Goal: Information Seeking & Learning: Learn about a topic

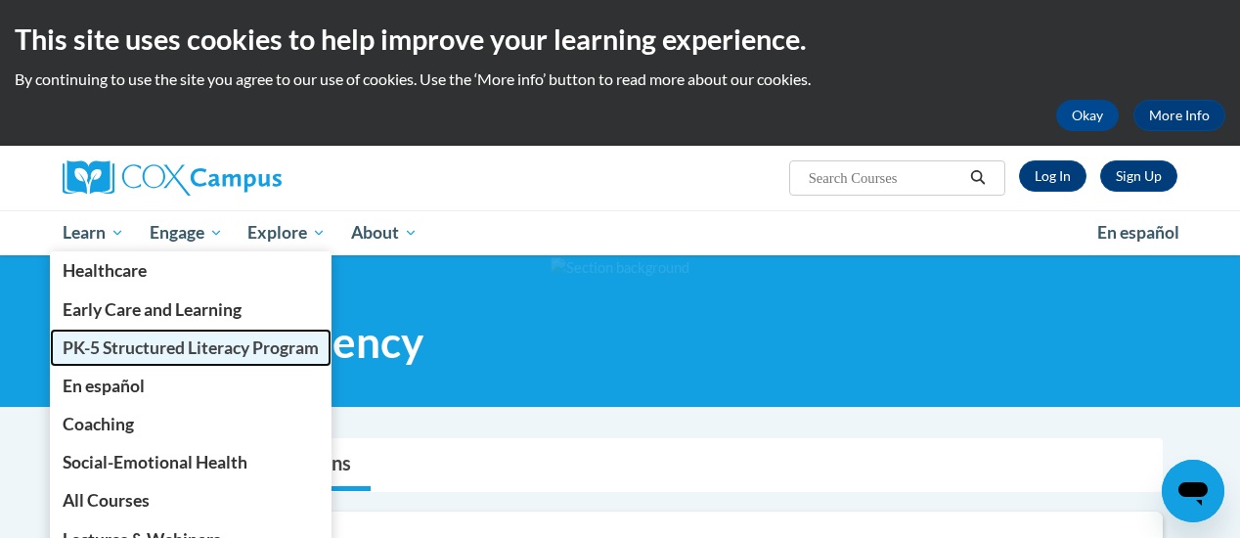
click at [121, 341] on span "PK-5 Structured Literacy Program" at bounding box center [191, 347] width 256 height 21
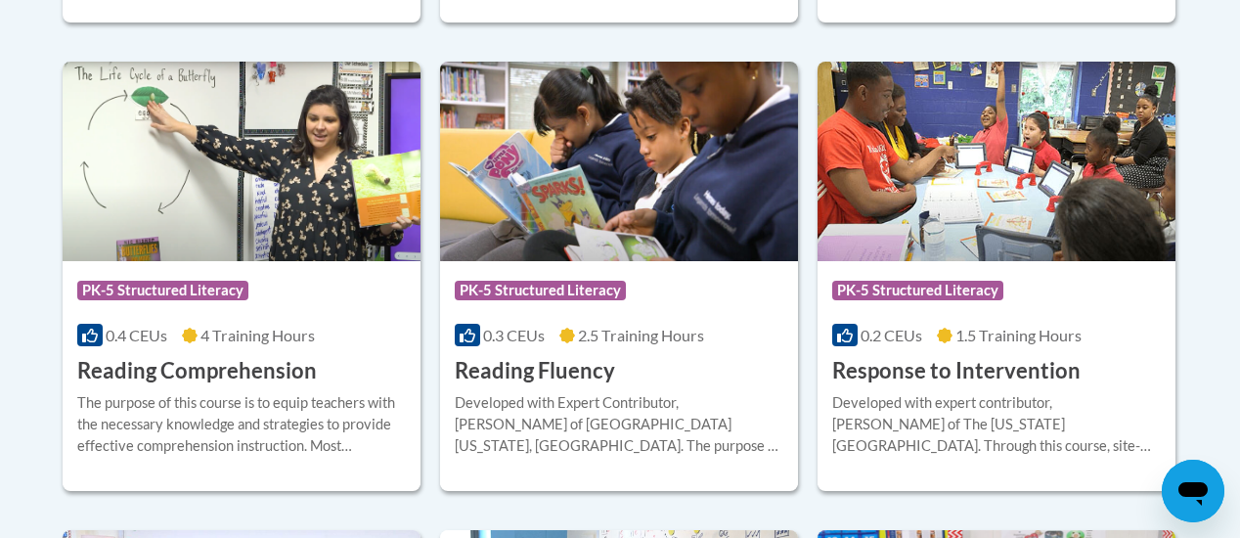
scroll to position [1864, 0]
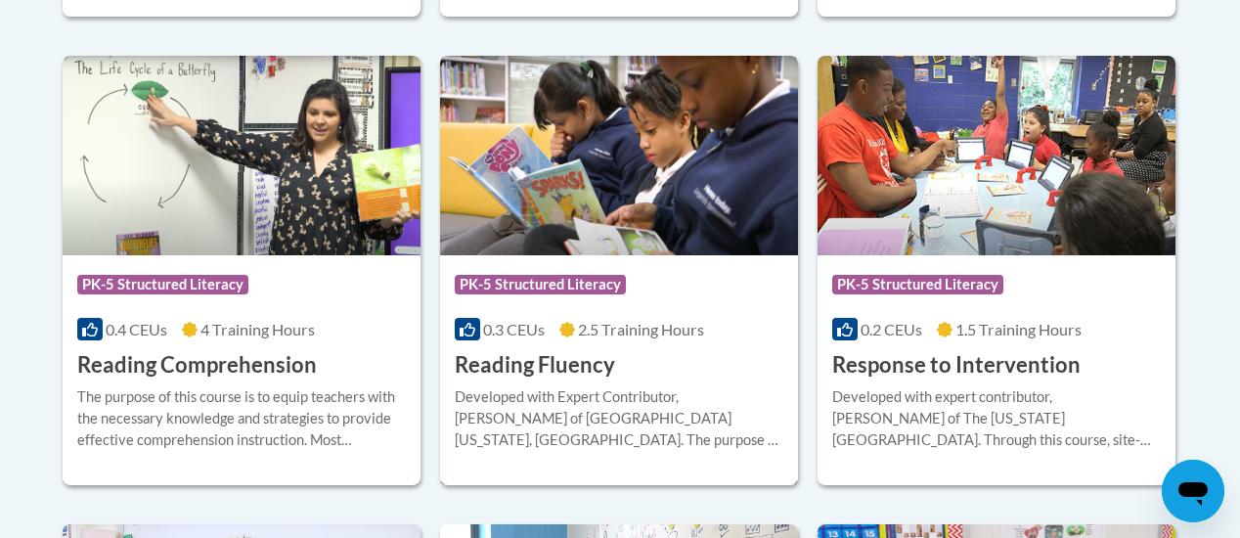
click at [575, 386] on div "Developed with Expert Contributor, Dr. [PERSON_NAME] of [GEOGRAPHIC_DATA][US_ST…" at bounding box center [619, 418] width 329 height 65
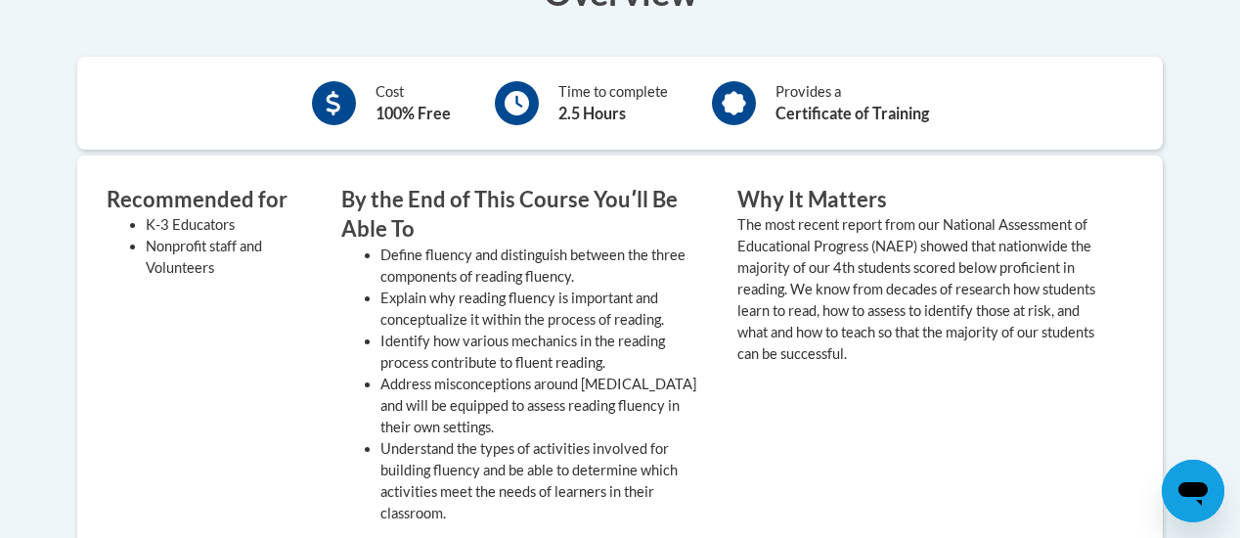
scroll to position [416, 0]
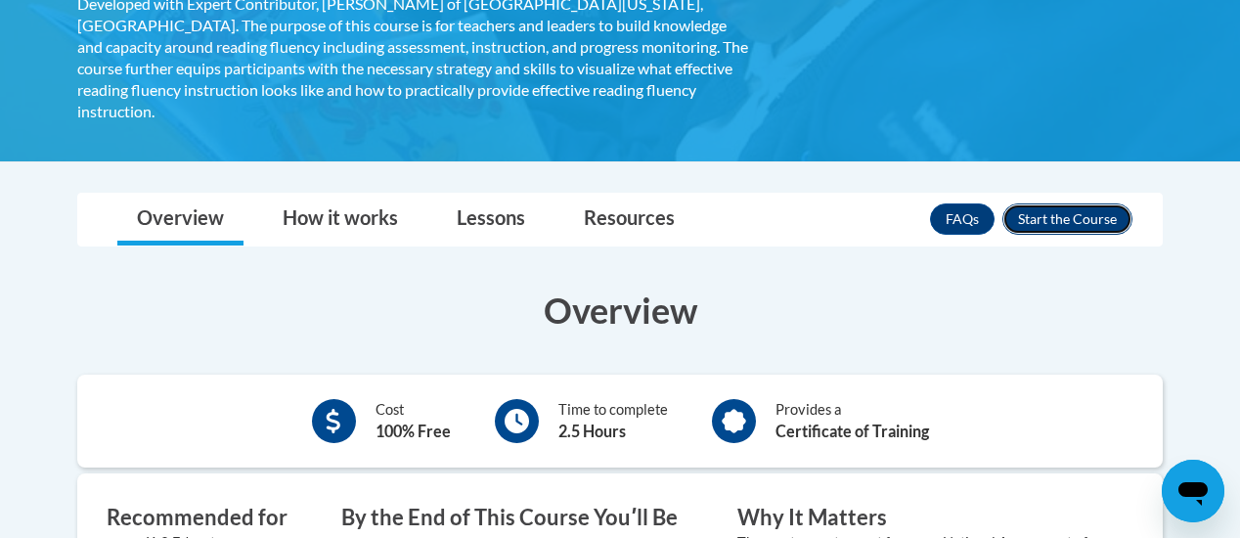
click at [1051, 203] on button "Enroll" at bounding box center [1067, 218] width 130 height 31
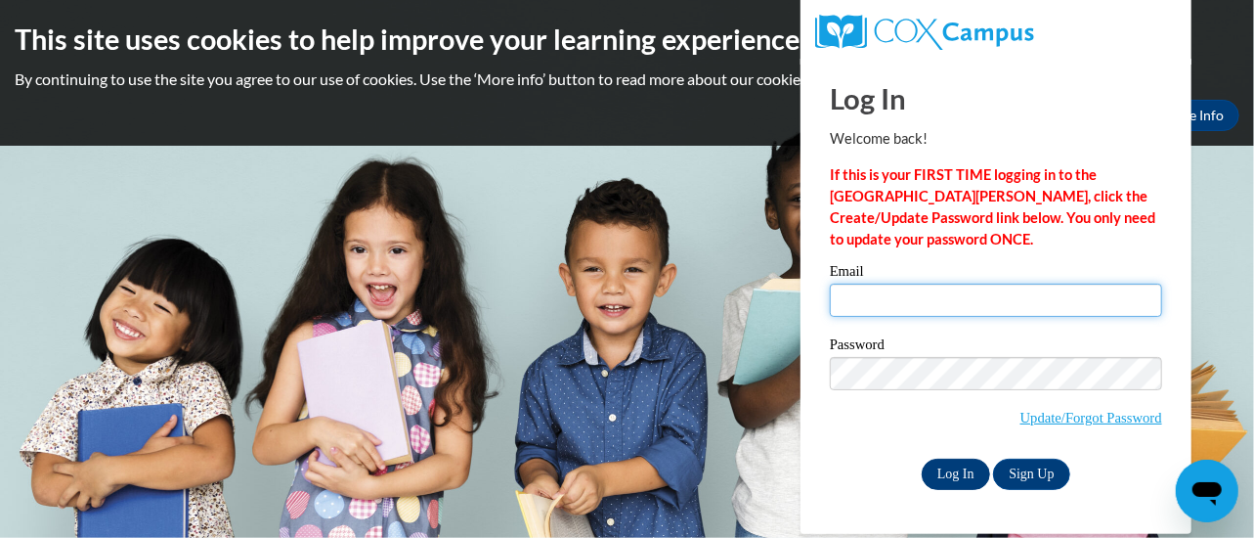
type input "[EMAIL_ADDRESS][DOMAIN_NAME]"
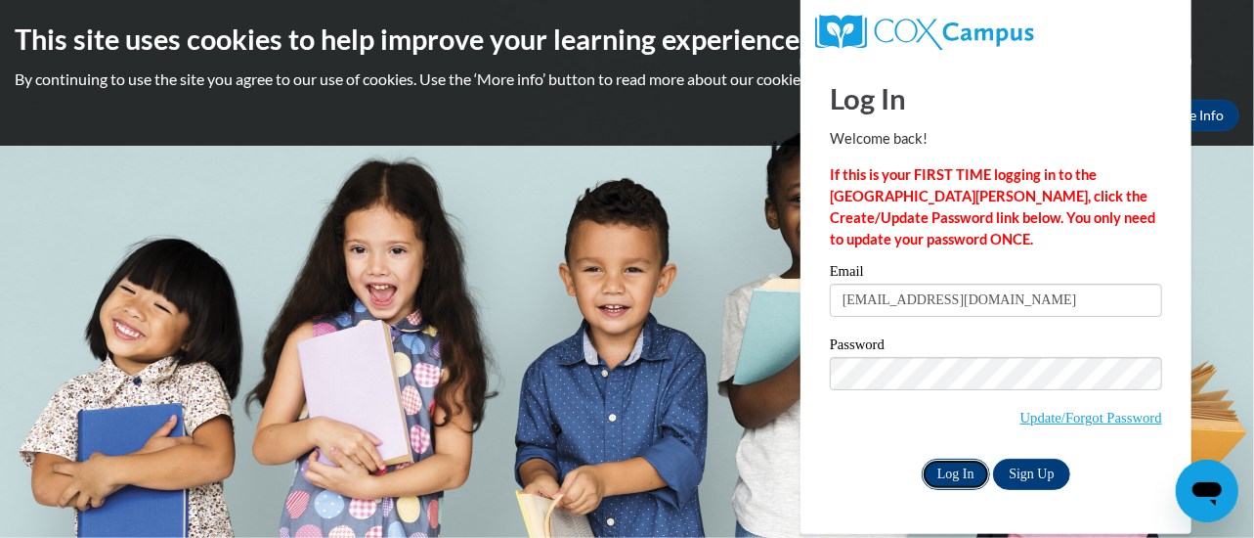
click at [966, 478] on input "Log In" at bounding box center [956, 474] width 68 height 31
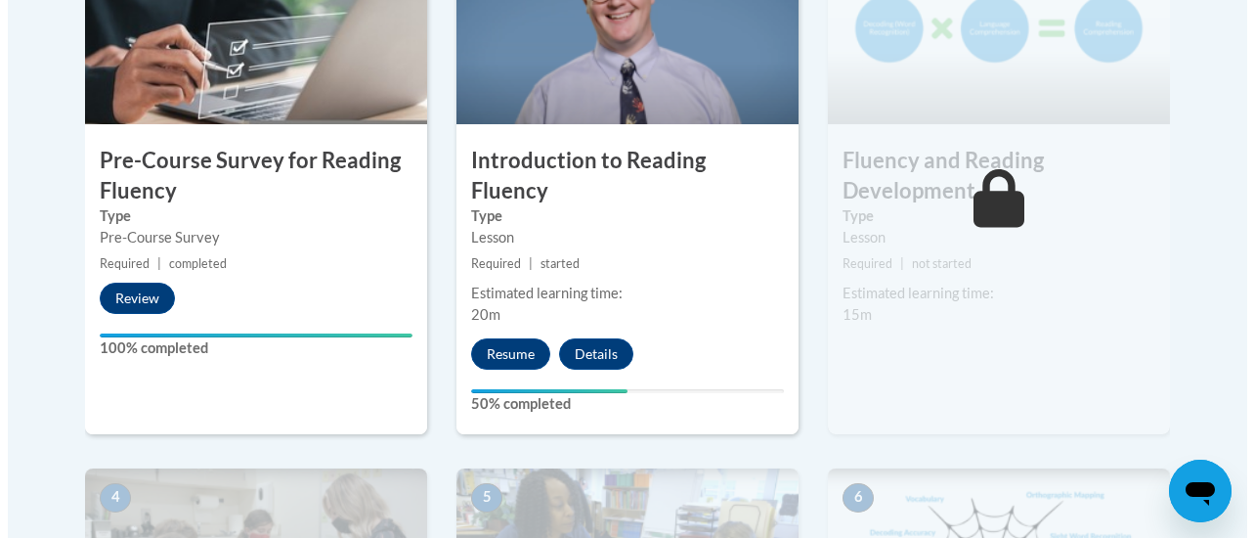
scroll to position [731, 0]
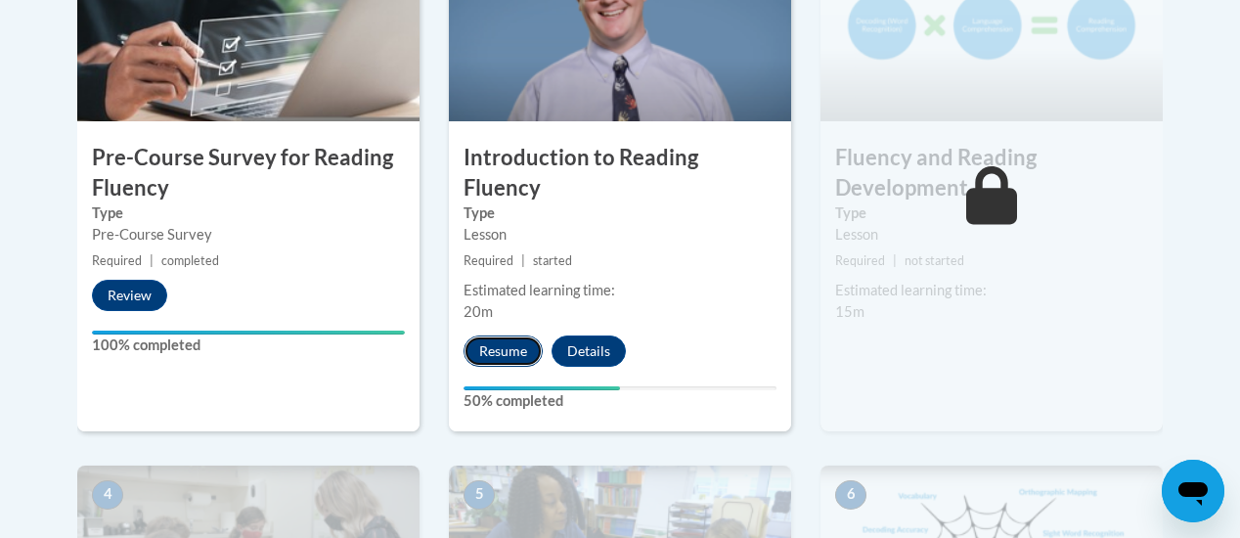
click at [489, 335] on button "Resume" at bounding box center [502, 350] width 79 height 31
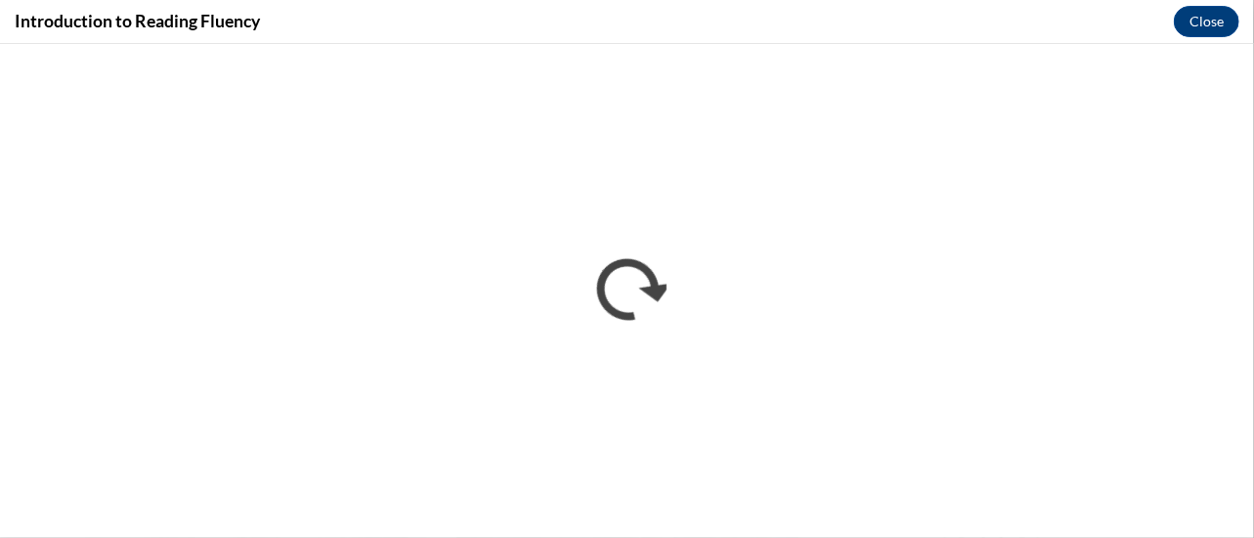
scroll to position [0, 0]
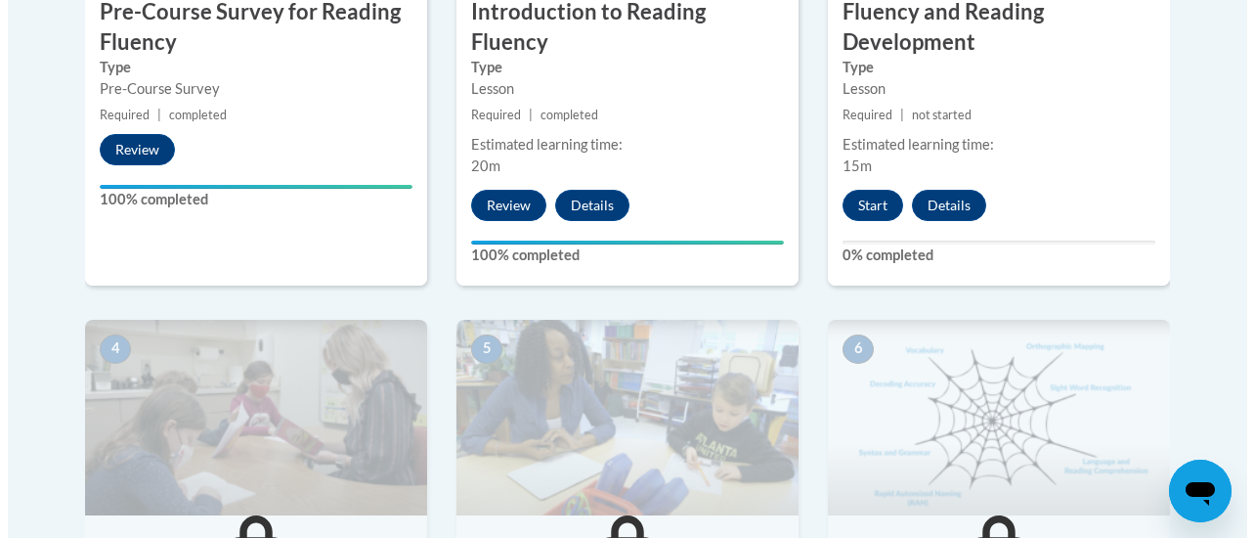
scroll to position [801, 0]
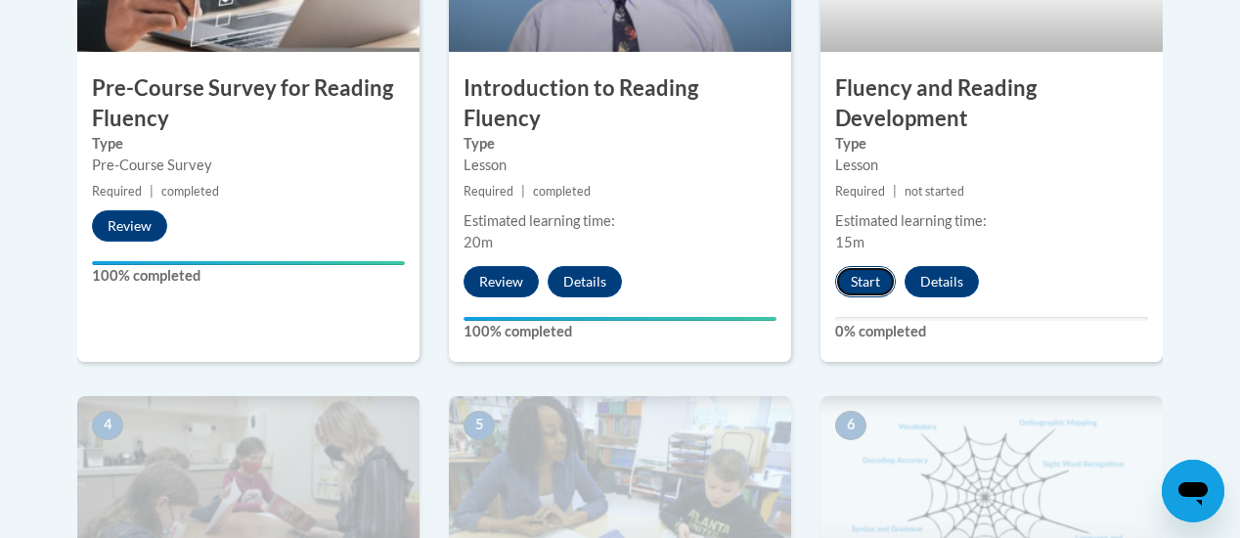
click at [869, 281] on button "Start" at bounding box center [865, 281] width 61 height 31
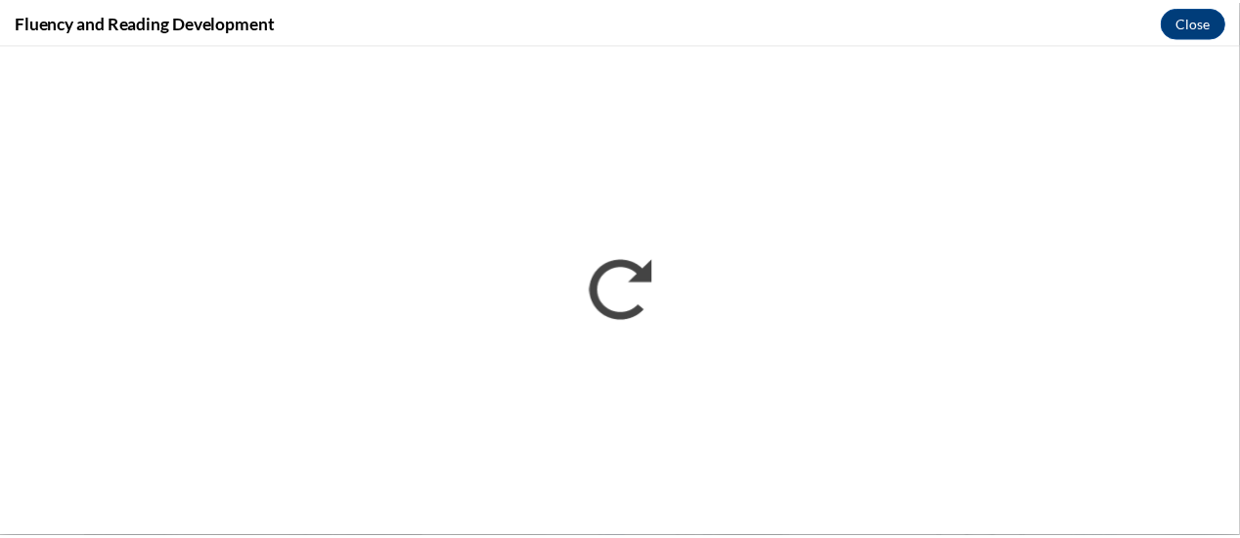
scroll to position [0, 0]
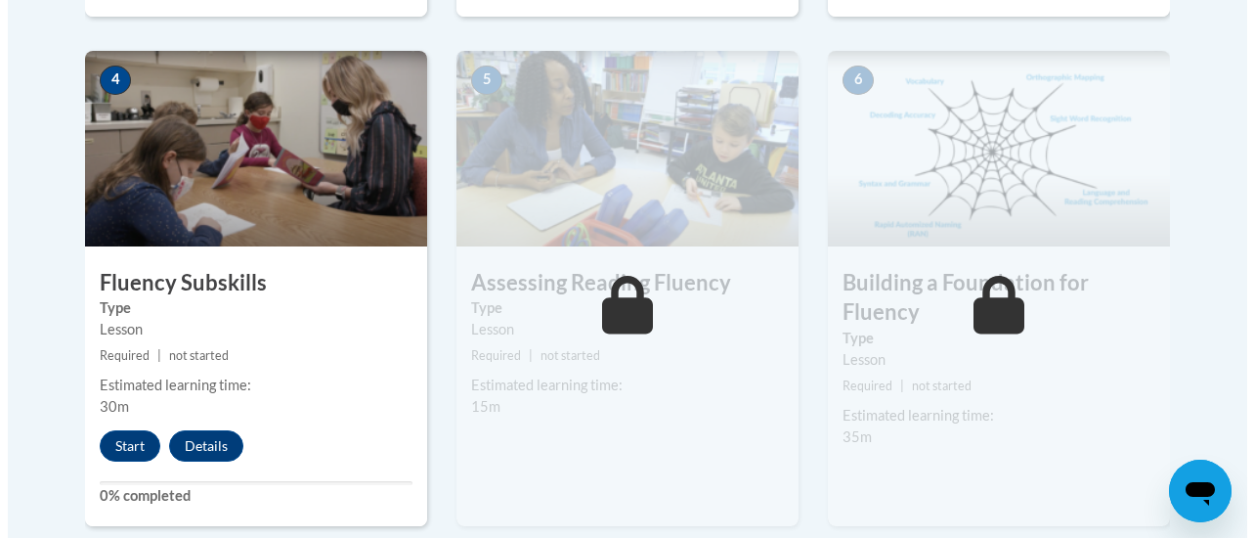
scroll to position [1149, 0]
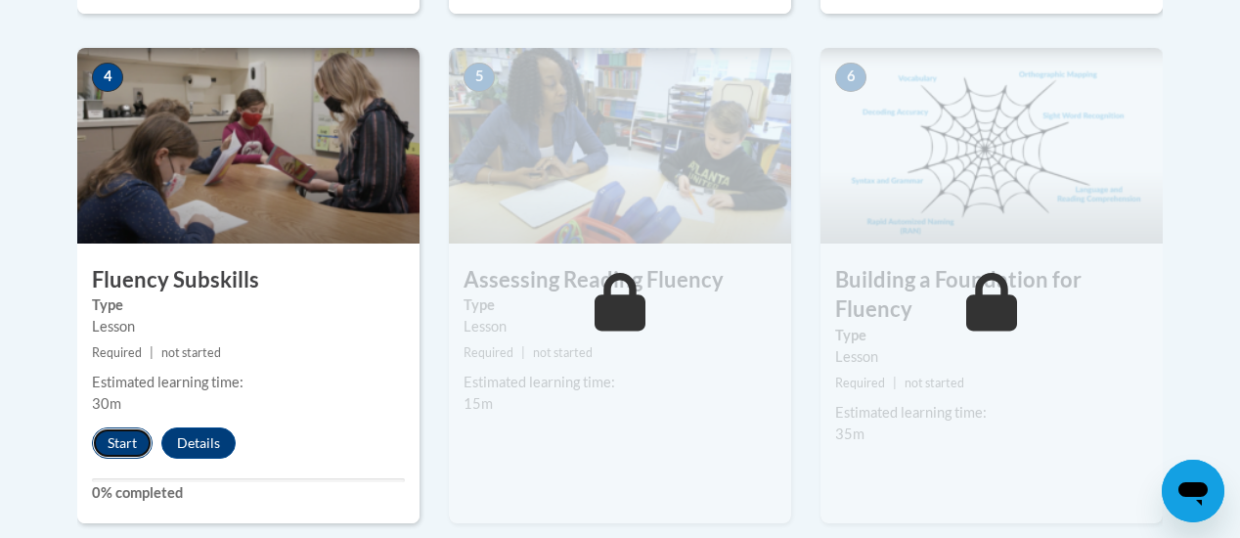
click at [129, 446] on button "Start" at bounding box center [122, 442] width 61 height 31
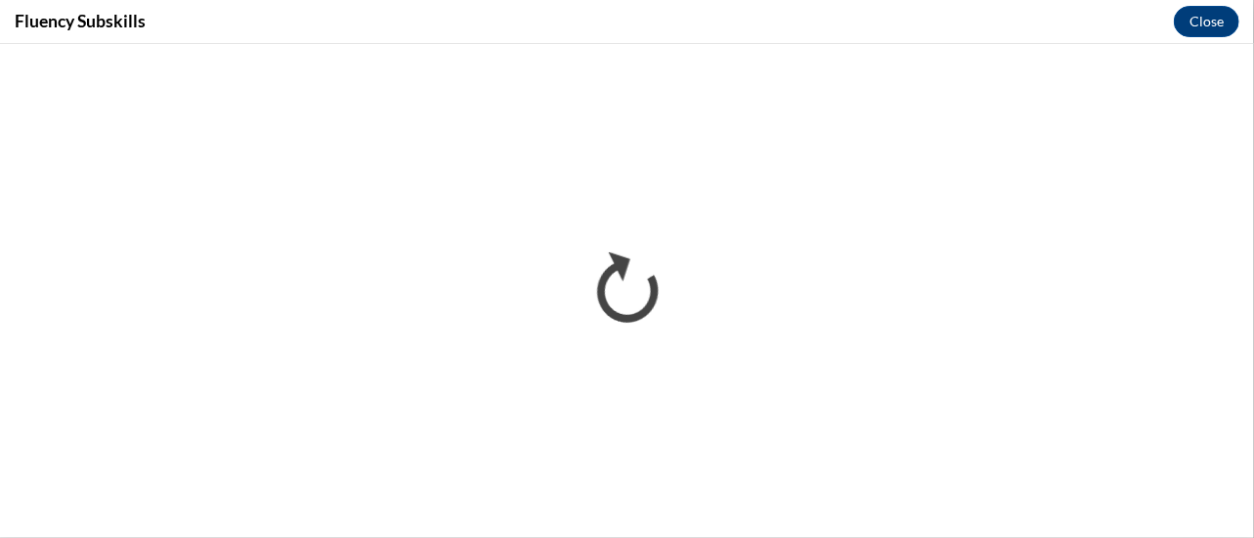
scroll to position [0, 0]
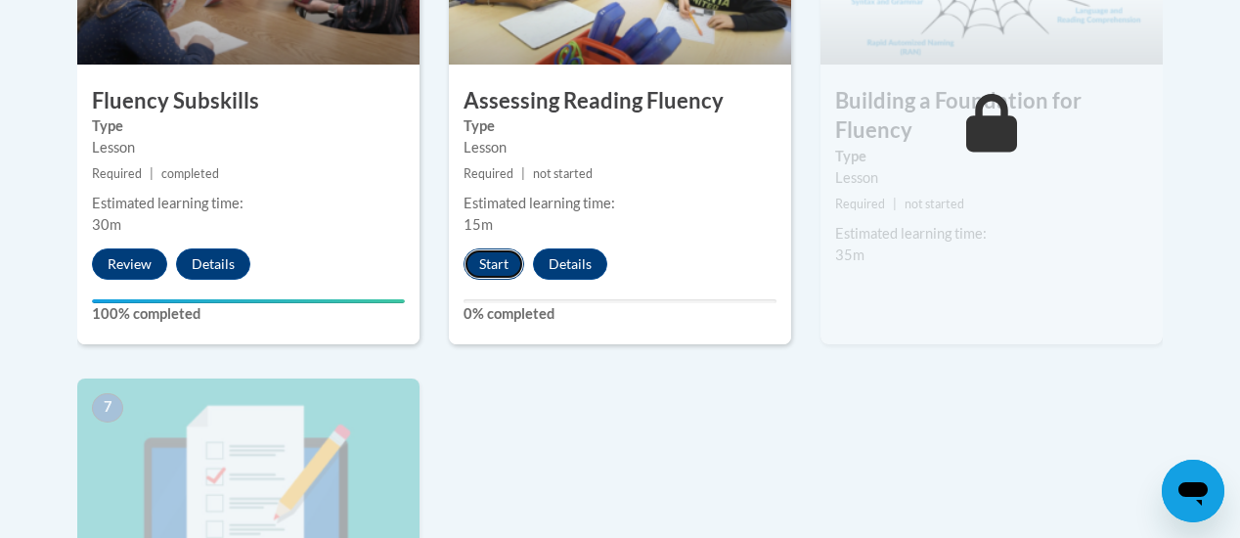
click at [491, 263] on button "Start" at bounding box center [493, 263] width 61 height 31
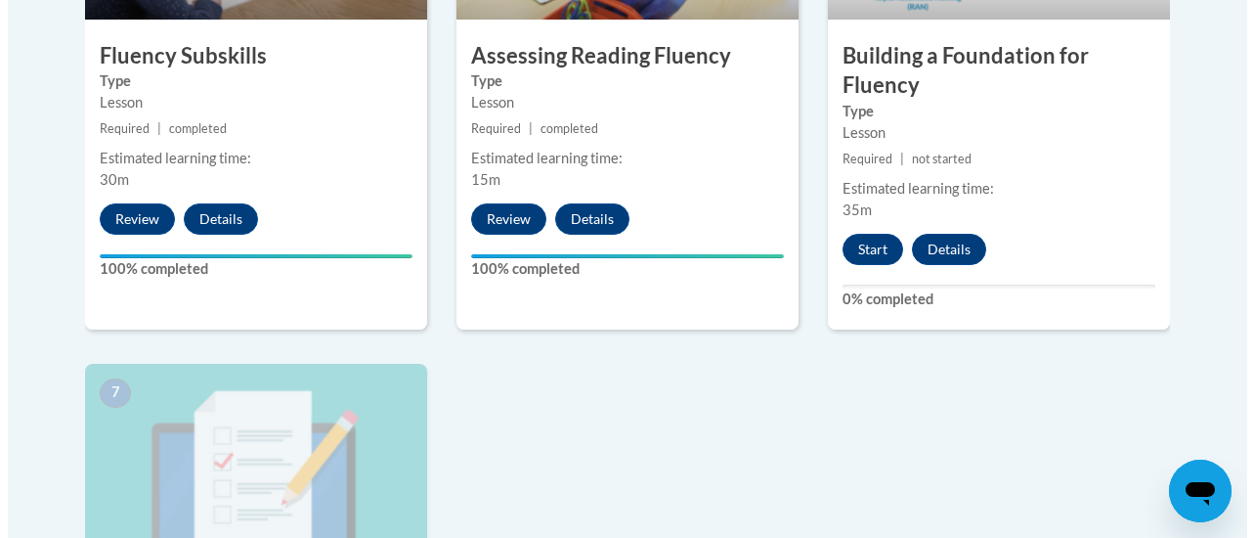
scroll to position [1371, 0]
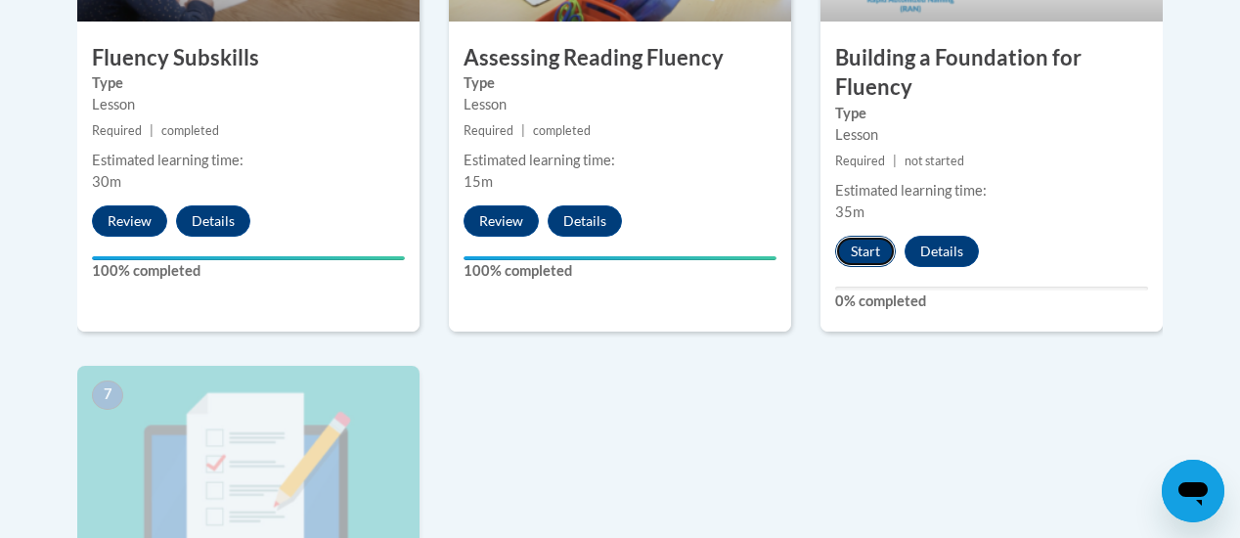
click at [868, 243] on button "Start" at bounding box center [865, 251] width 61 height 31
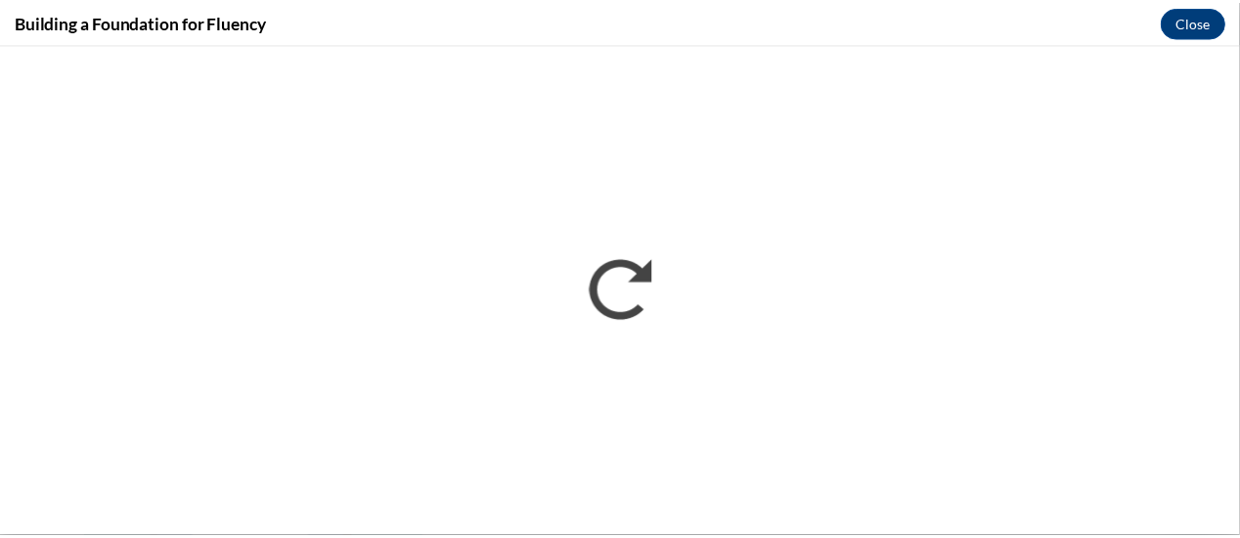
scroll to position [0, 0]
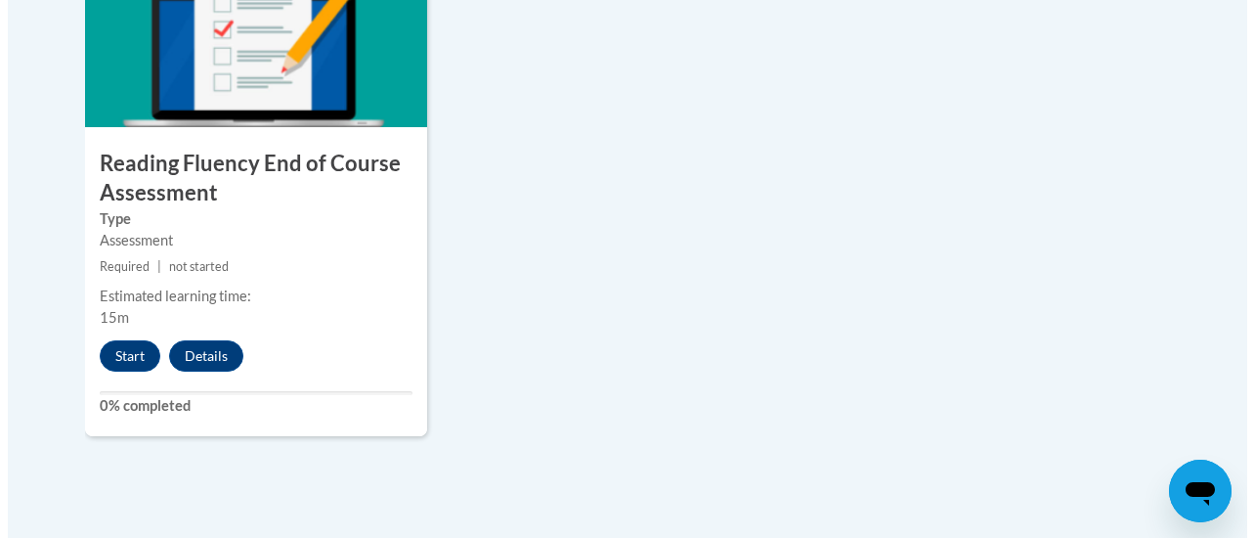
scroll to position [1845, 0]
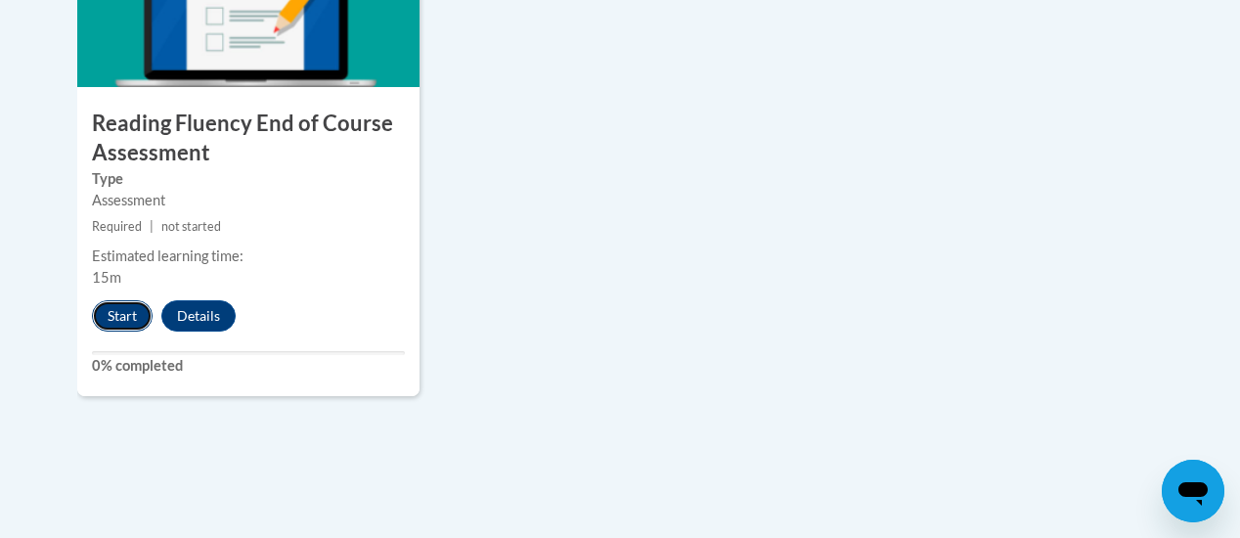
click at [111, 310] on button "Start" at bounding box center [122, 315] width 61 height 31
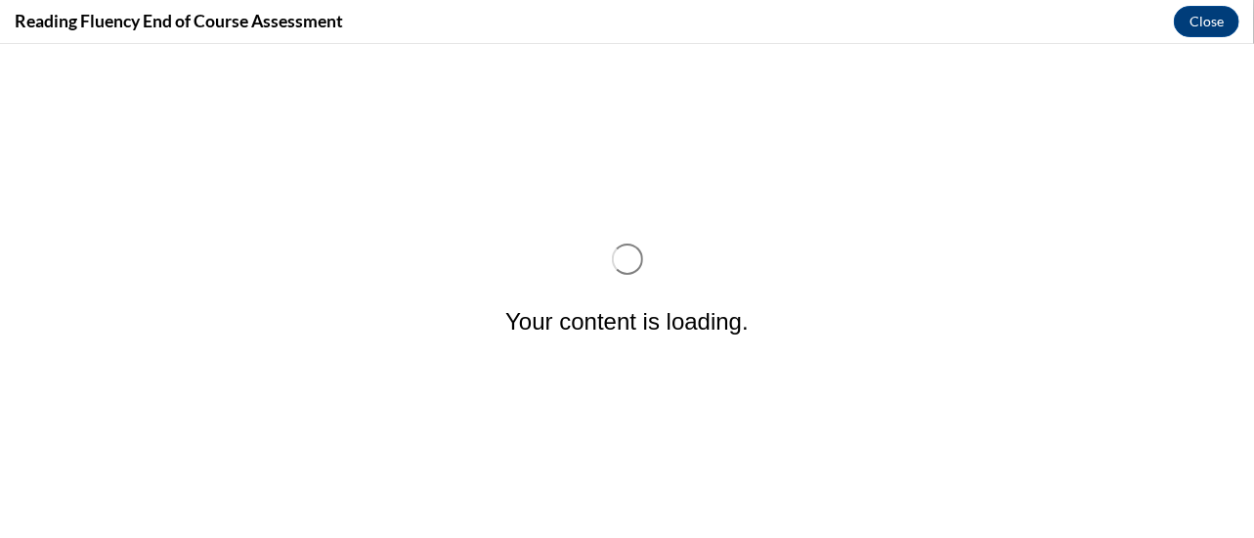
scroll to position [0, 0]
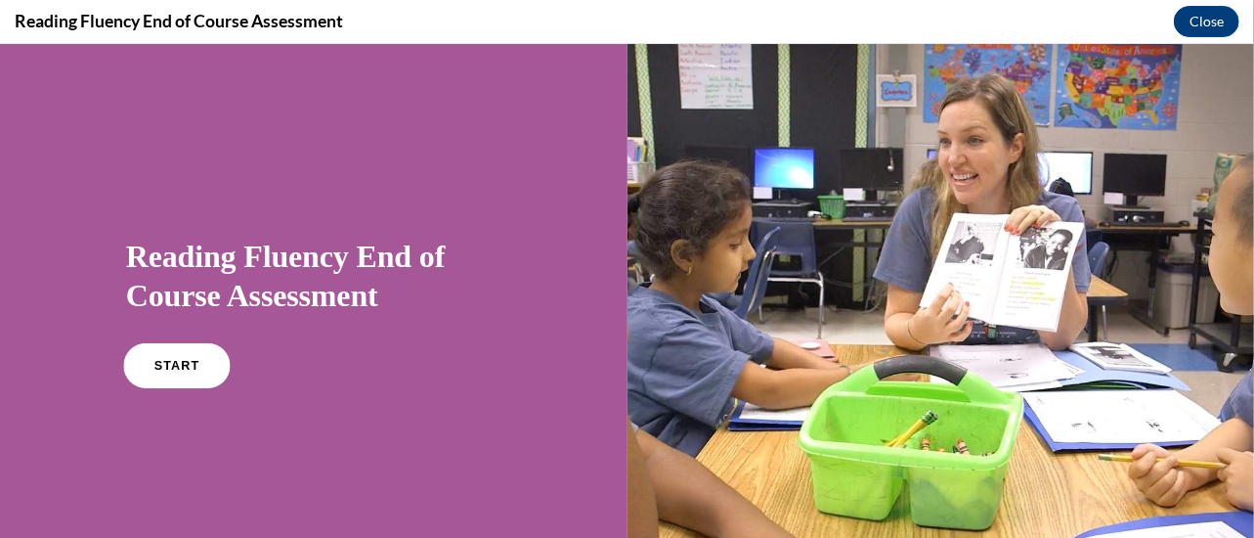
click at [186, 366] on span "START" at bounding box center [176, 365] width 45 height 15
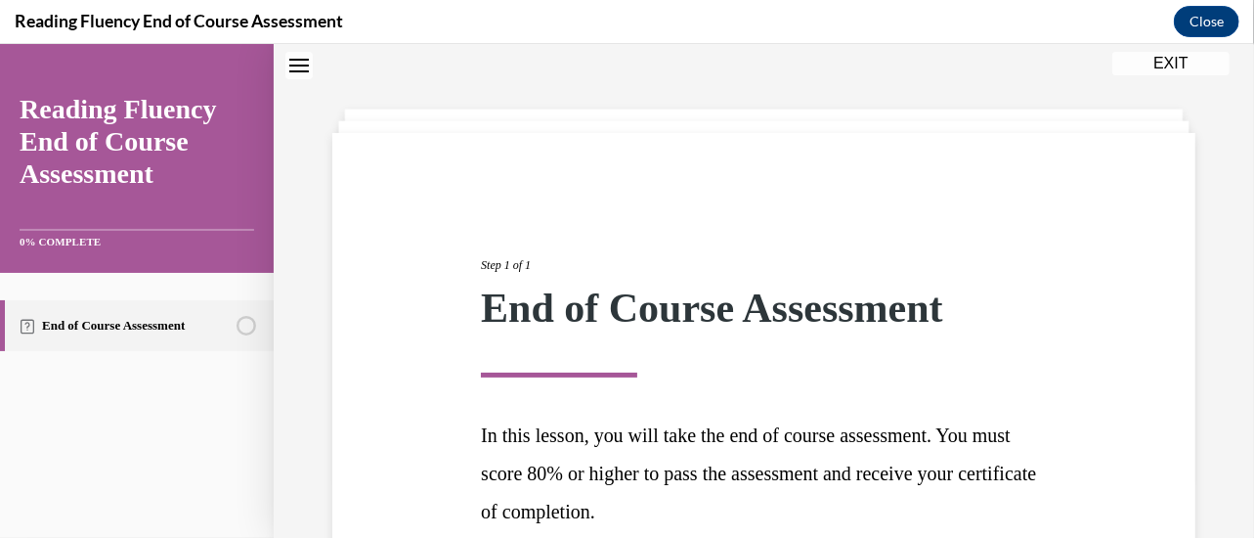
scroll to position [247, 0]
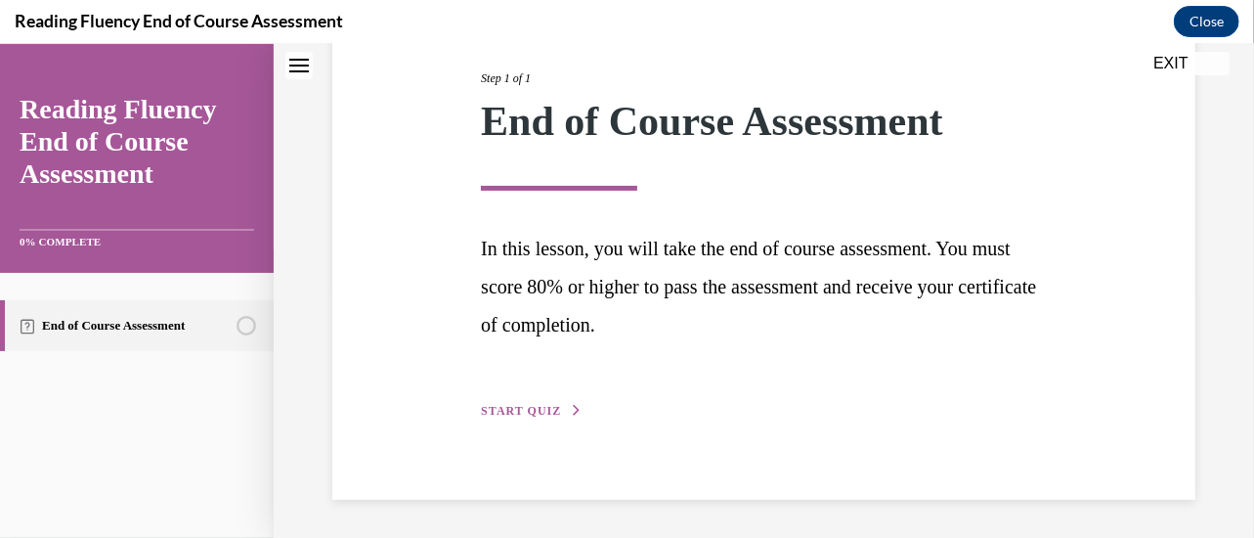
click at [519, 418] on button "START QUIZ" at bounding box center [532, 410] width 102 height 18
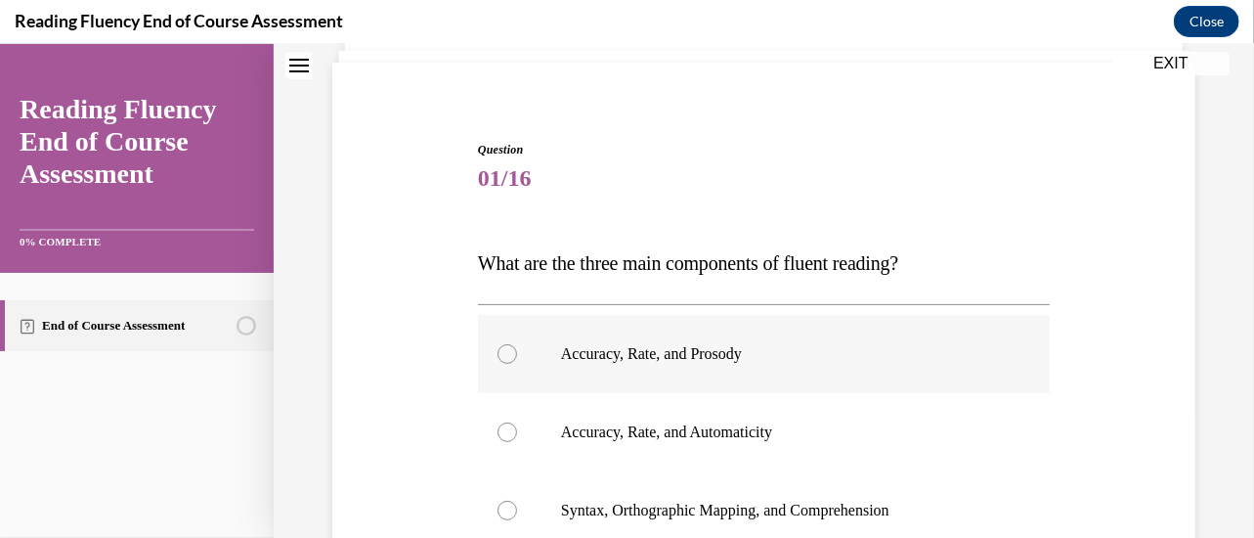
scroll to position [165, 0]
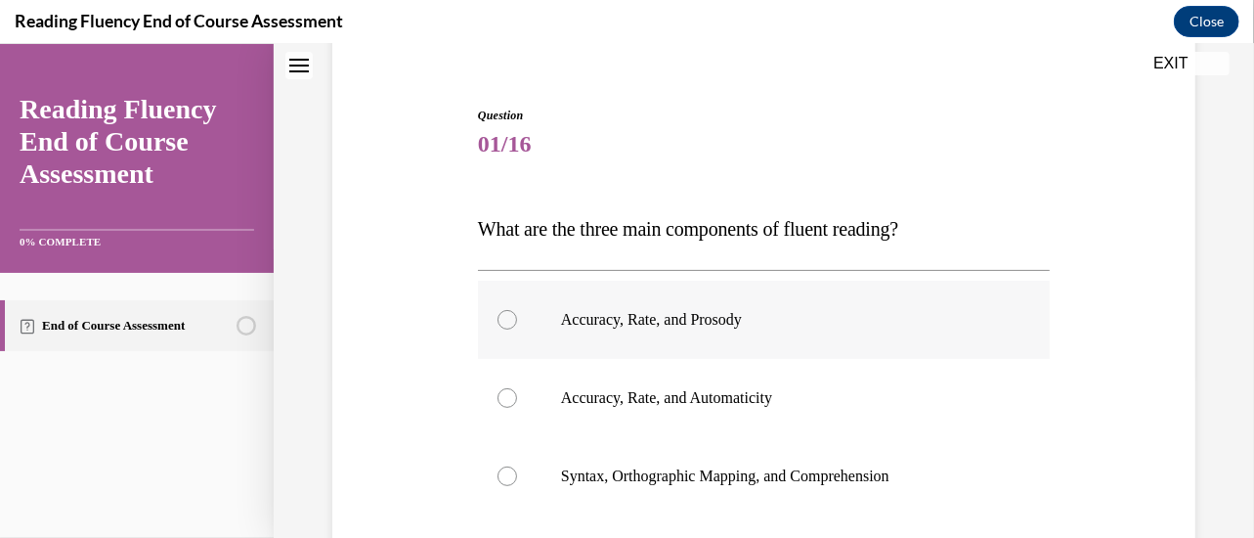
click at [851, 342] on label "Accuracy, Rate, and Prosody" at bounding box center [764, 319] width 572 height 78
click at [517, 329] on input "Accuracy, Rate, and Prosody" at bounding box center [508, 319] width 20 height 20
radio input "true"
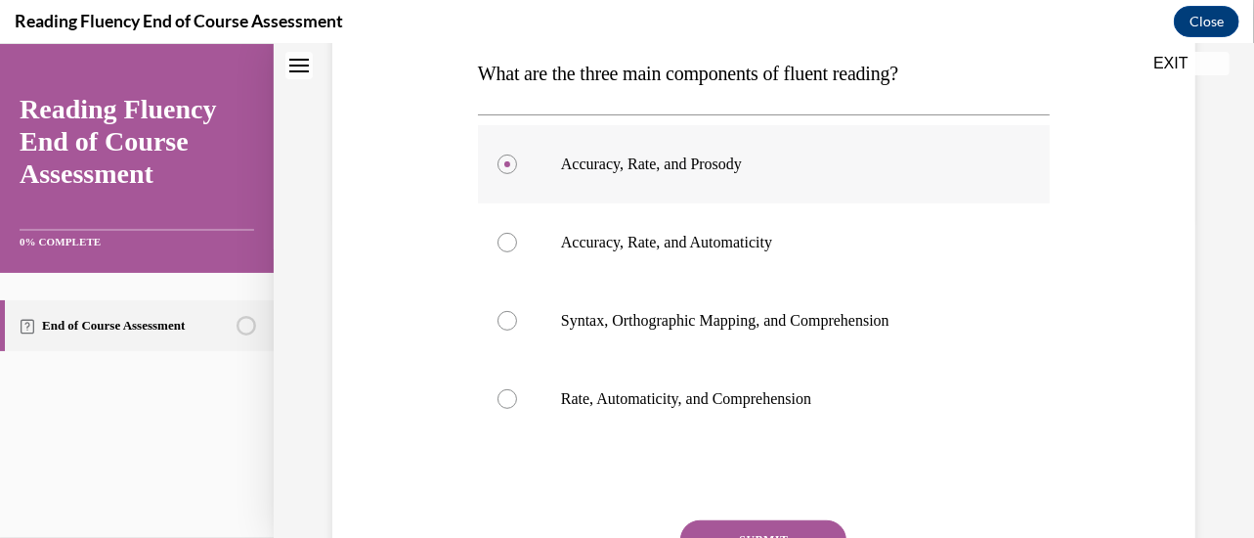
scroll to position [322, 0]
click at [765, 521] on button "SUBMIT" at bounding box center [763, 537] width 166 height 39
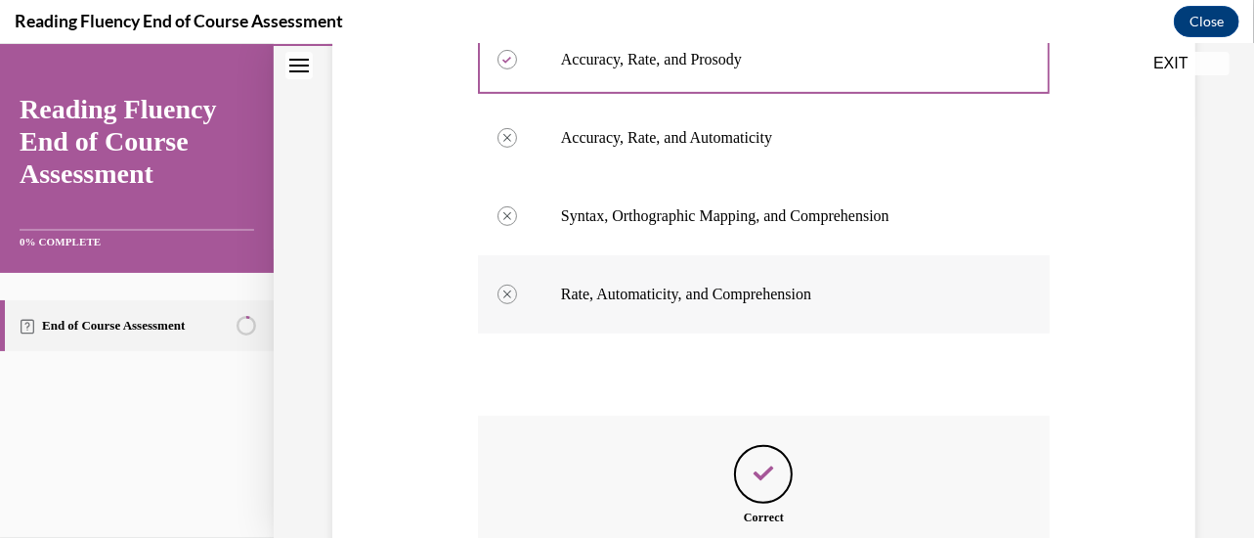
scroll to position [648, 0]
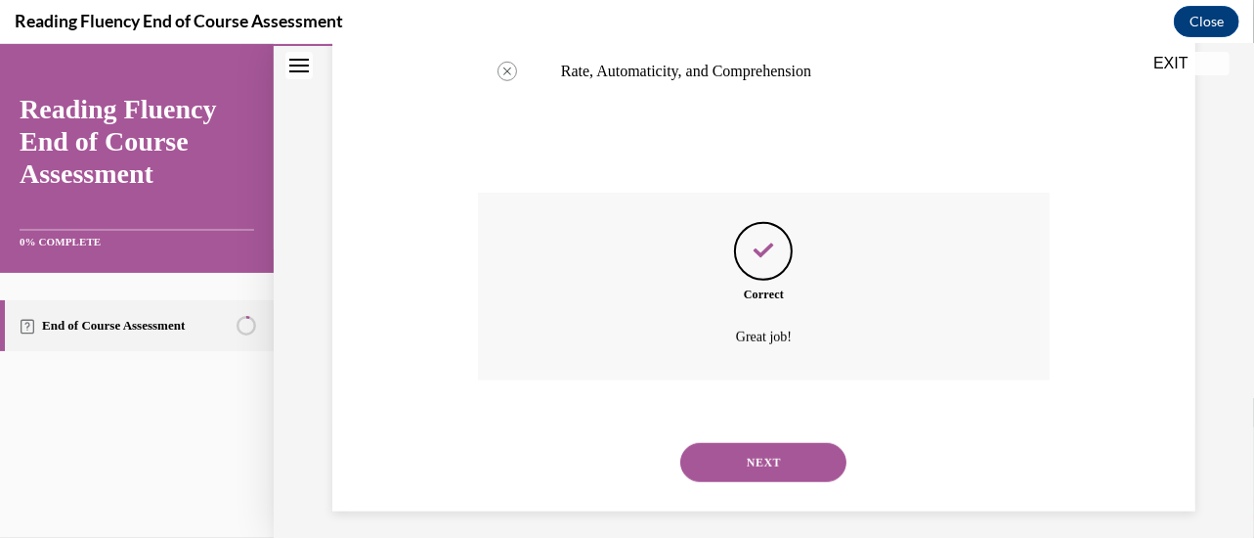
click at [720, 469] on button "NEXT" at bounding box center [763, 461] width 166 height 39
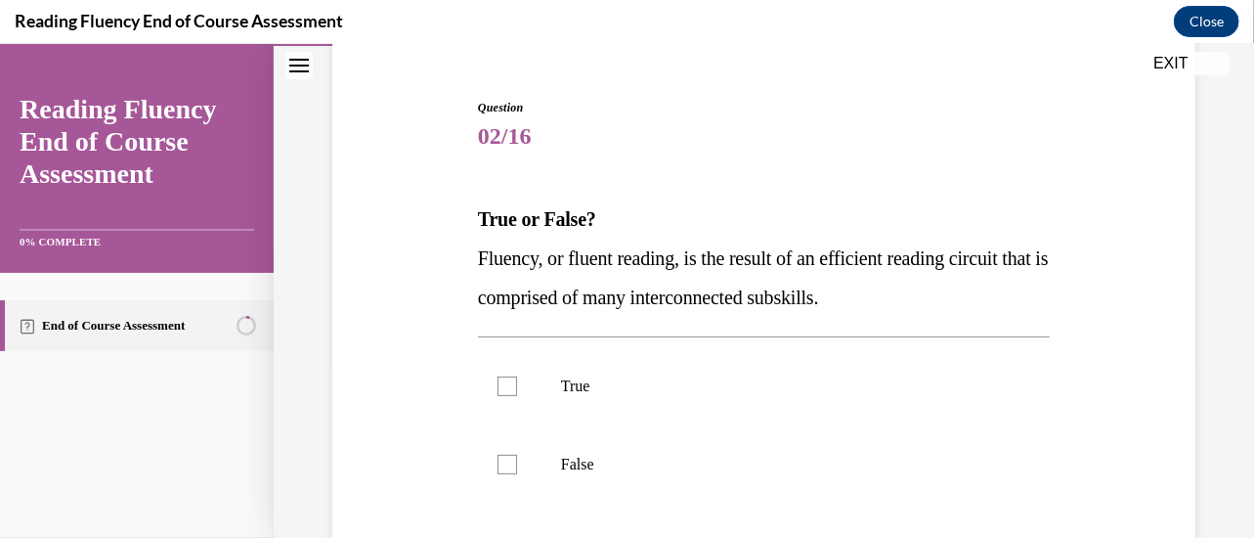
scroll to position [176, 0]
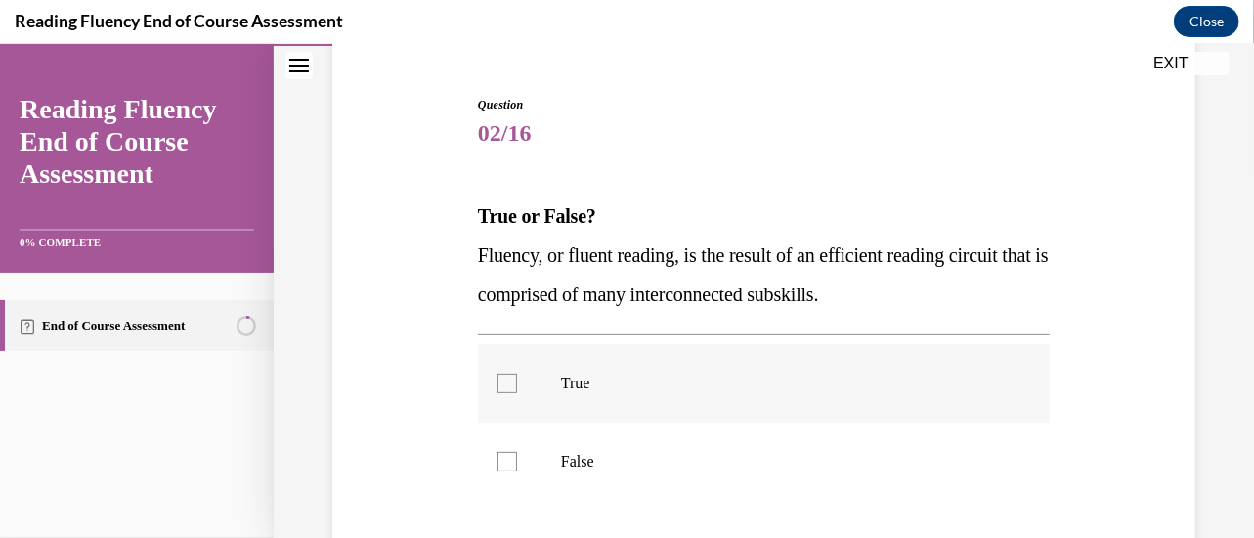
click at [848, 407] on label "True" at bounding box center [764, 382] width 572 height 78
click at [517, 392] on input "True" at bounding box center [508, 382] width 20 height 20
checkbox input "true"
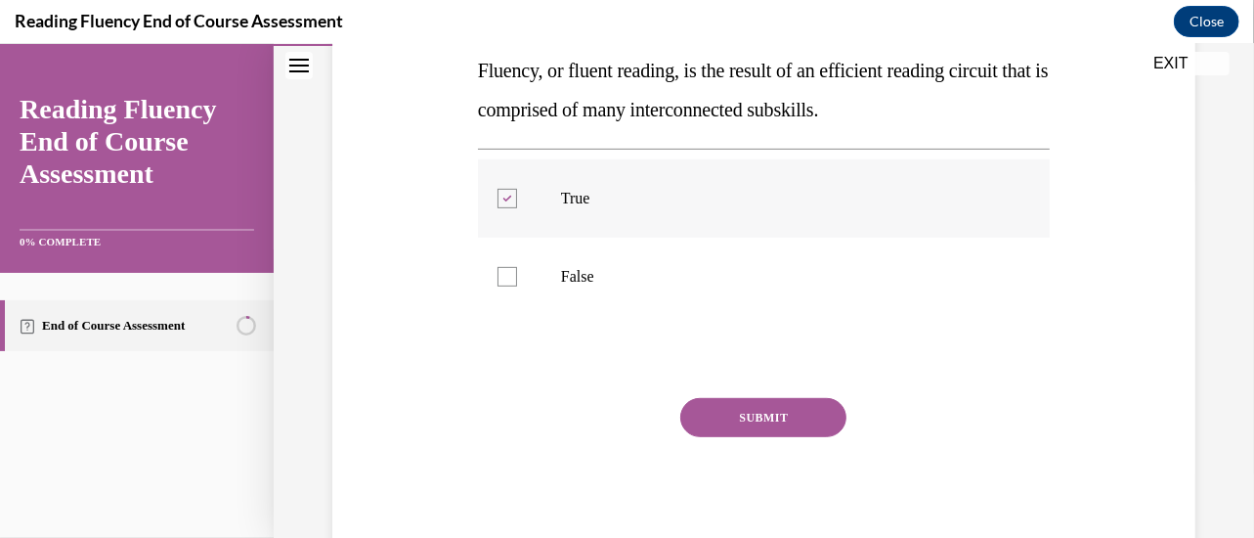
scroll to position [360, 0]
click at [768, 409] on button "SUBMIT" at bounding box center [763, 417] width 166 height 39
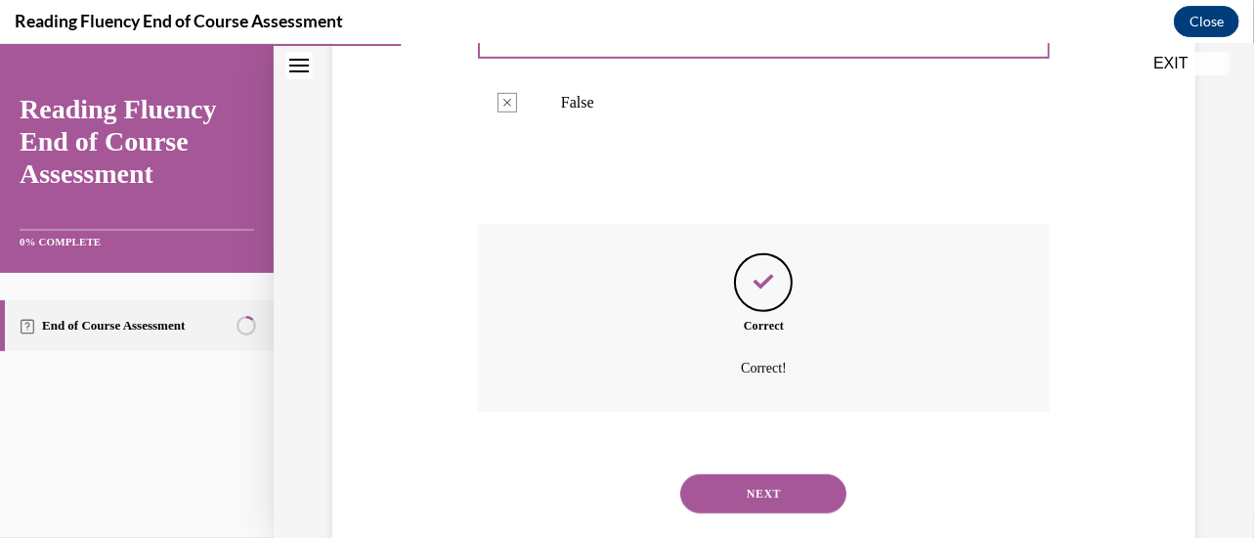
scroll to position [577, 0]
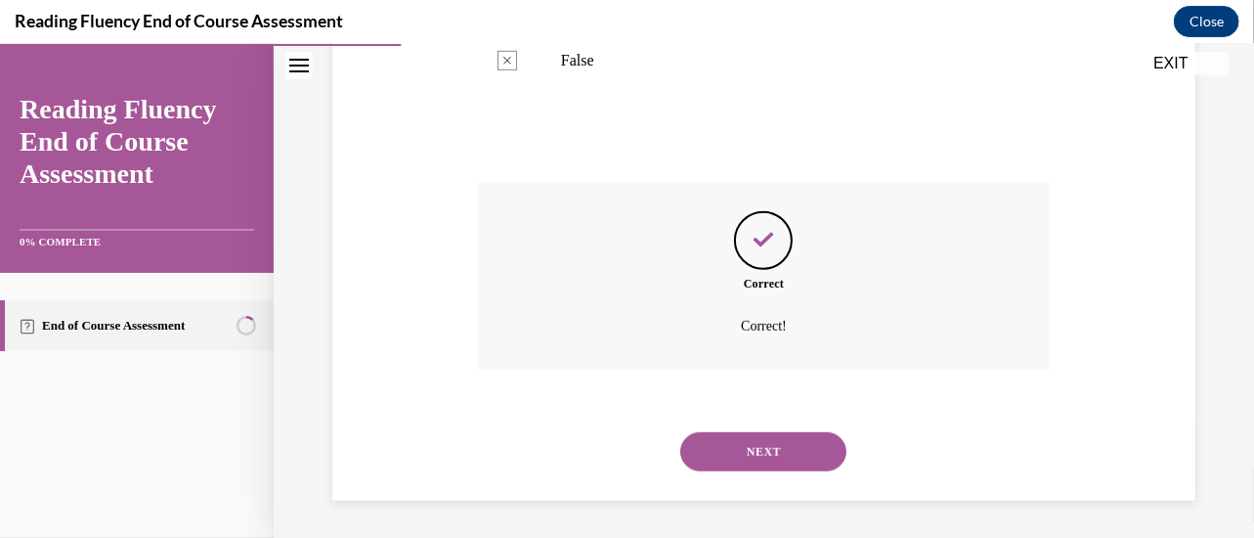
click at [761, 453] on button "NEXT" at bounding box center [763, 450] width 166 height 39
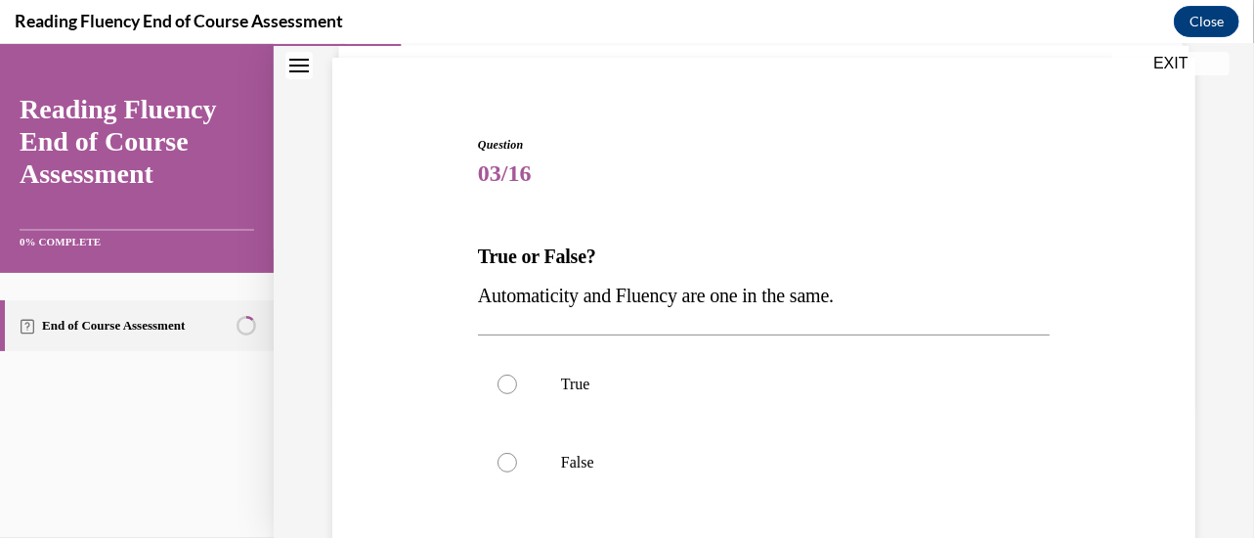
scroll to position [150, 0]
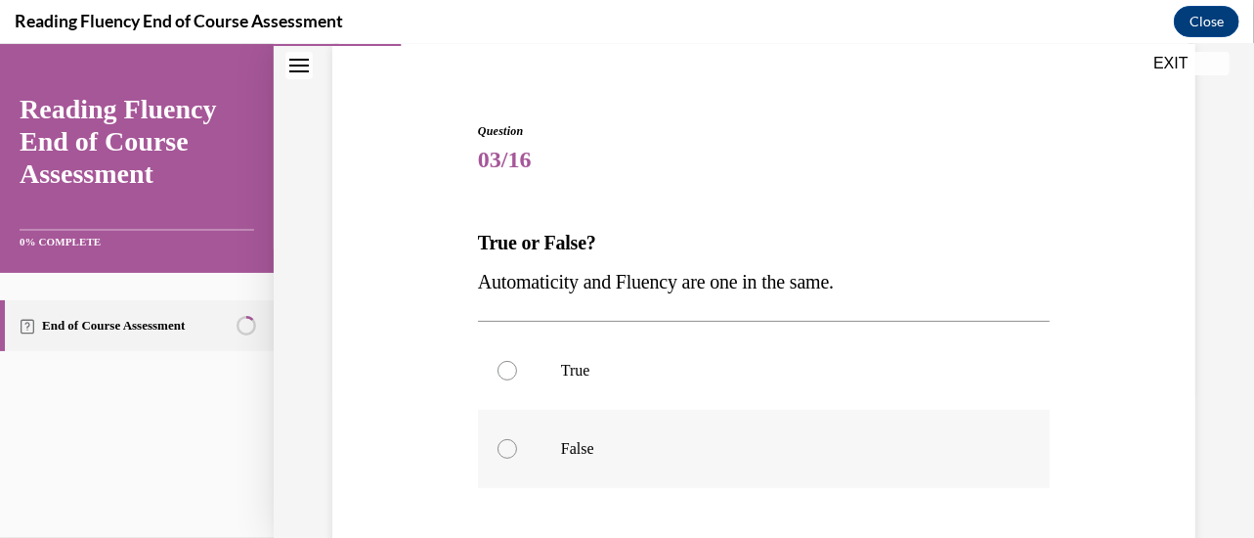
click at [599, 439] on p "False" at bounding box center [781, 448] width 440 height 20
click at [517, 439] on input "False" at bounding box center [508, 448] width 20 height 20
radio input "true"
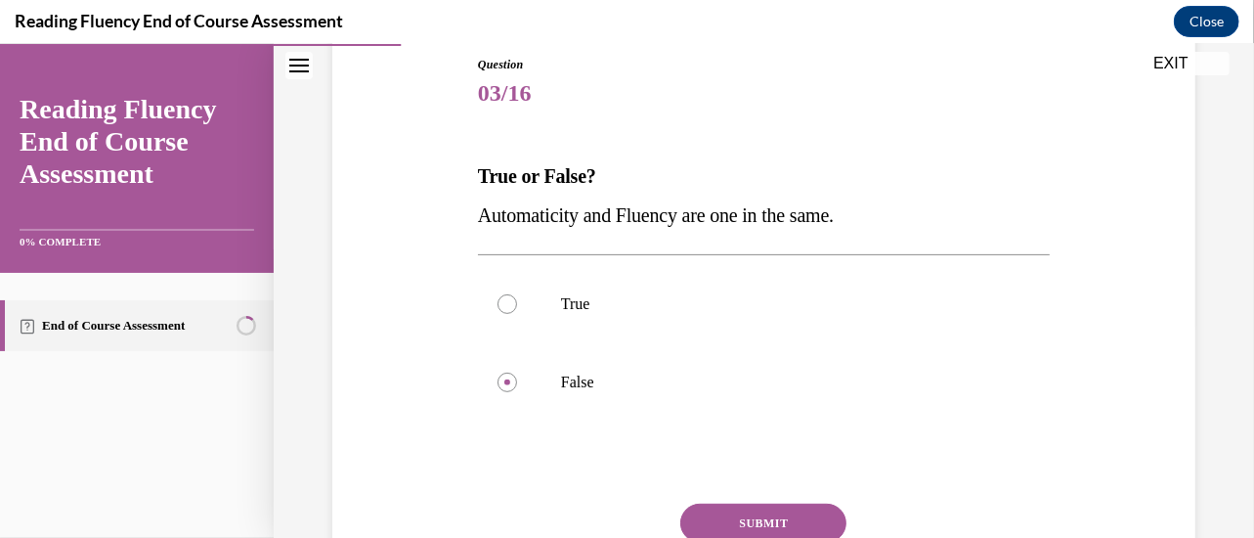
click at [729, 522] on button "SUBMIT" at bounding box center [763, 522] width 166 height 39
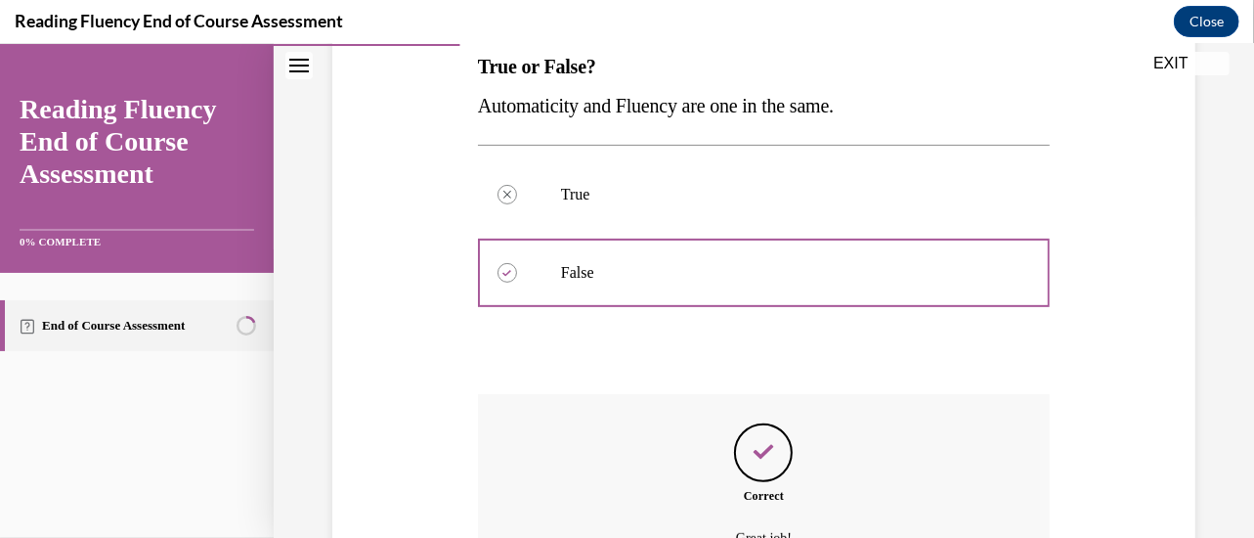
scroll to position [539, 0]
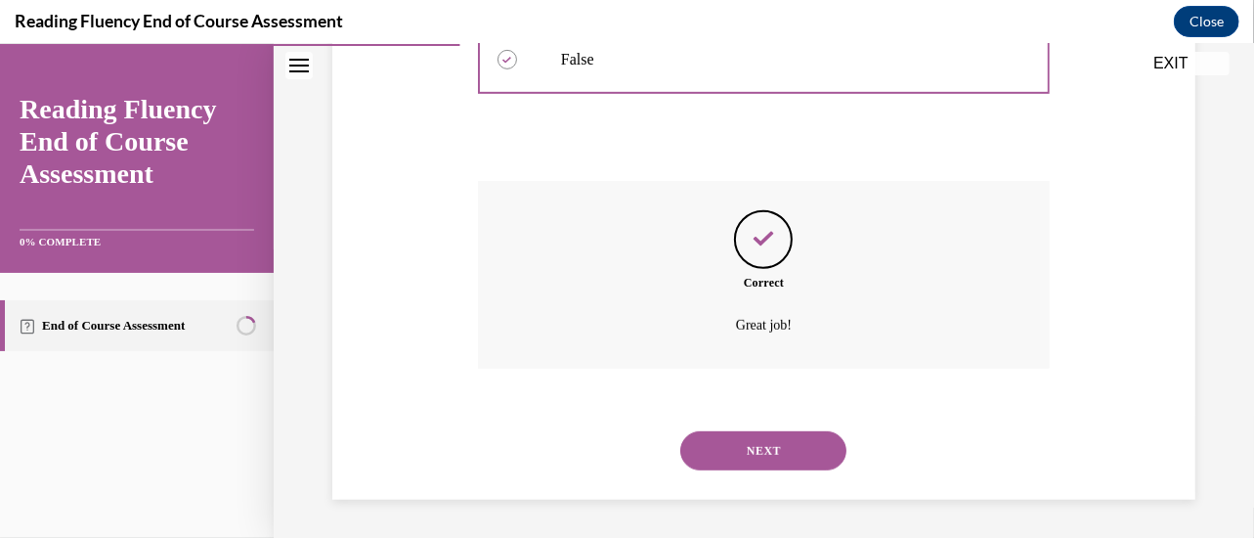
click at [770, 448] on button "NEXT" at bounding box center [763, 449] width 166 height 39
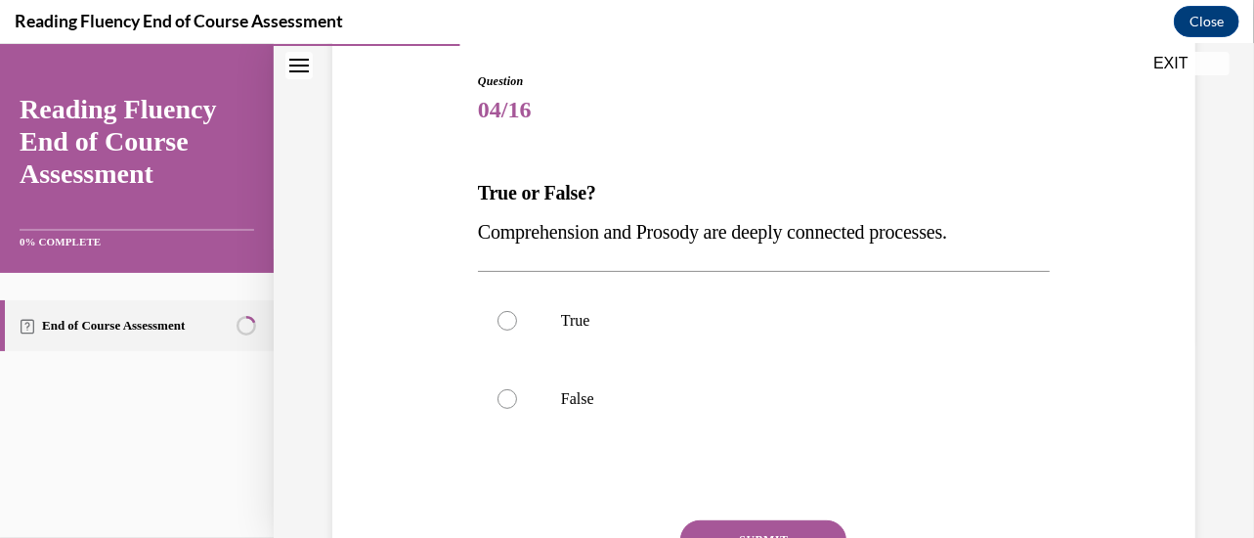
scroll to position [222, 0]
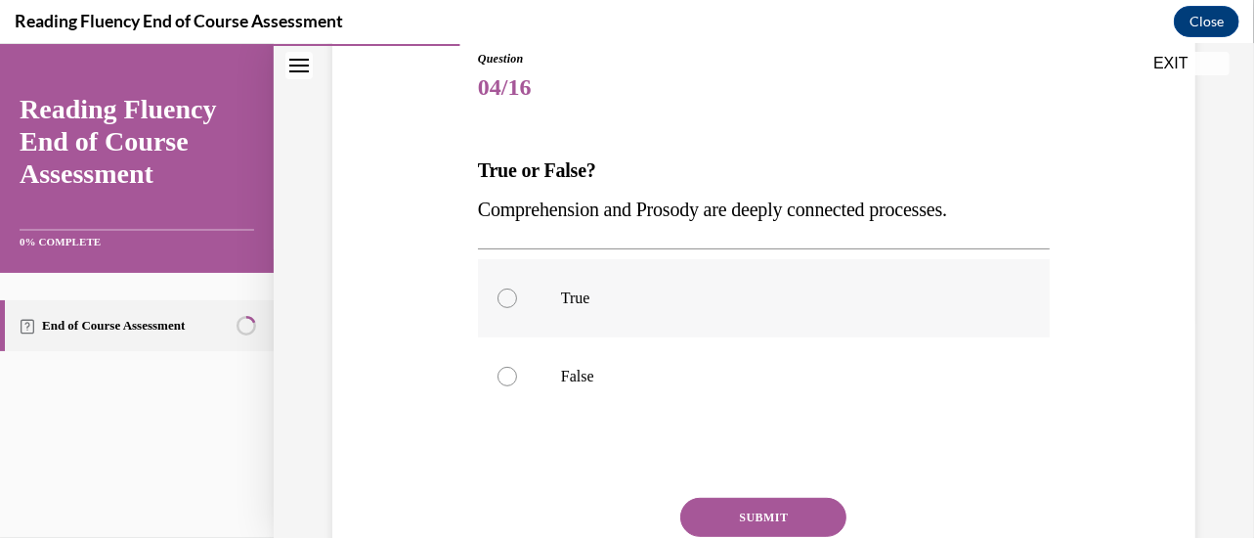
click at [643, 290] on p "True" at bounding box center [781, 297] width 440 height 20
click at [517, 290] on input "True" at bounding box center [508, 297] width 20 height 20
radio input "true"
click at [731, 513] on button "SUBMIT" at bounding box center [763, 516] width 166 height 39
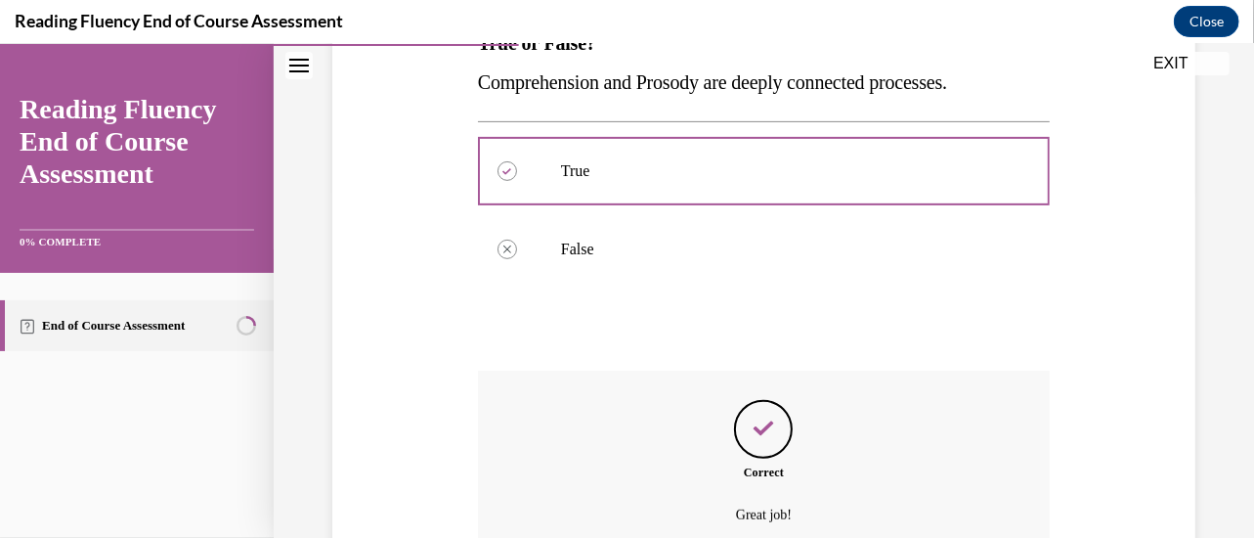
scroll to position [539, 0]
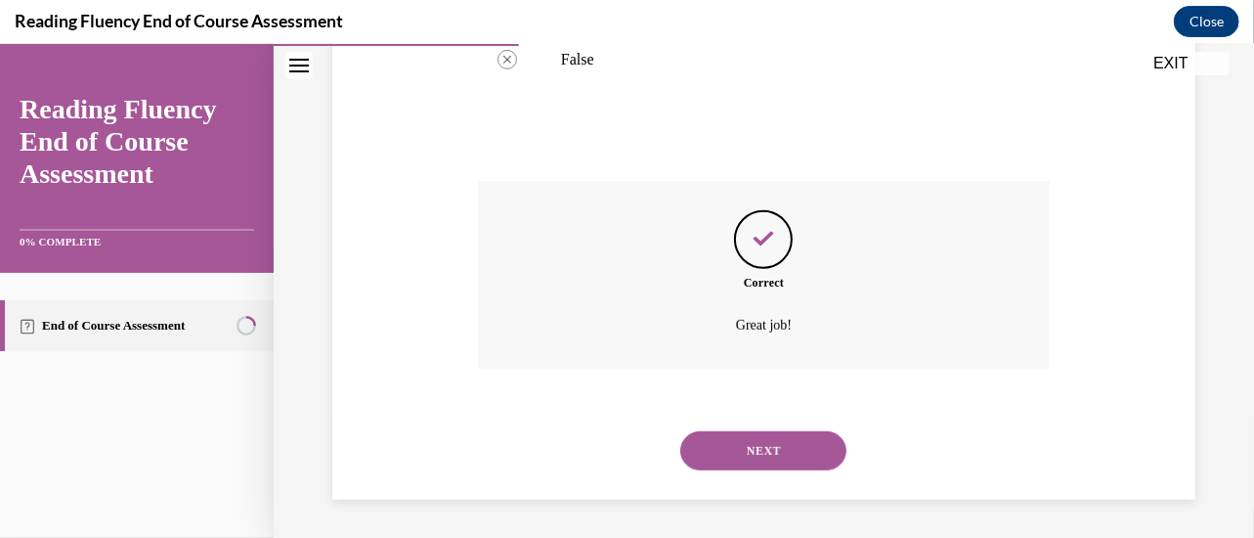
click at [796, 440] on button "NEXT" at bounding box center [763, 449] width 166 height 39
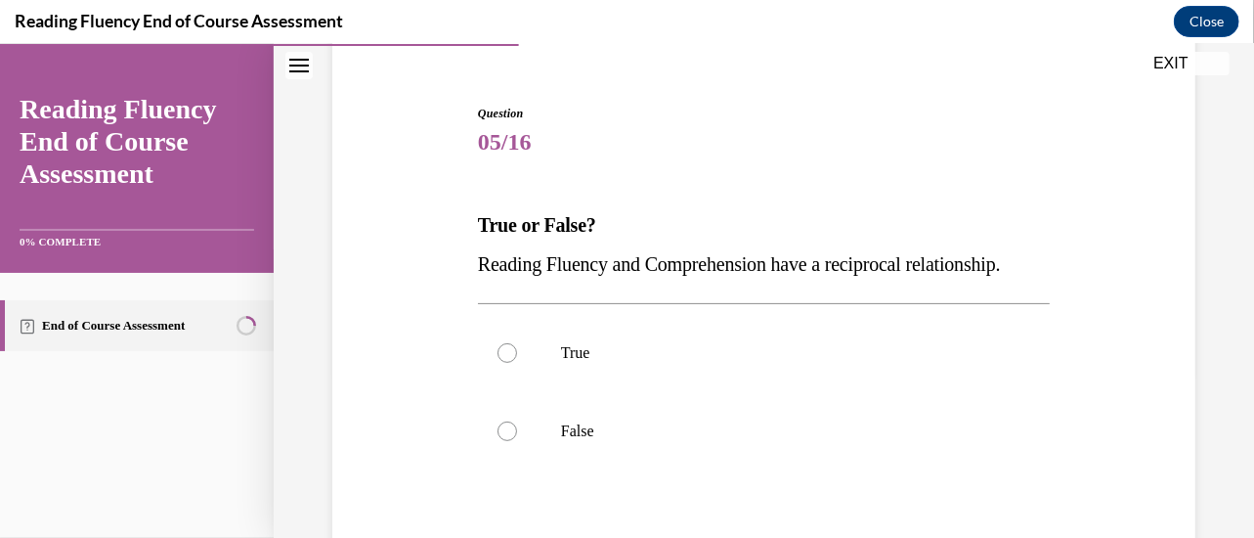
scroll to position [179, 0]
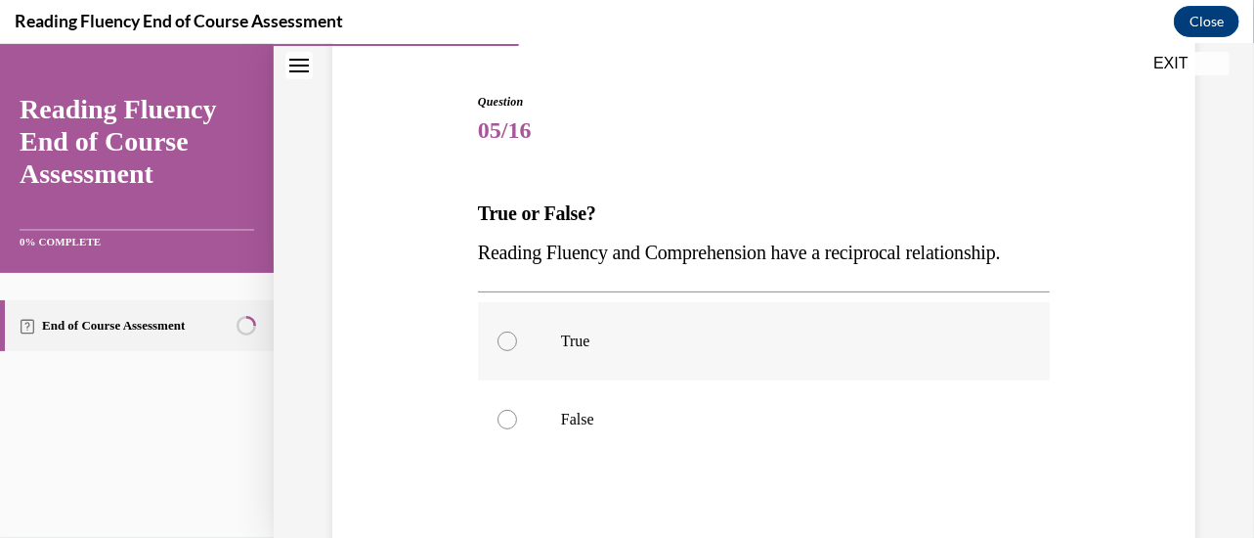
click at [909, 379] on label "True" at bounding box center [764, 340] width 572 height 78
click at [517, 350] on input "True" at bounding box center [508, 340] width 20 height 20
radio input "true"
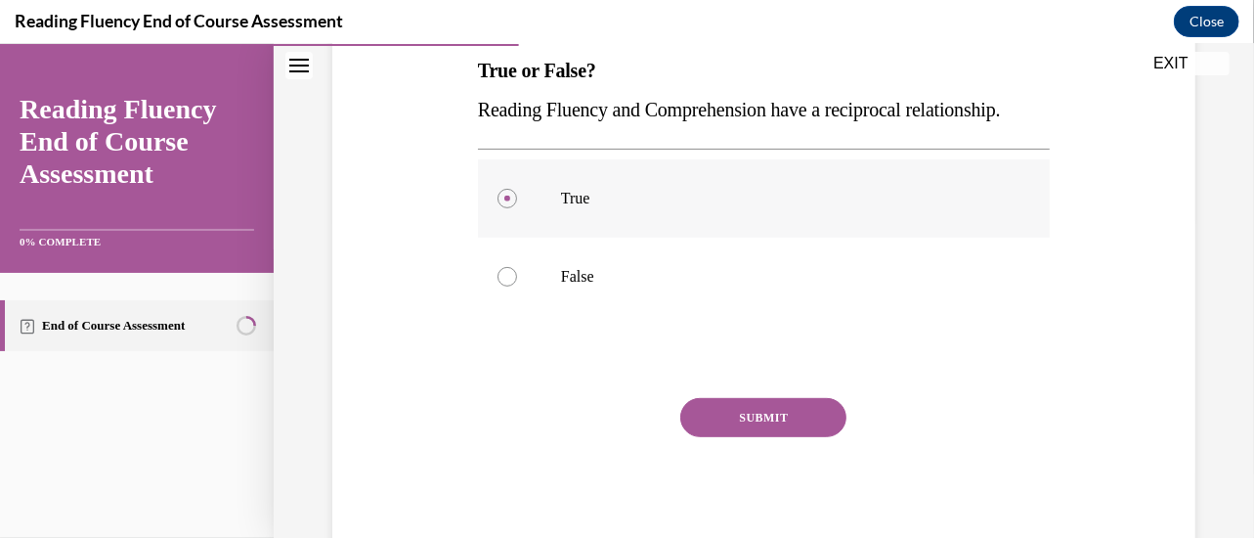
scroll to position [324, 0]
click at [767, 434] on button "SUBMIT" at bounding box center [763, 414] width 166 height 39
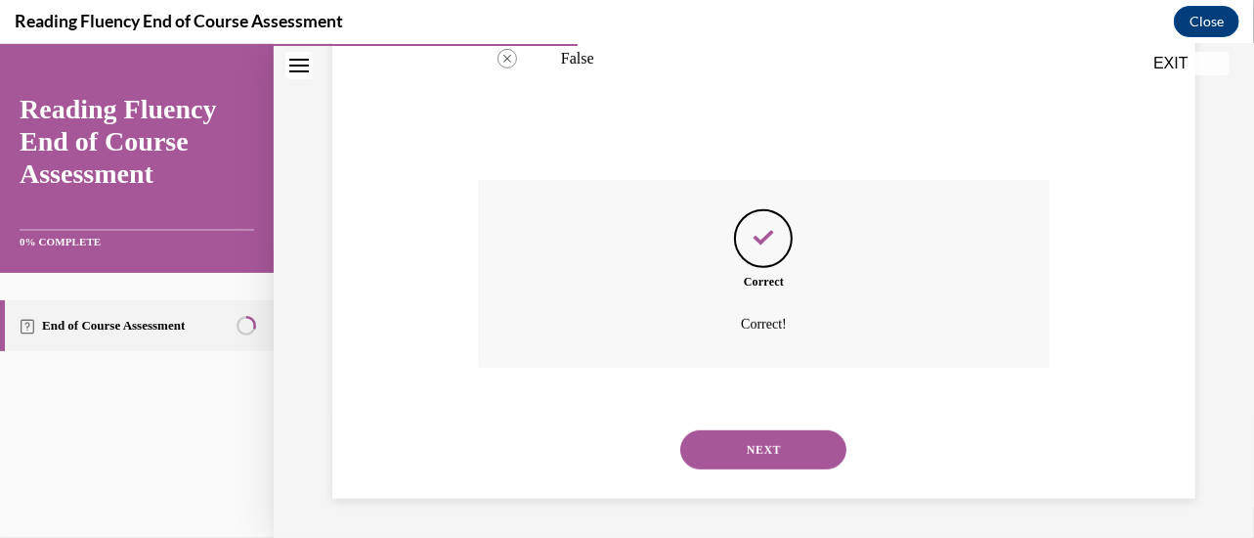
scroll to position [560, 0]
click at [749, 468] on button "NEXT" at bounding box center [763, 448] width 166 height 39
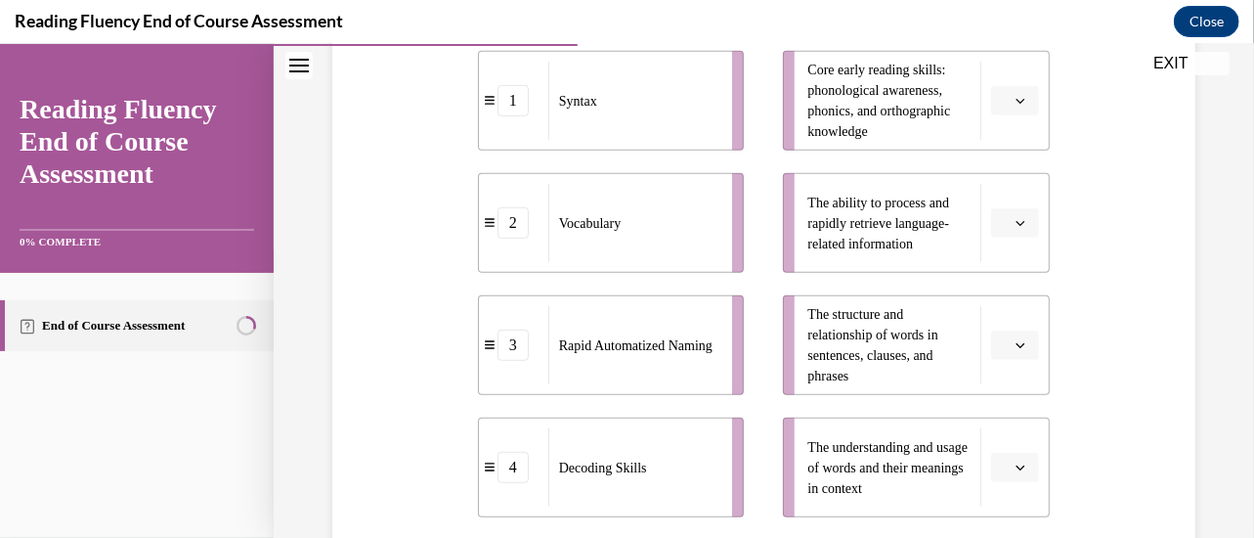
scroll to position [467, 0]
drag, startPoint x: 1001, startPoint y: 469, endPoint x: 1013, endPoint y: 466, distance: 12.1
click at [1016, 466] on icon "button" at bounding box center [1021, 467] width 10 height 10
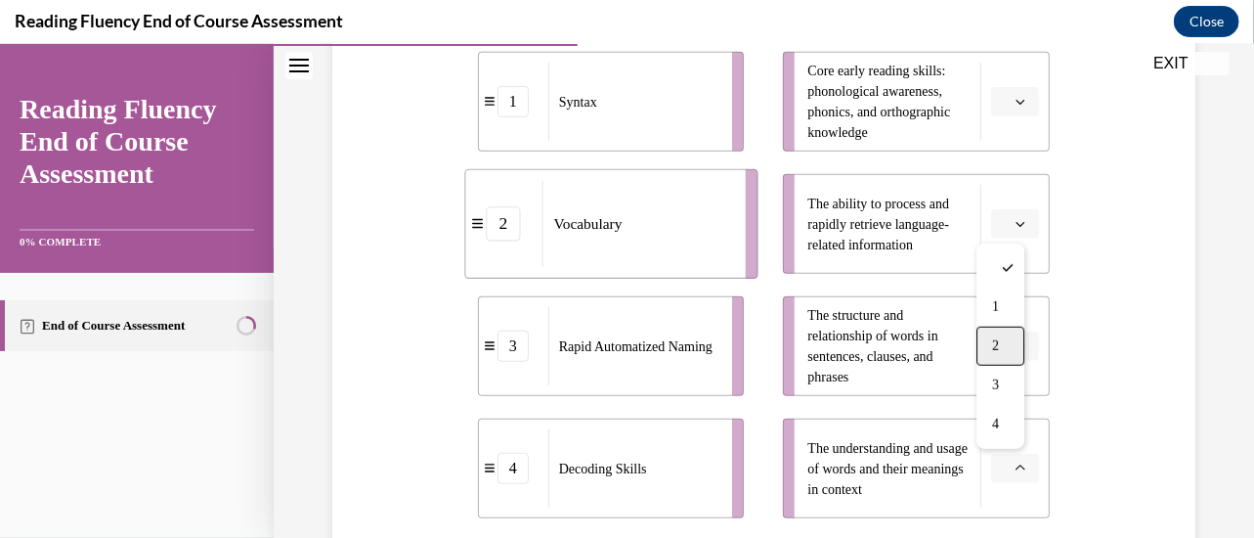
click at [1005, 338] on div "2" at bounding box center [1001, 345] width 48 height 39
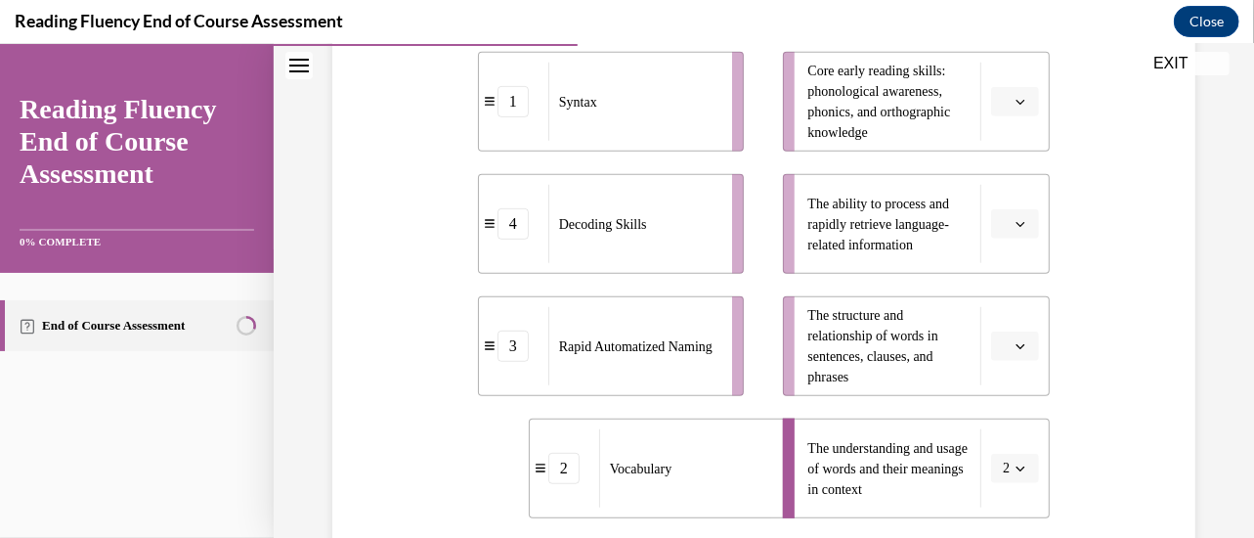
click at [1014, 338] on span "button" at bounding box center [1021, 345] width 14 height 14
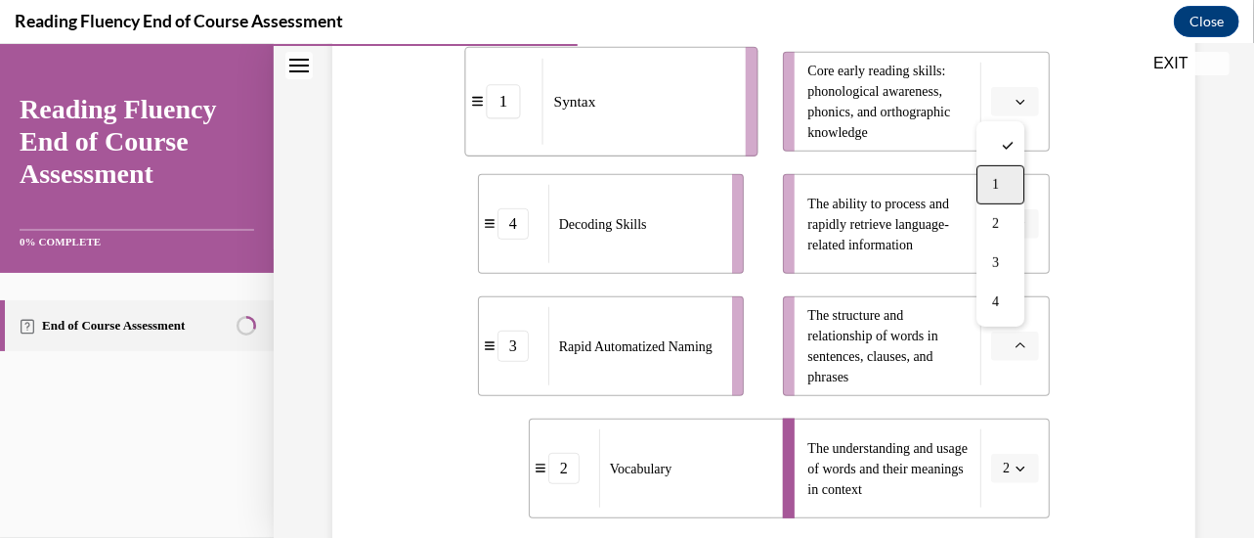
click at [997, 176] on span "1" at bounding box center [995, 184] width 7 height 16
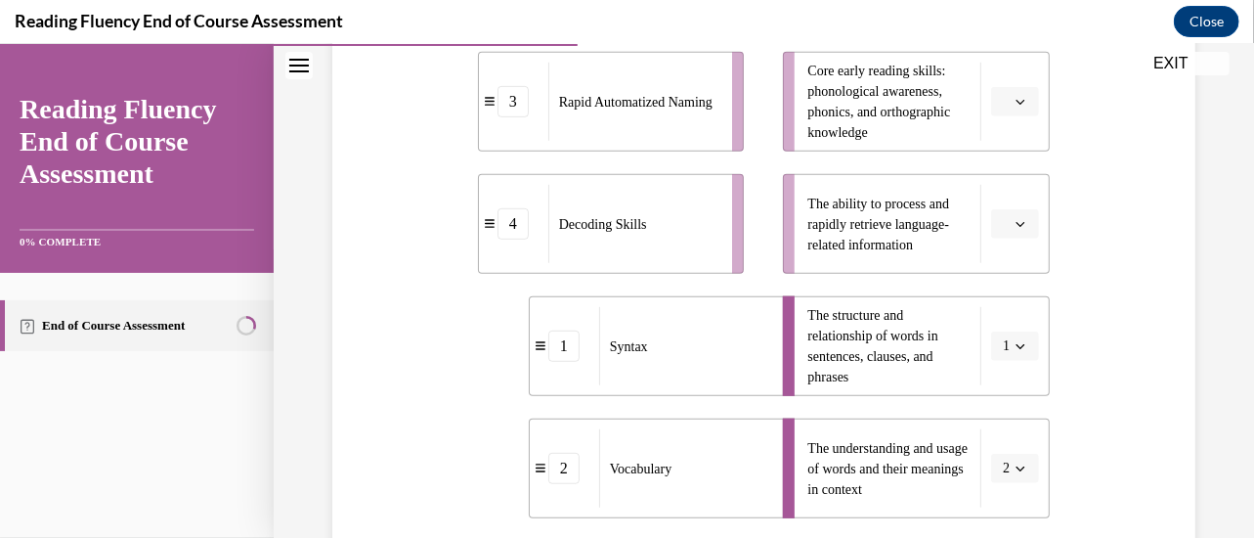
click at [1011, 211] on button "button" at bounding box center [1015, 222] width 48 height 29
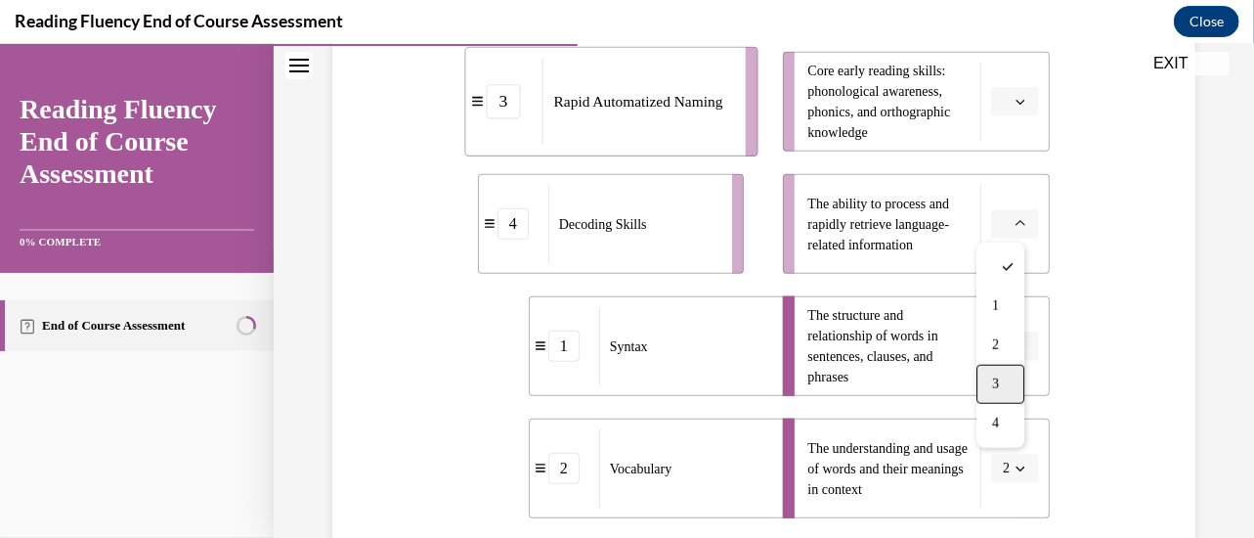
click at [999, 380] on span "3" at bounding box center [995, 383] width 7 height 16
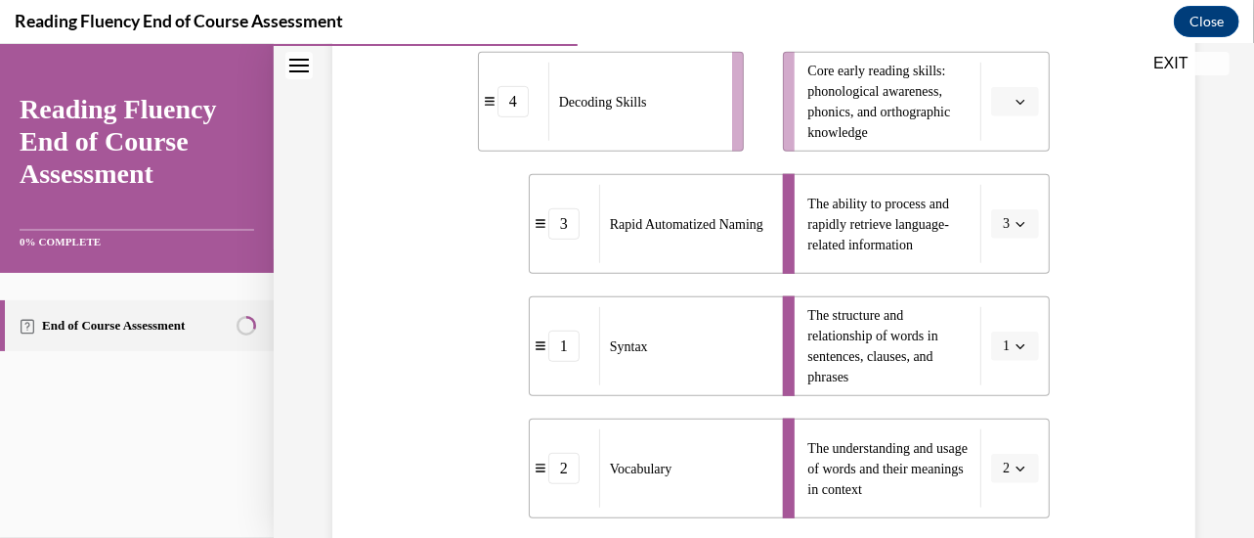
click at [999, 99] on button "button" at bounding box center [1015, 100] width 48 height 29
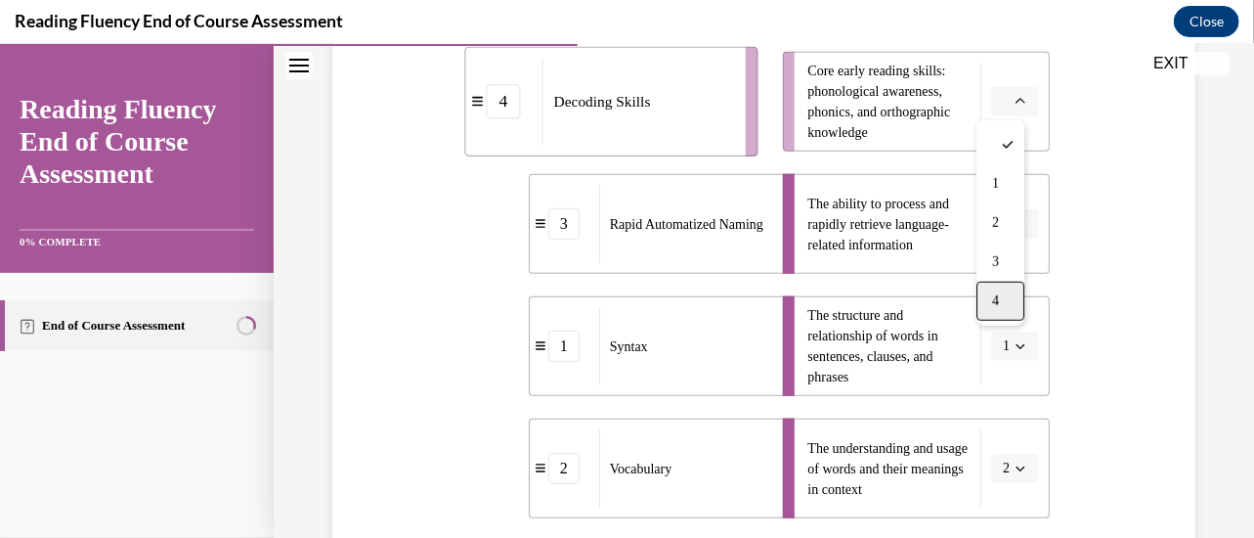
click at [1002, 295] on div "4" at bounding box center [1001, 300] width 48 height 39
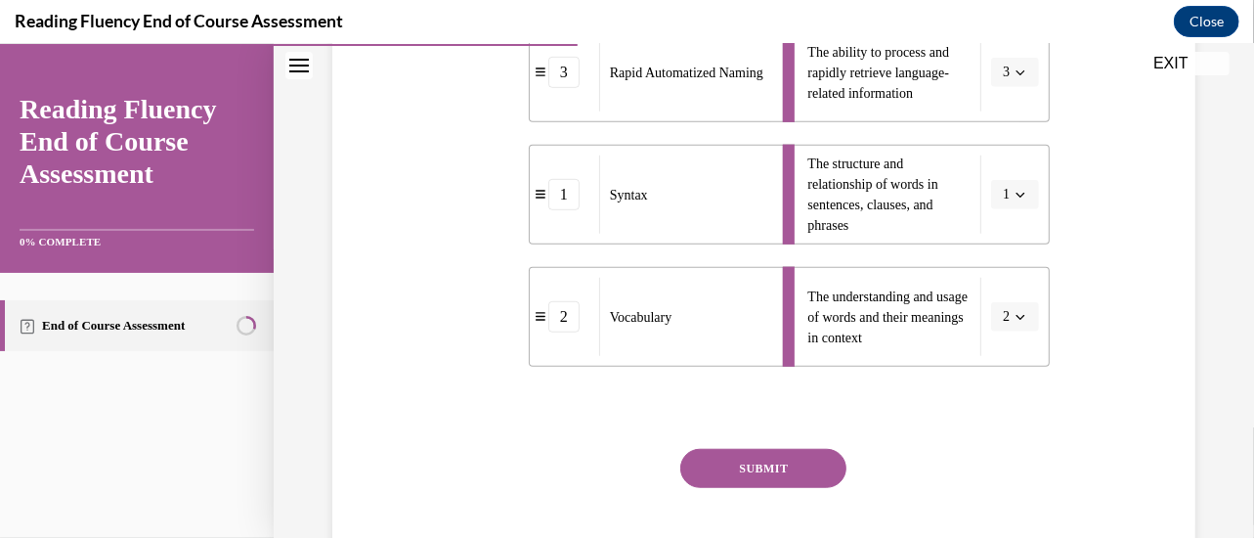
scroll to position [623, 0]
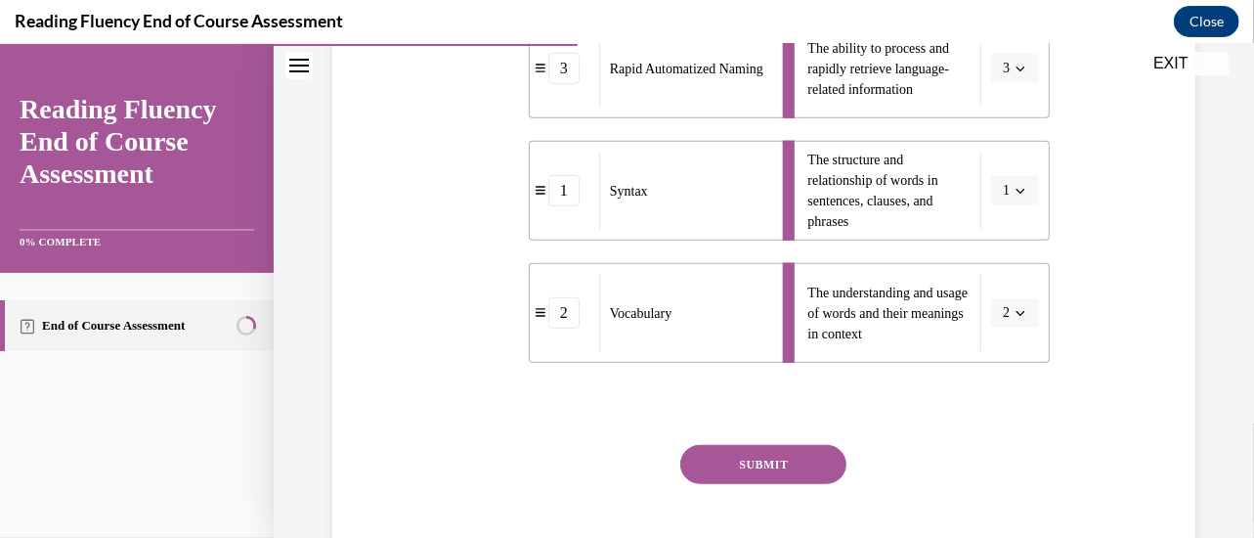
click at [817, 460] on button "SUBMIT" at bounding box center [763, 463] width 166 height 39
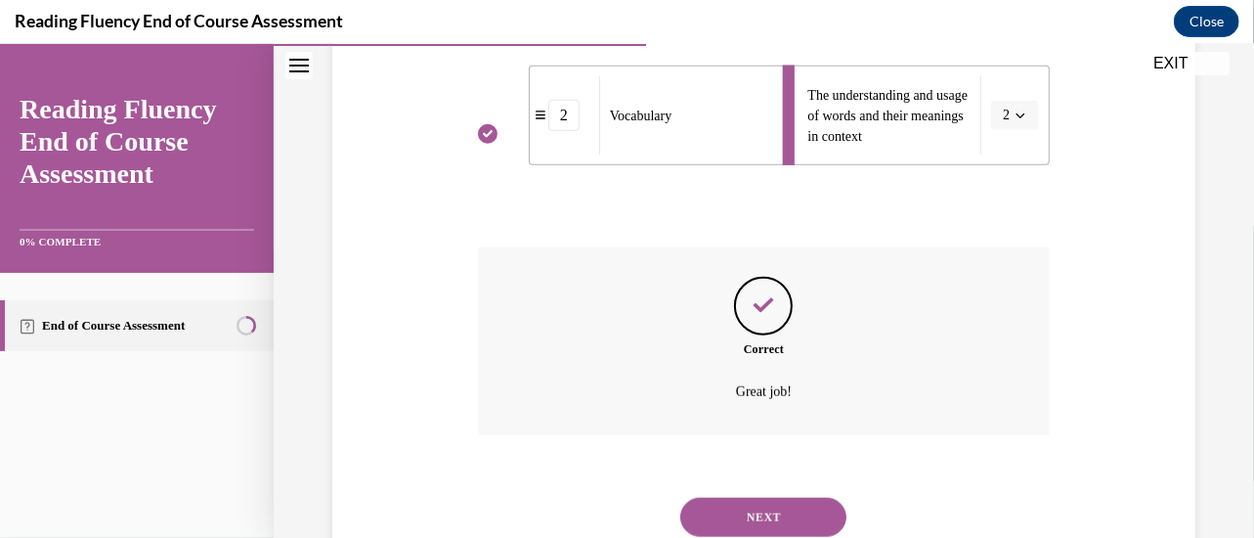
scroll to position [887, 0]
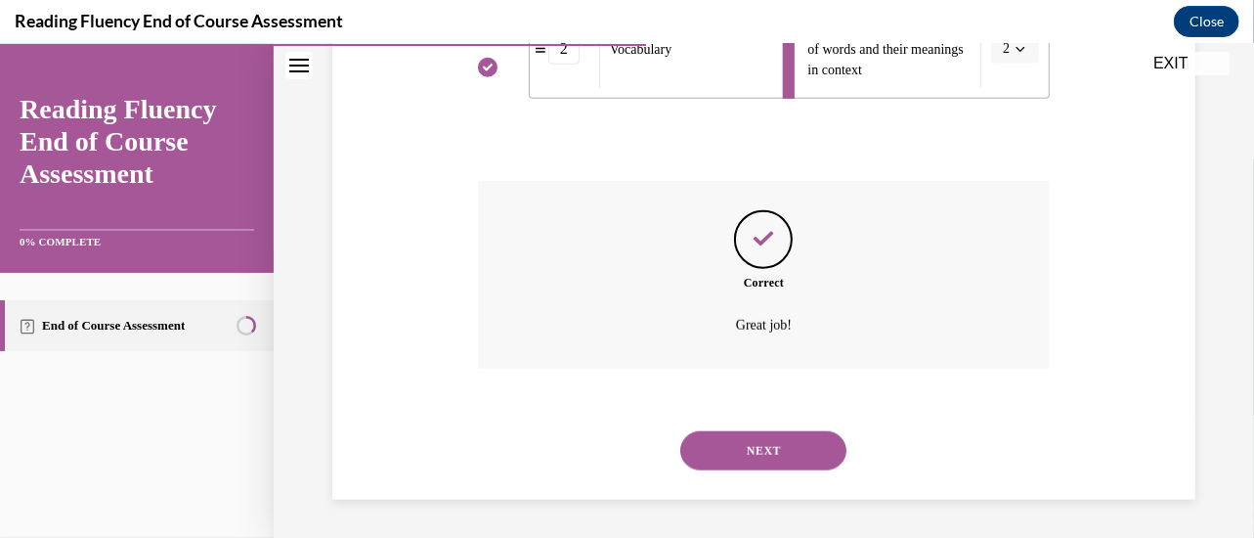
click at [780, 438] on button "NEXT" at bounding box center [763, 449] width 166 height 39
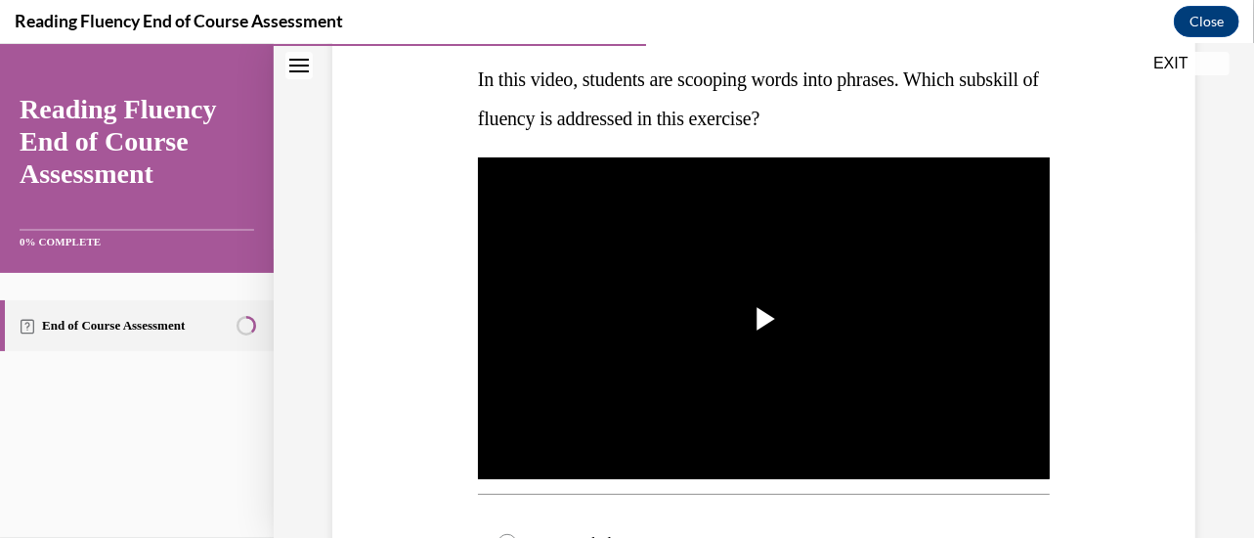
scroll to position [314, 0]
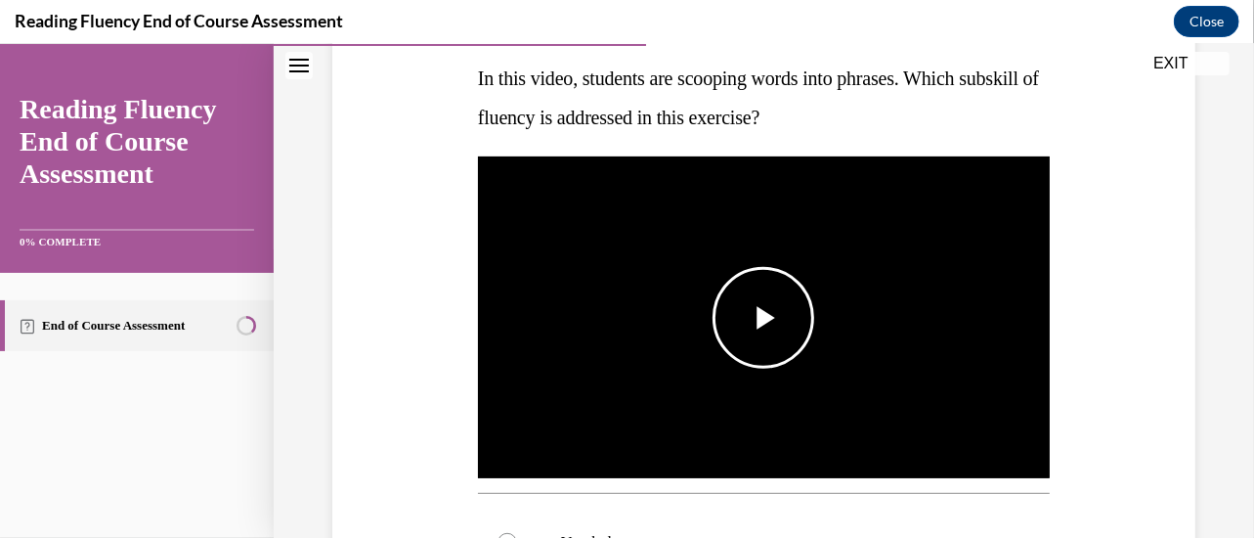
click at [764, 317] on span "Video player" at bounding box center [764, 317] width 0 height 0
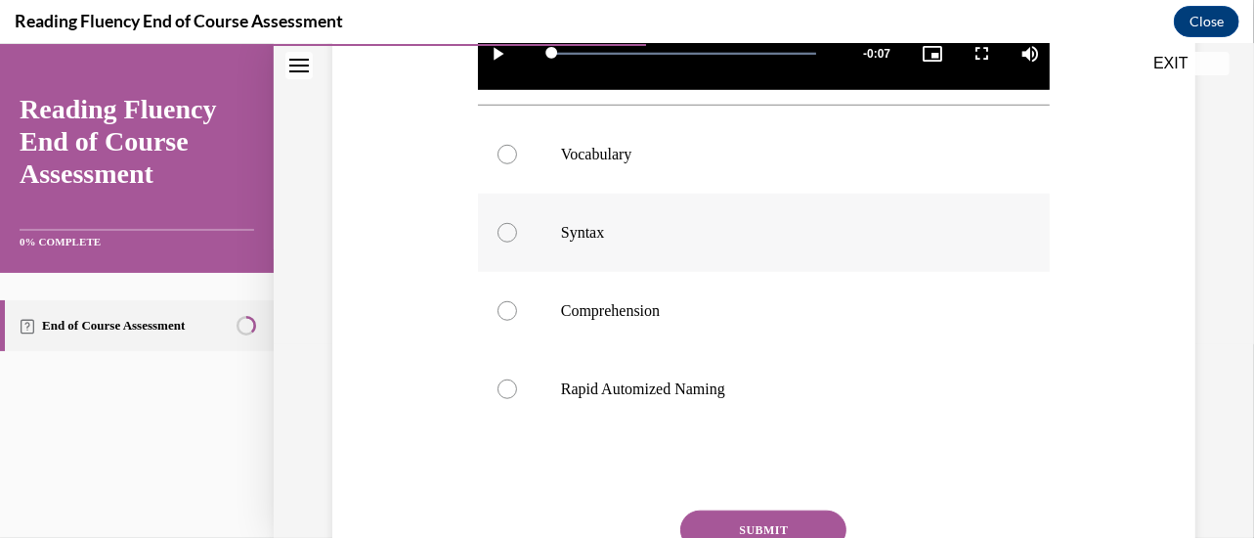
scroll to position [618, 0]
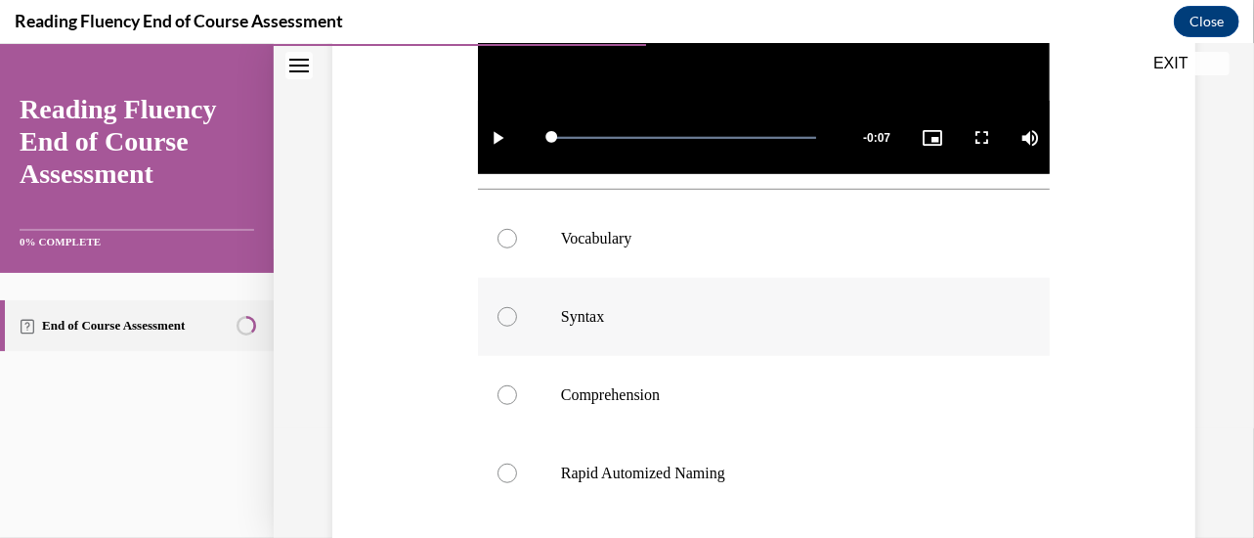
click at [663, 309] on p "Syntax" at bounding box center [781, 316] width 440 height 20
click at [517, 309] on input "Syntax" at bounding box center [508, 316] width 20 height 20
radio input "true"
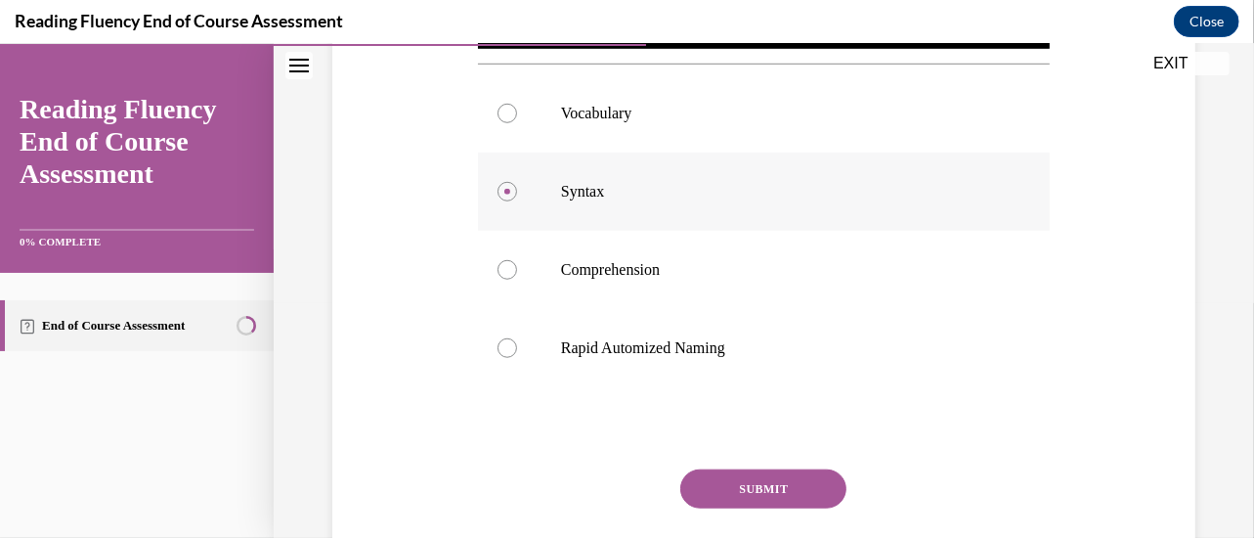
scroll to position [749, 0]
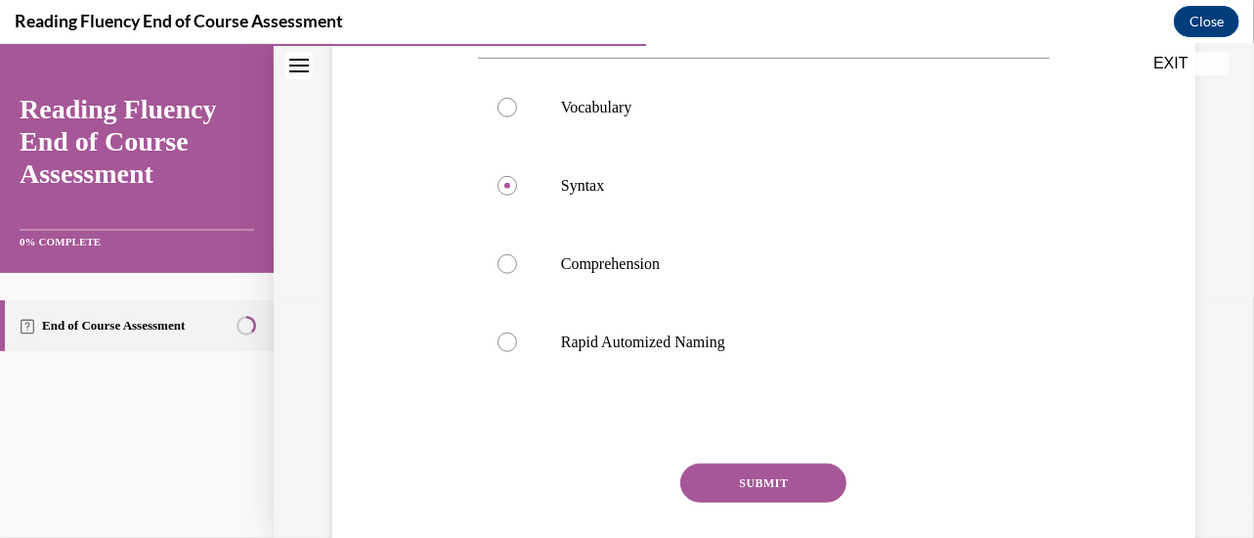
click at [723, 473] on button "SUBMIT" at bounding box center [763, 481] width 166 height 39
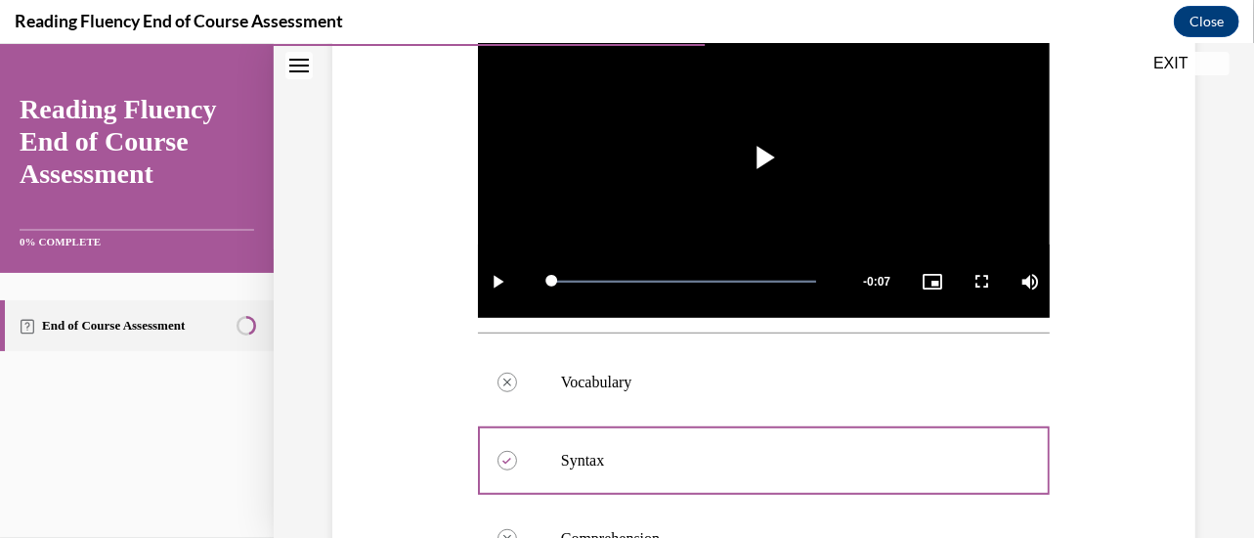
scroll to position [475, 0]
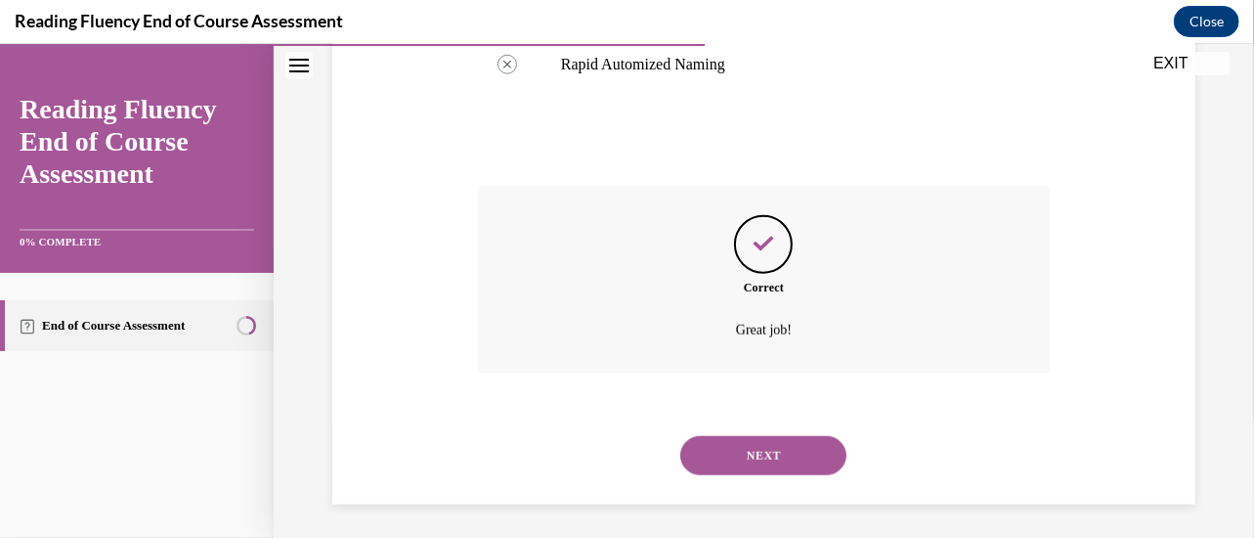
click at [733, 457] on button "NEXT" at bounding box center [763, 454] width 166 height 39
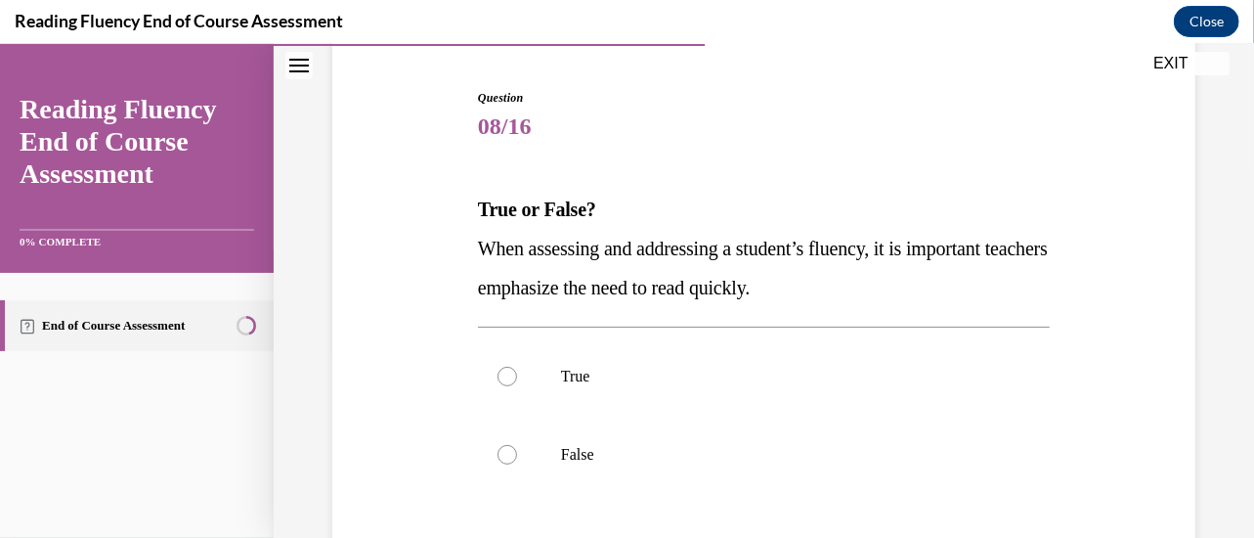
scroll to position [187, 0]
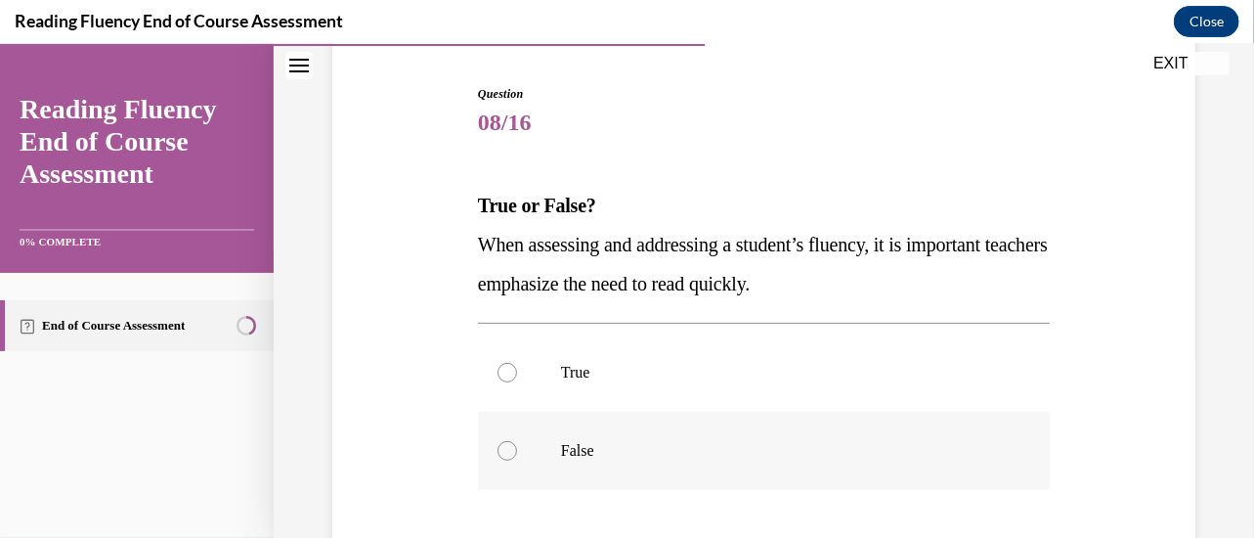
click at [918, 433] on label "False" at bounding box center [764, 450] width 572 height 78
click at [517, 440] on input "False" at bounding box center [508, 450] width 20 height 20
radio input "true"
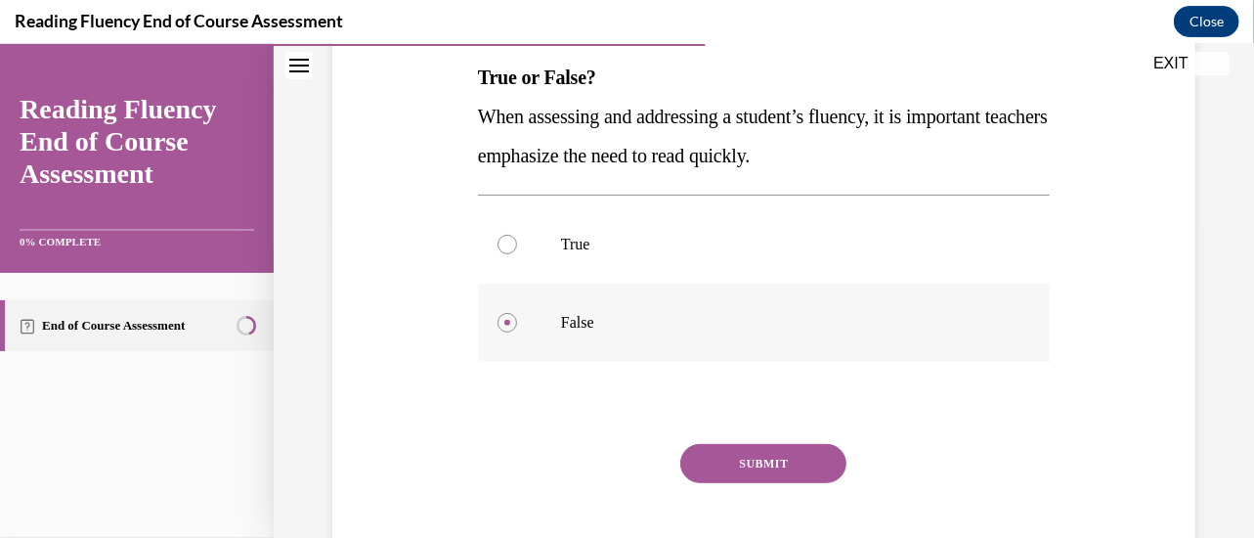
scroll to position [316, 0]
click at [808, 459] on button "SUBMIT" at bounding box center [763, 461] width 166 height 39
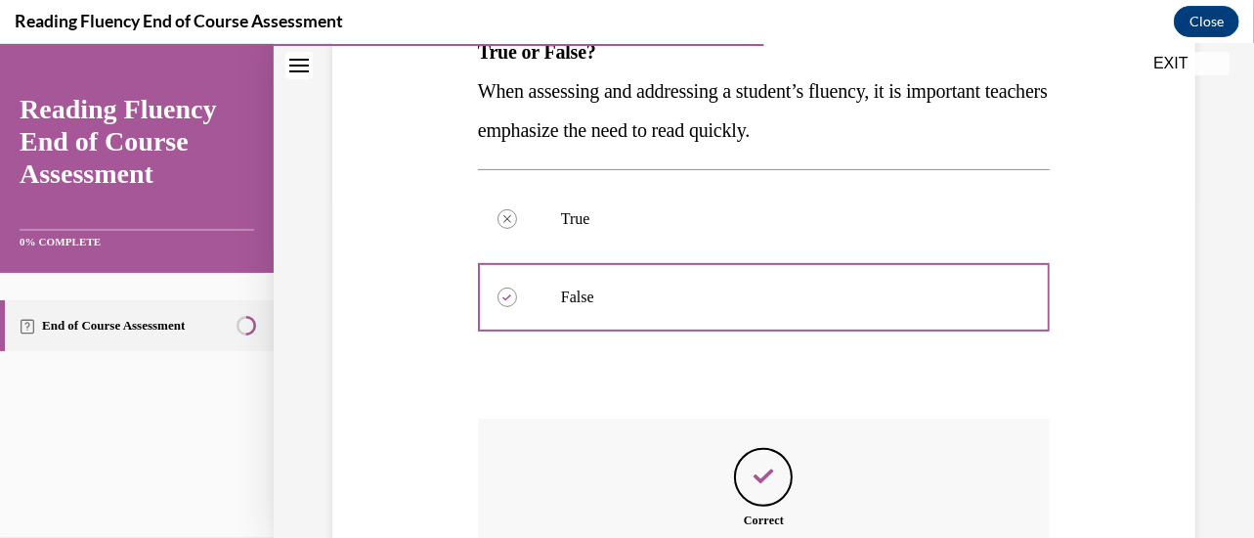
scroll to position [341, 0]
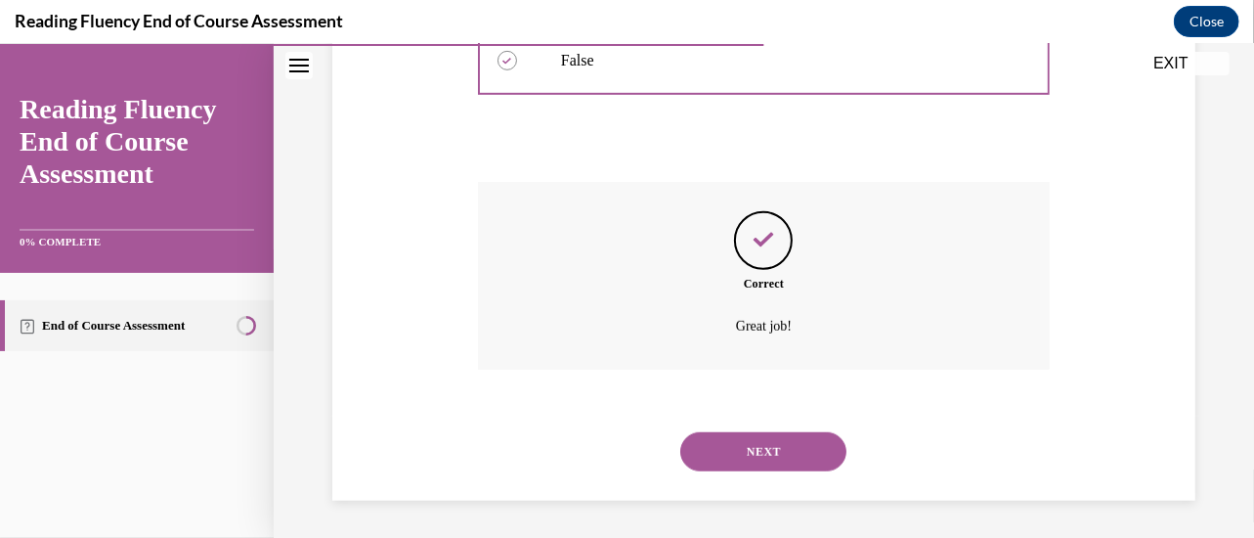
click at [808, 459] on button "NEXT" at bounding box center [763, 450] width 166 height 39
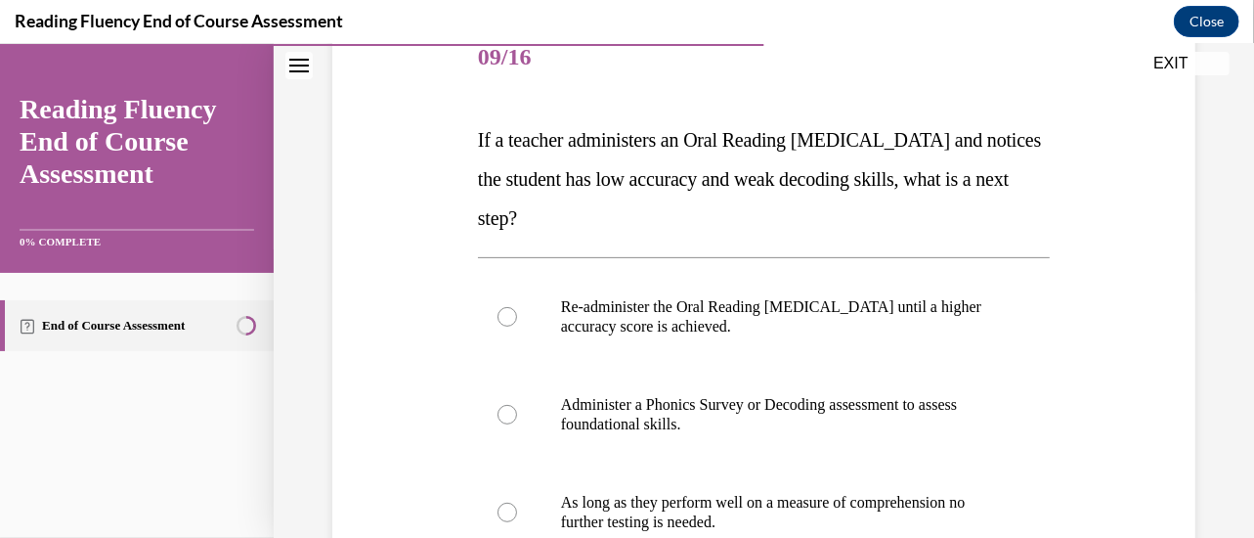
scroll to position [332, 0]
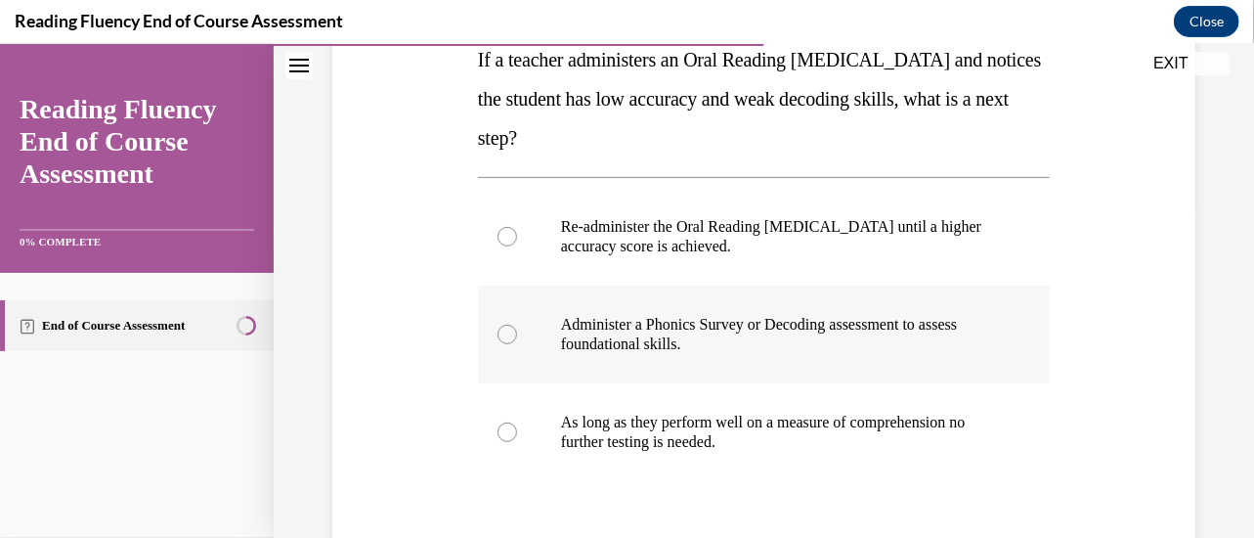
click at [933, 332] on p "Administer a Phonics Survey or Decoding assessment to assess foundational skill…" at bounding box center [781, 333] width 440 height 39
click at [517, 332] on input "Administer a Phonics Survey or Decoding assessment to assess foundational skill…" at bounding box center [508, 334] width 20 height 20
radio input "true"
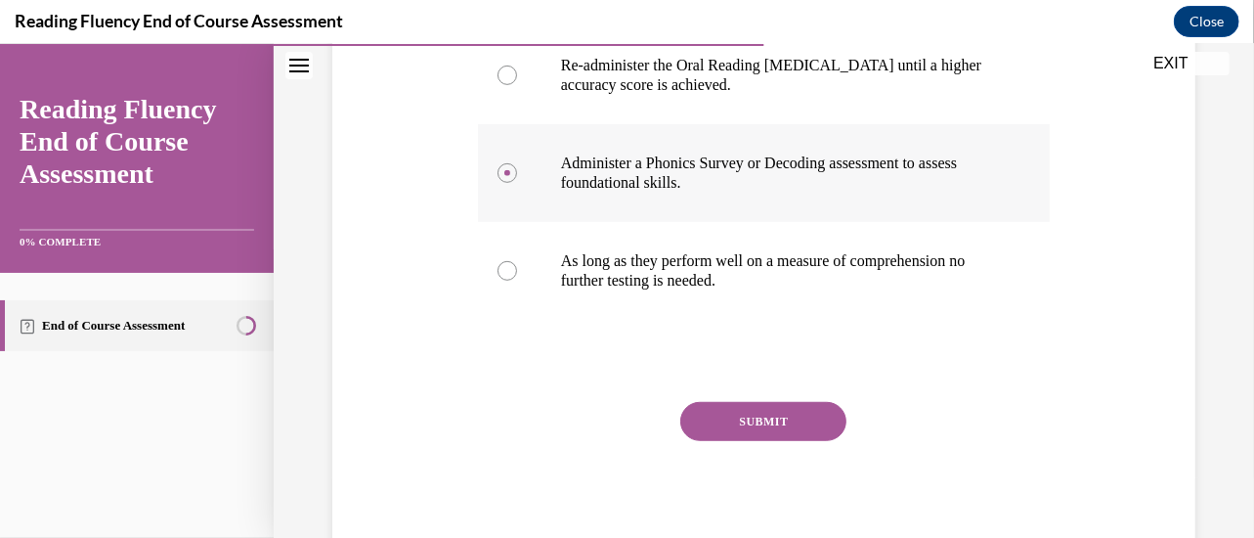
scroll to position [498, 0]
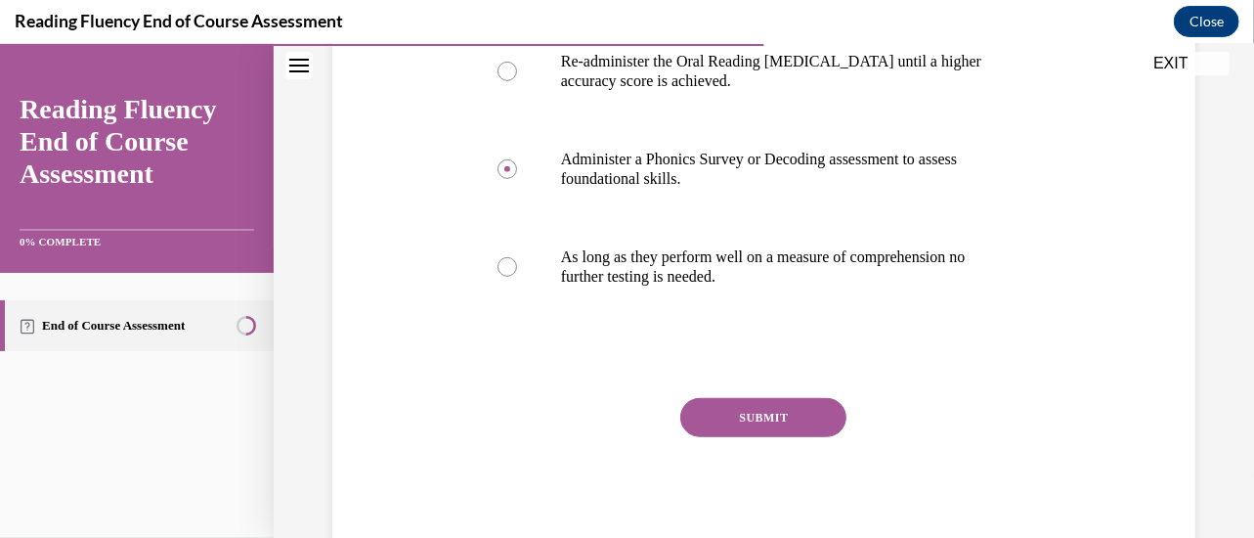
click at [777, 415] on button "SUBMIT" at bounding box center [763, 416] width 166 height 39
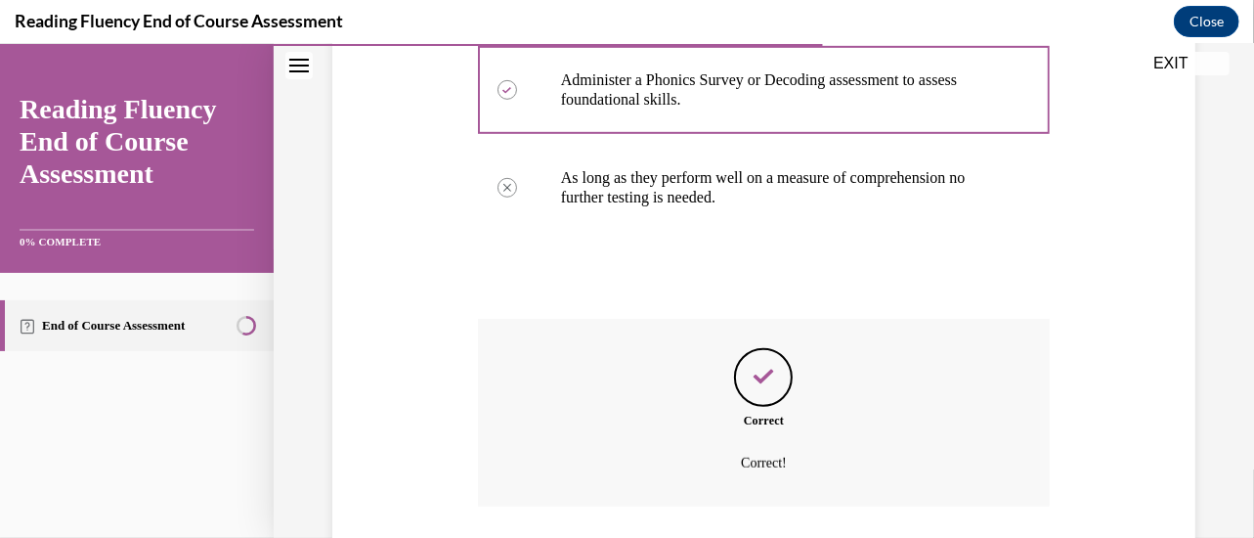
scroll to position [715, 0]
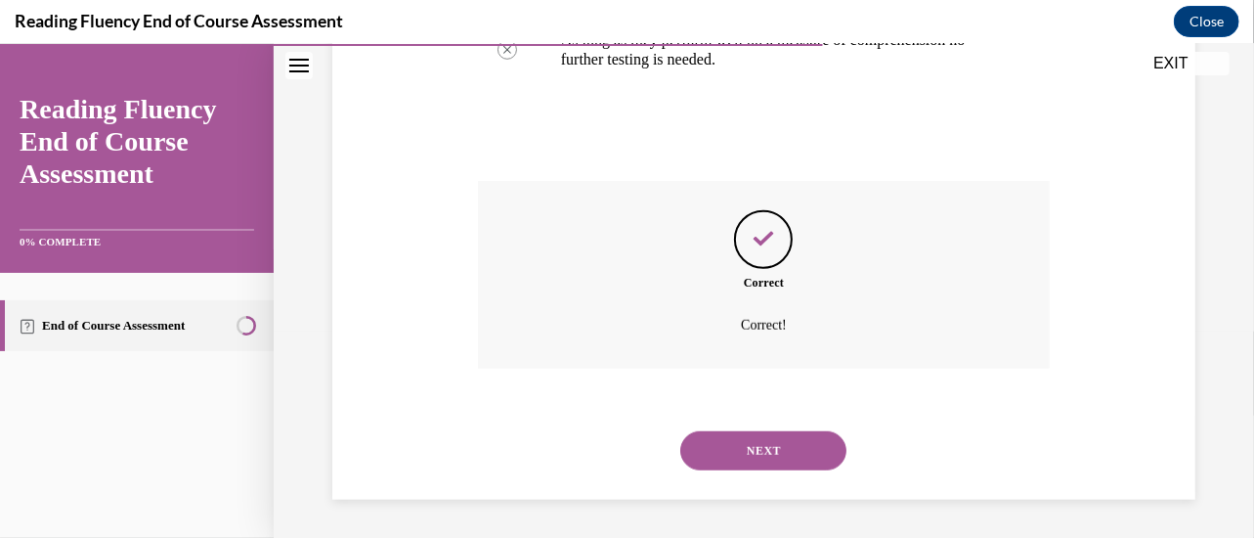
click at [767, 444] on button "NEXT" at bounding box center [763, 449] width 166 height 39
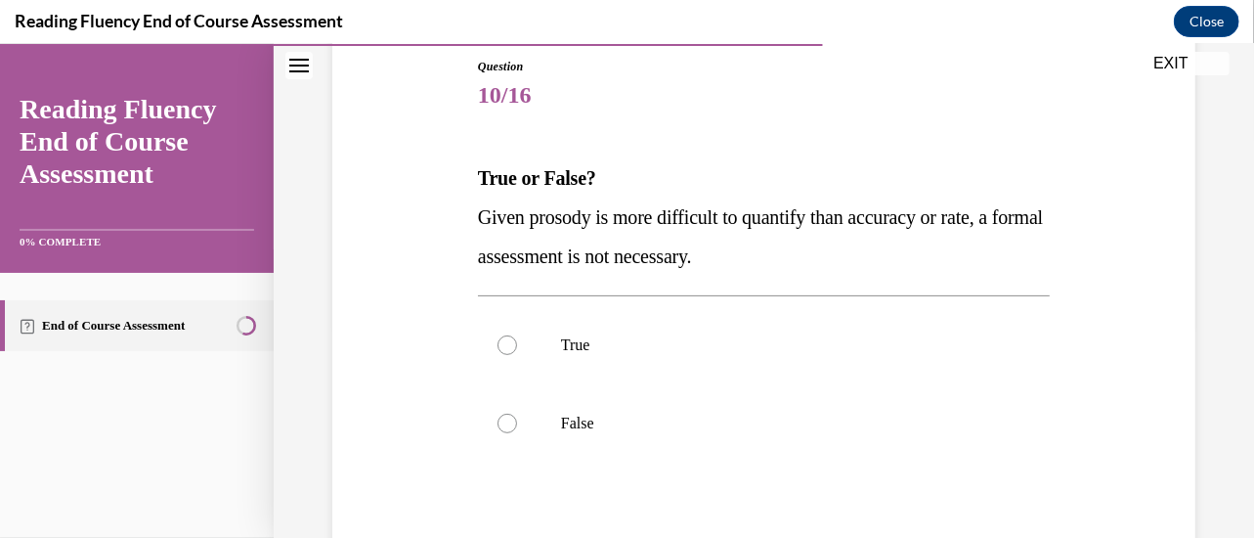
scroll to position [221, 0]
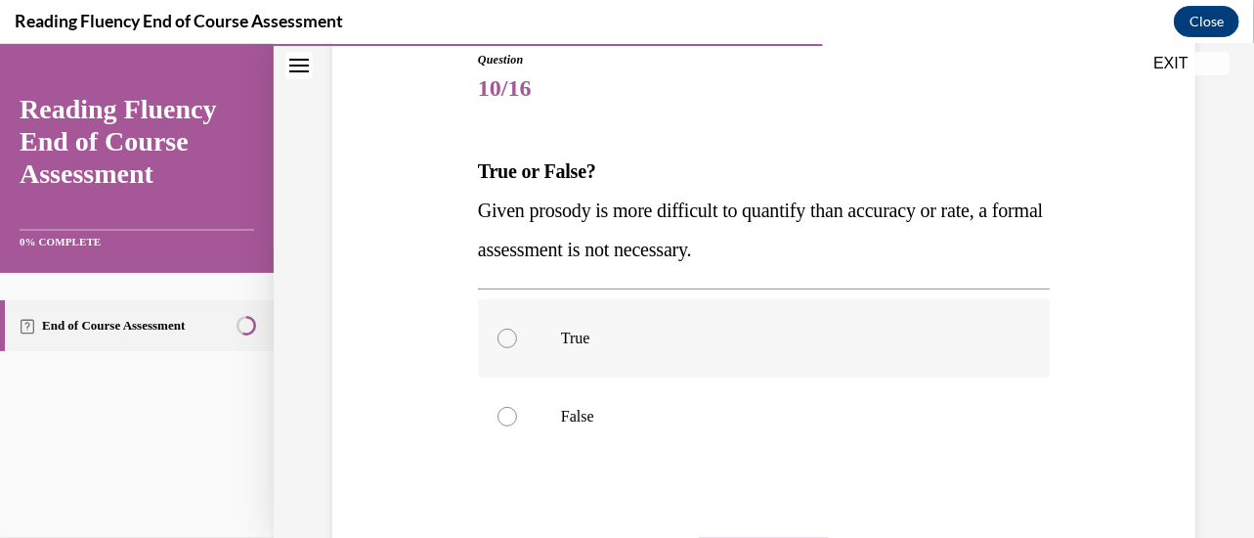
click at [898, 340] on p "True" at bounding box center [781, 338] width 440 height 20
click at [517, 340] on input "True" at bounding box center [508, 338] width 20 height 20
radio input "true"
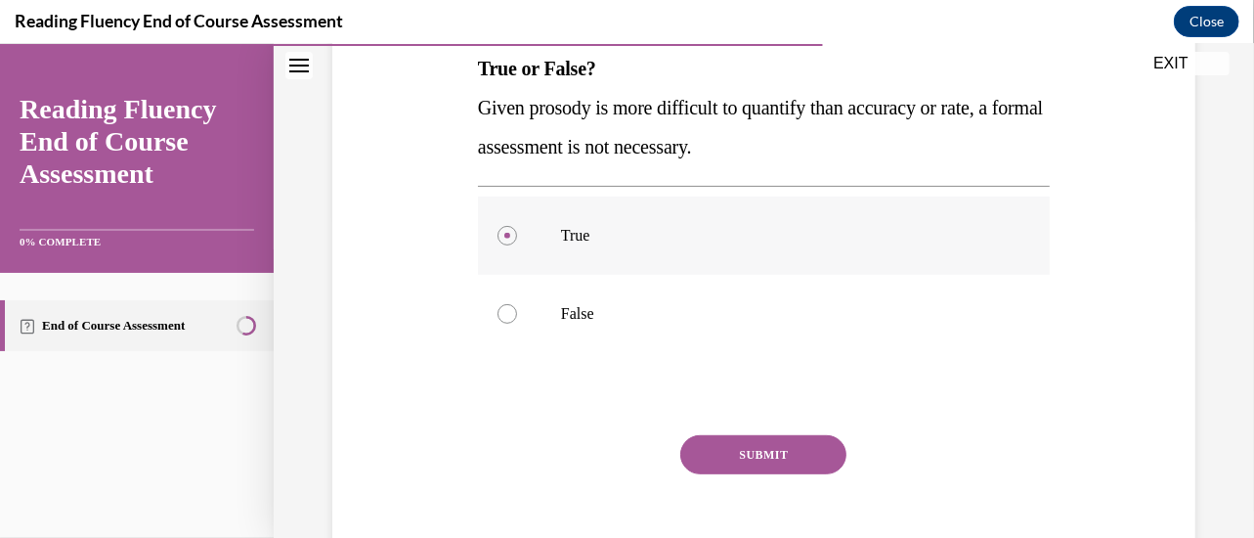
scroll to position [325, 0]
click at [784, 438] on button "SUBMIT" at bounding box center [763, 452] width 166 height 39
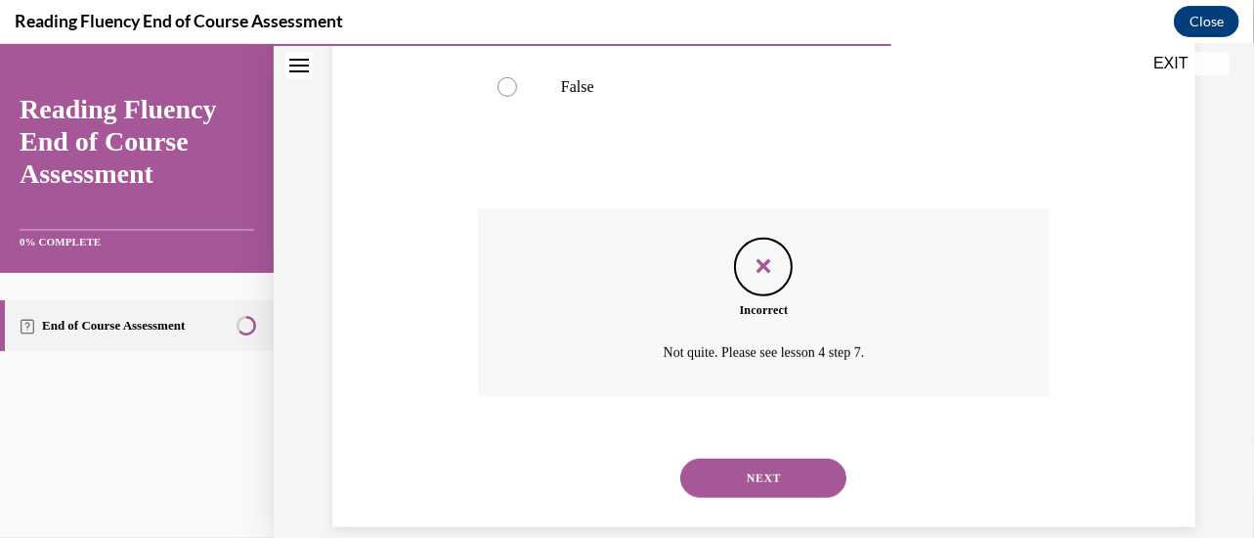
scroll to position [562, 0]
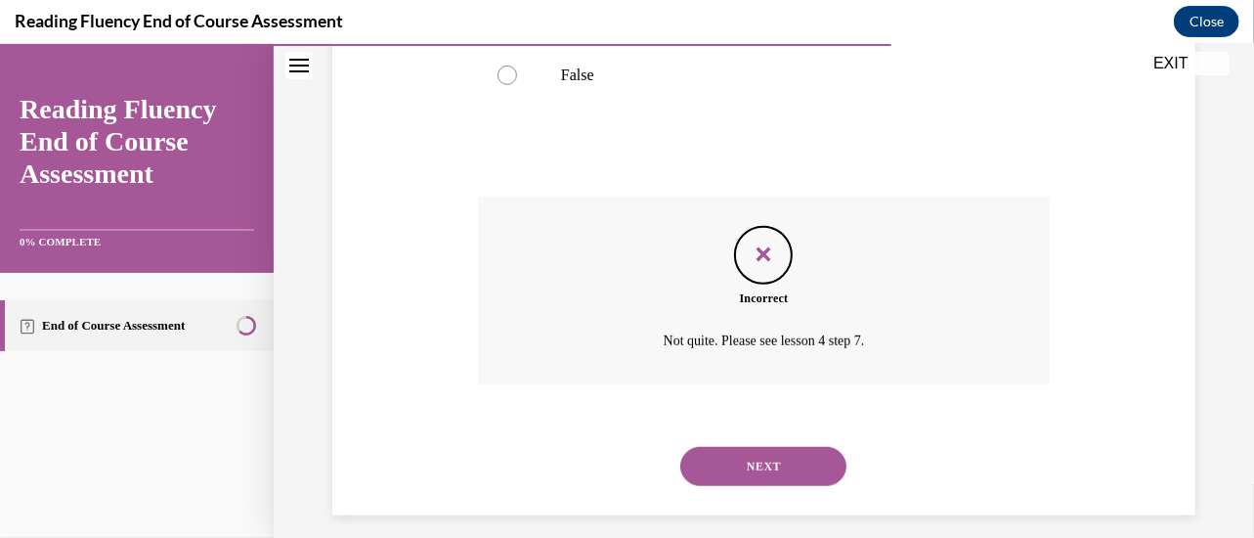
click at [766, 462] on button "NEXT" at bounding box center [763, 465] width 166 height 39
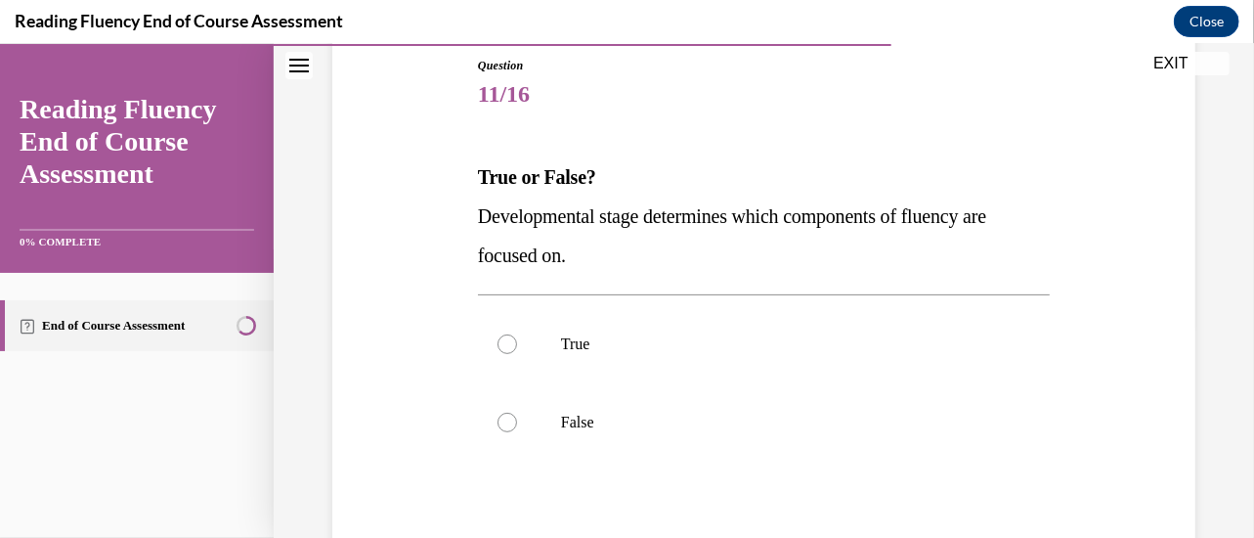
scroll to position [283, 0]
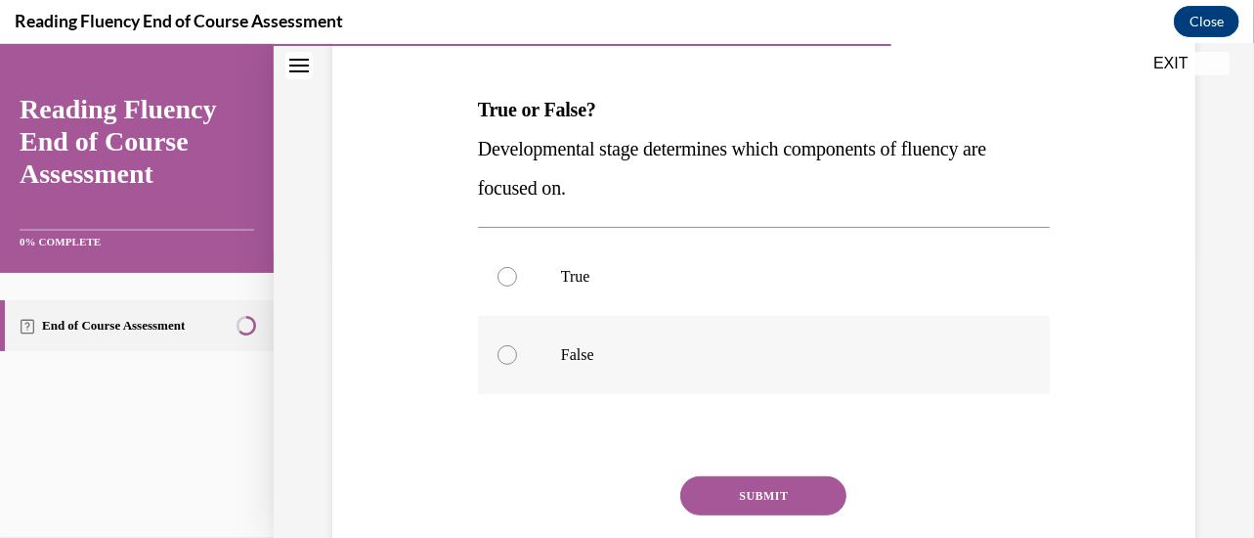
click at [691, 357] on p "False" at bounding box center [781, 354] width 440 height 20
click at [517, 357] on input "False" at bounding box center [508, 354] width 20 height 20
radio input "true"
click at [730, 495] on button "SUBMIT" at bounding box center [763, 494] width 166 height 39
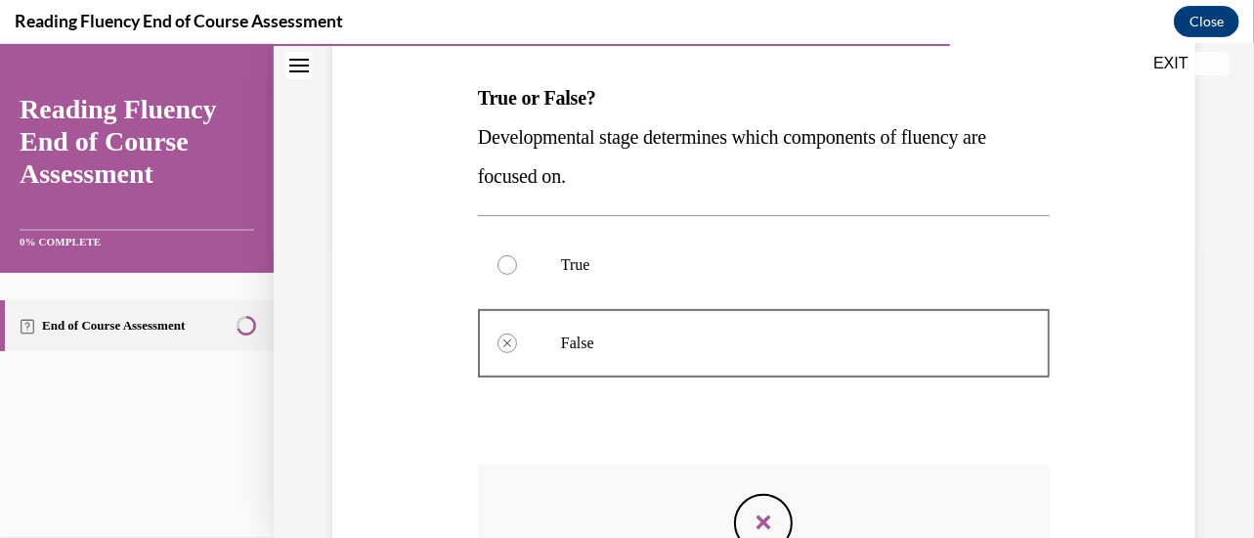
scroll to position [578, 0]
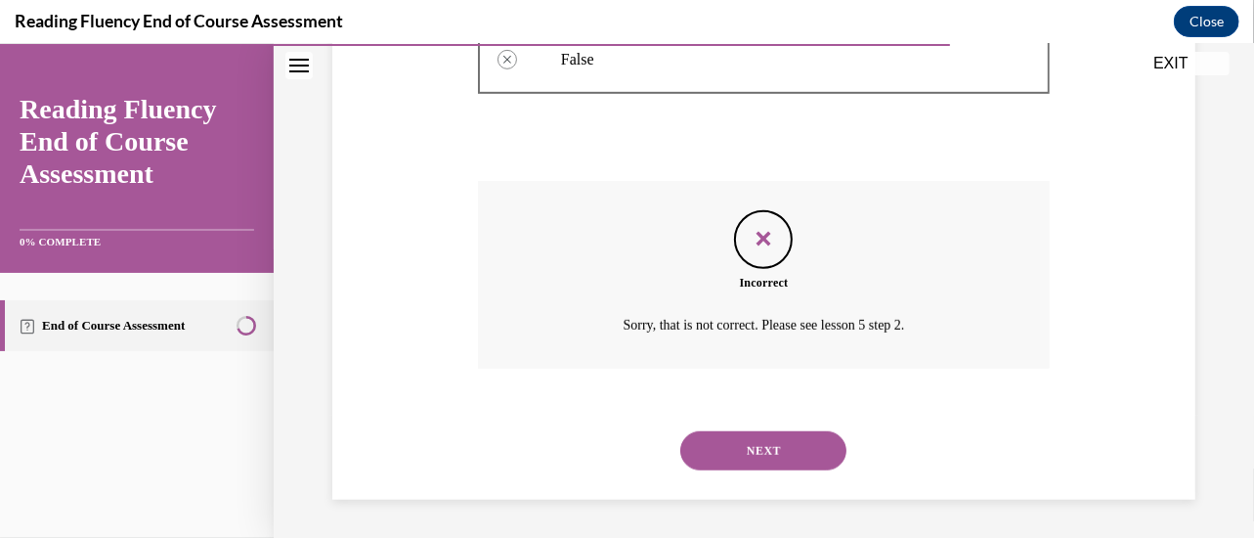
click at [735, 442] on button "NEXT" at bounding box center [763, 449] width 166 height 39
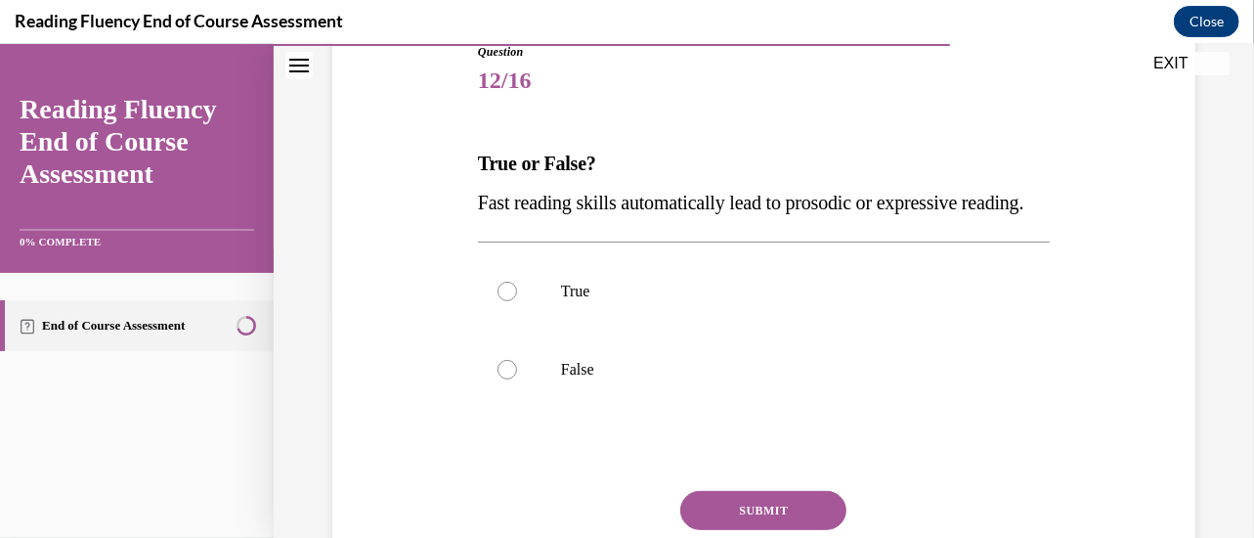
scroll to position [232, 0]
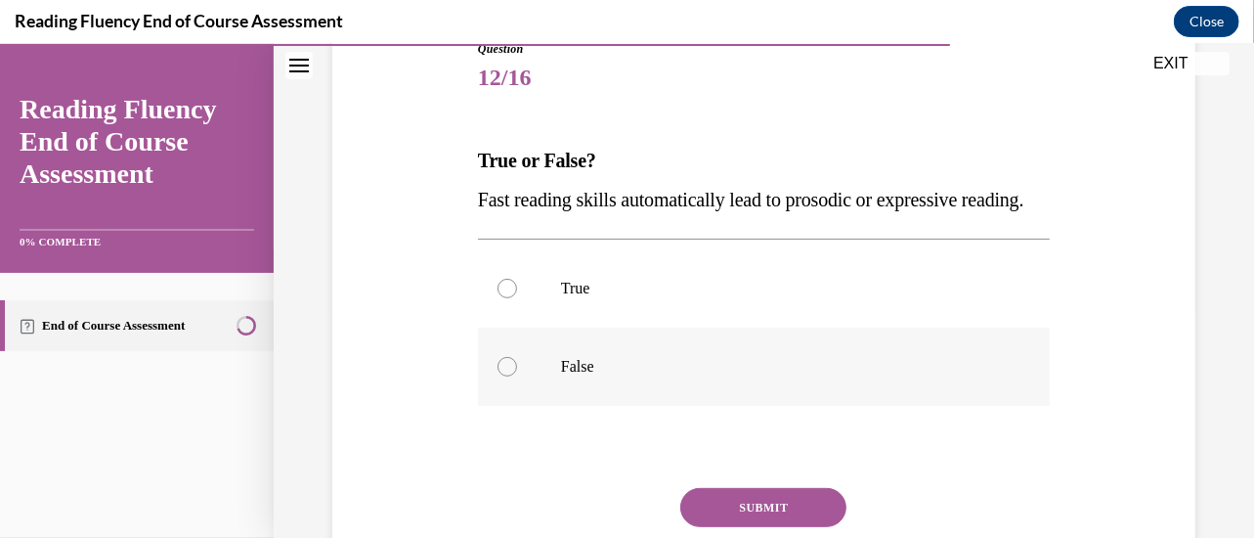
click at [831, 381] on label "False" at bounding box center [764, 366] width 572 height 78
click at [517, 375] on input "False" at bounding box center [508, 366] width 20 height 20
radio input "true"
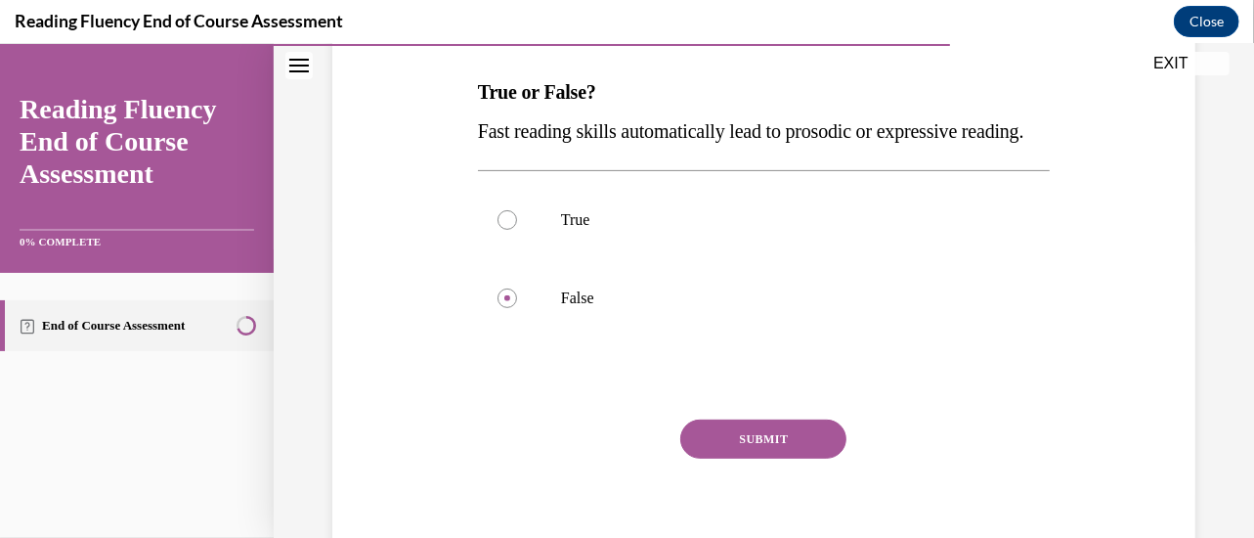
click at [776, 458] on button "SUBMIT" at bounding box center [763, 437] width 166 height 39
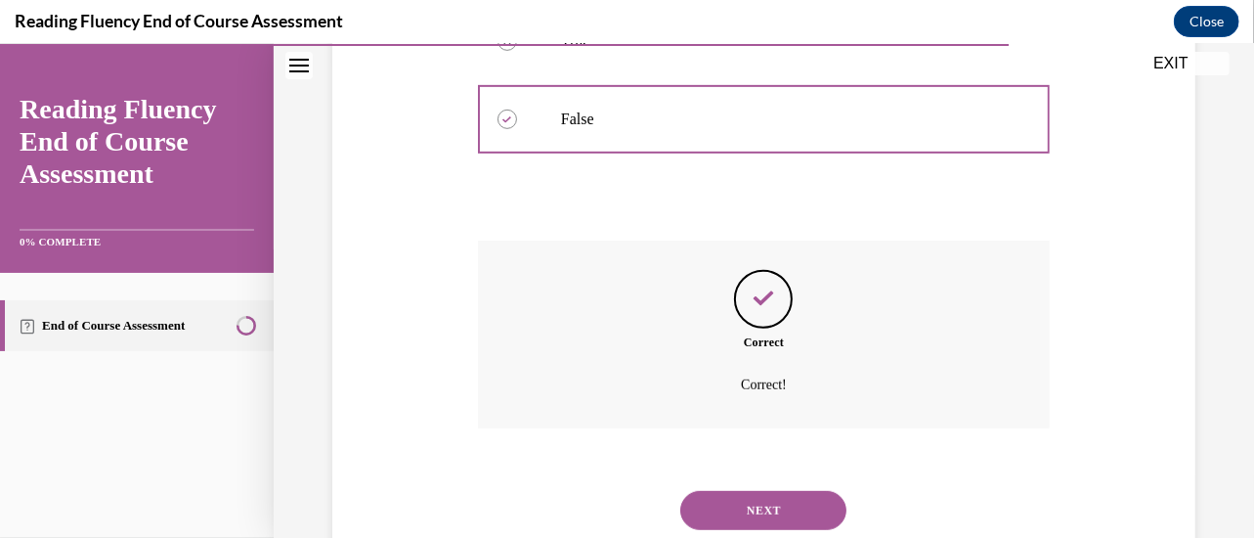
scroll to position [578, 0]
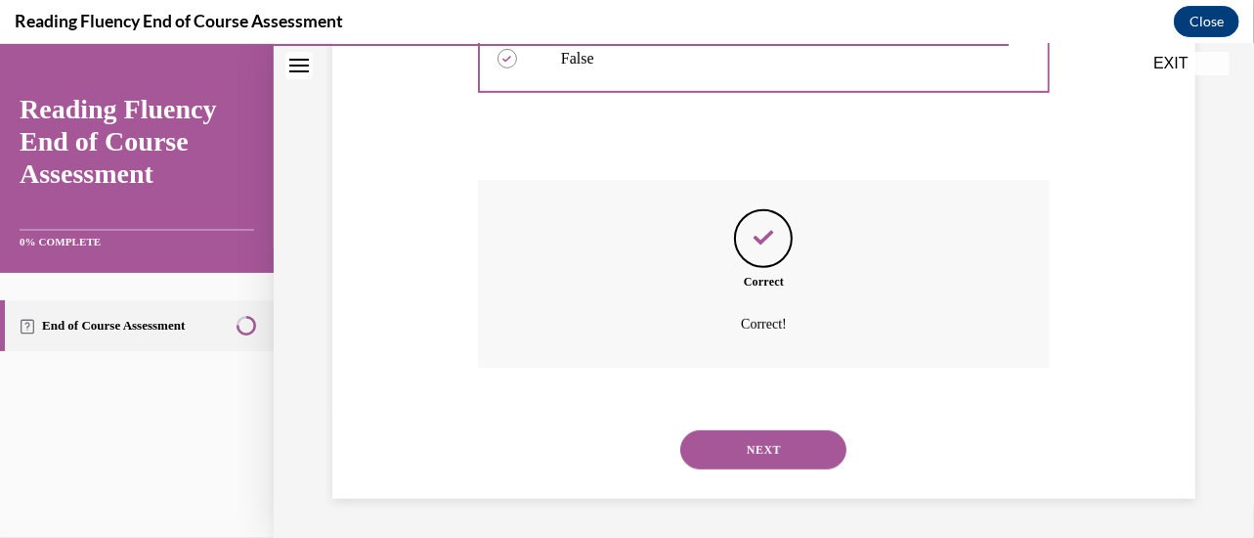
click at [716, 452] on button "NEXT" at bounding box center [763, 448] width 166 height 39
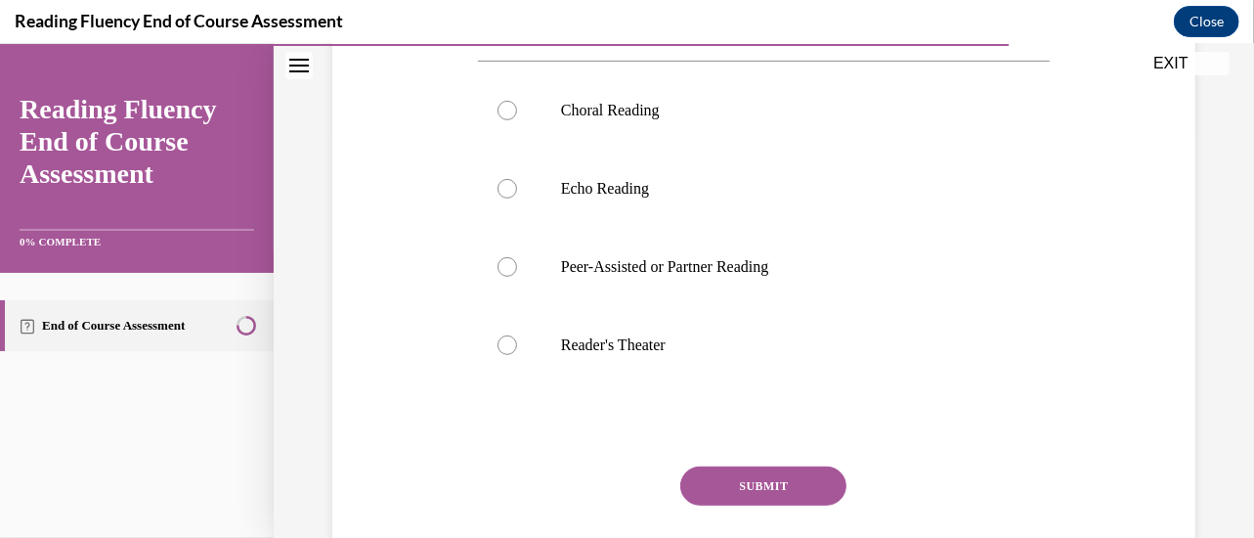
scroll to position [360, 0]
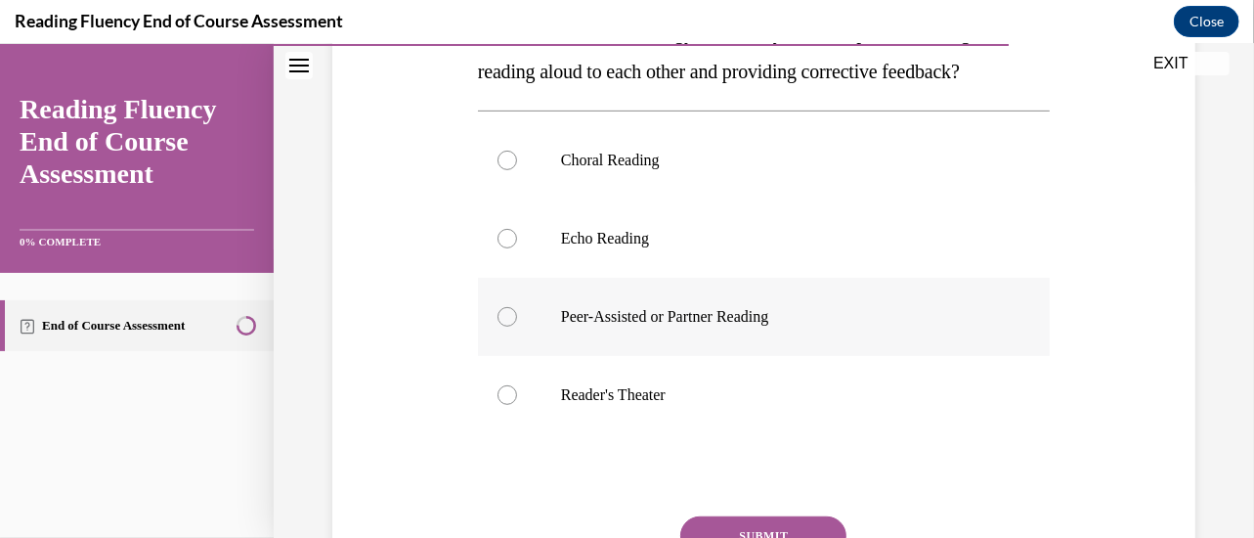
click at [838, 355] on label "Peer-Assisted or Partner Reading" at bounding box center [764, 316] width 572 height 78
click at [517, 326] on input "Peer-Assisted or Partner Reading" at bounding box center [508, 316] width 20 height 20
radio input "true"
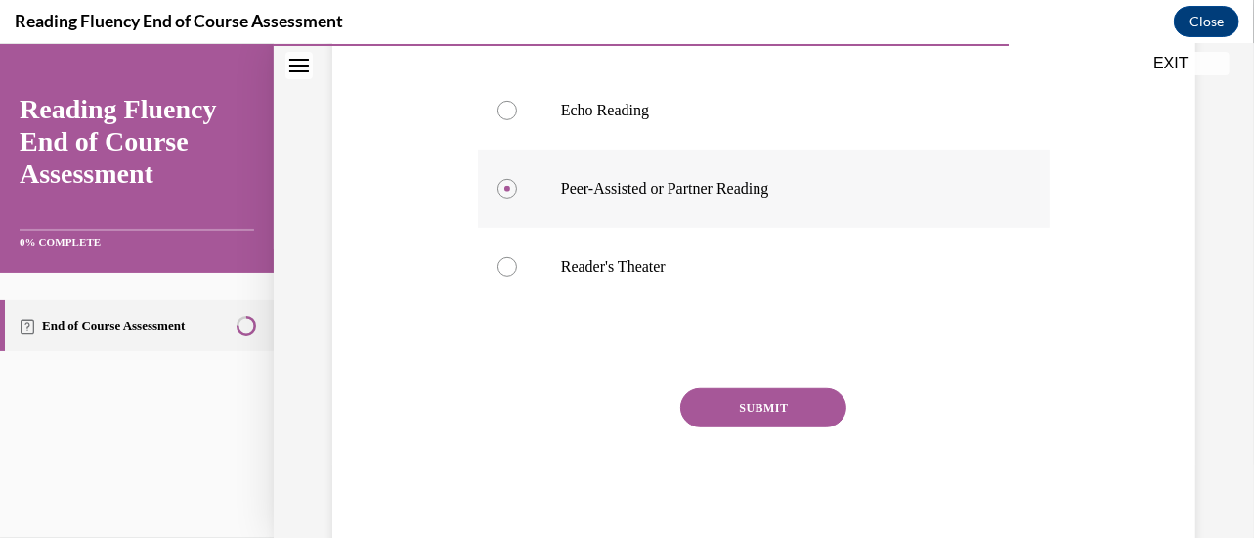
scroll to position [495, 0]
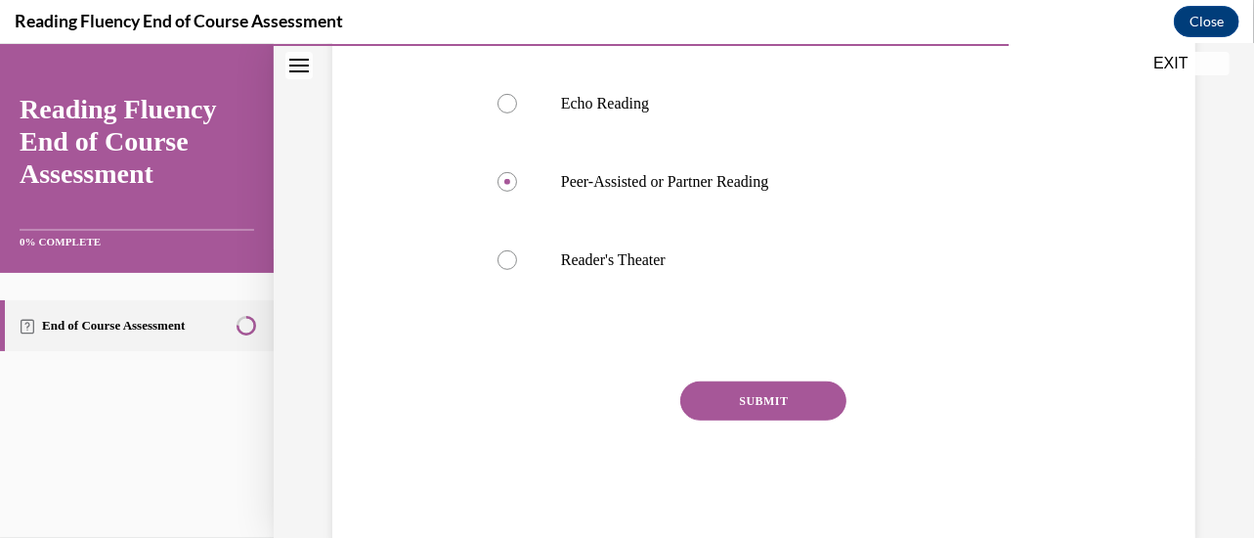
click at [798, 419] on button "SUBMIT" at bounding box center [763, 399] width 166 height 39
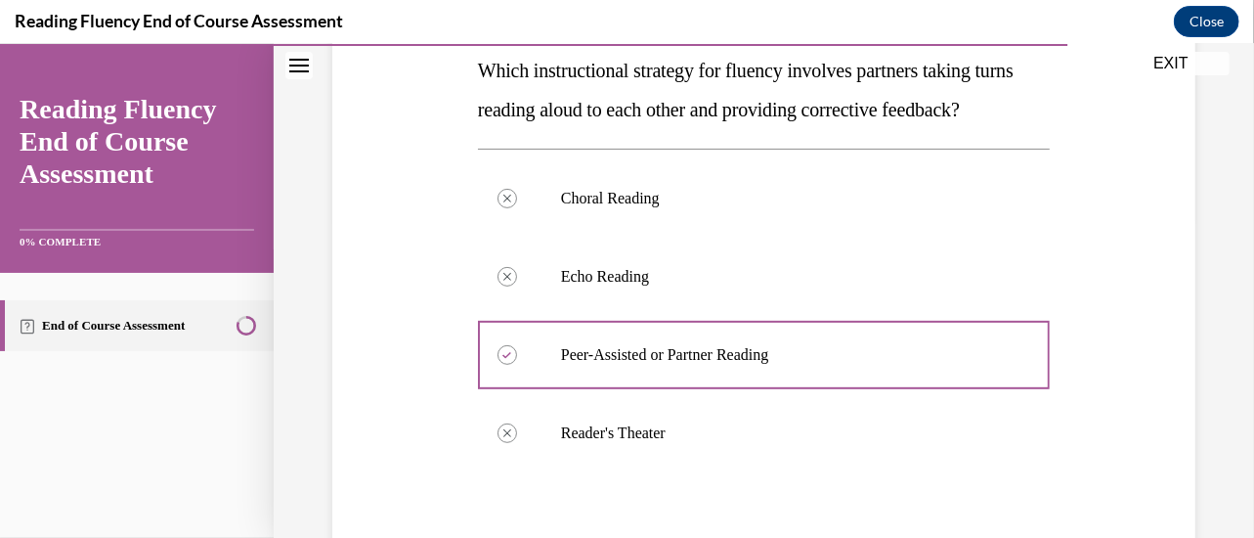
scroll to position [319, 0]
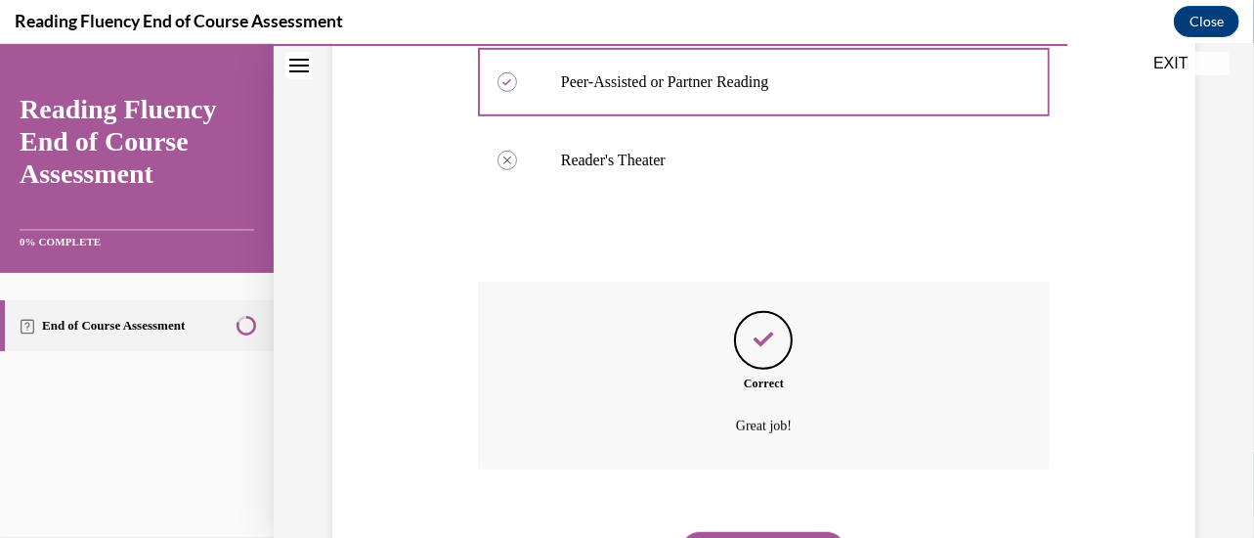
click at [798, 391] on div "Correct" at bounding box center [764, 382] width 572 height 18
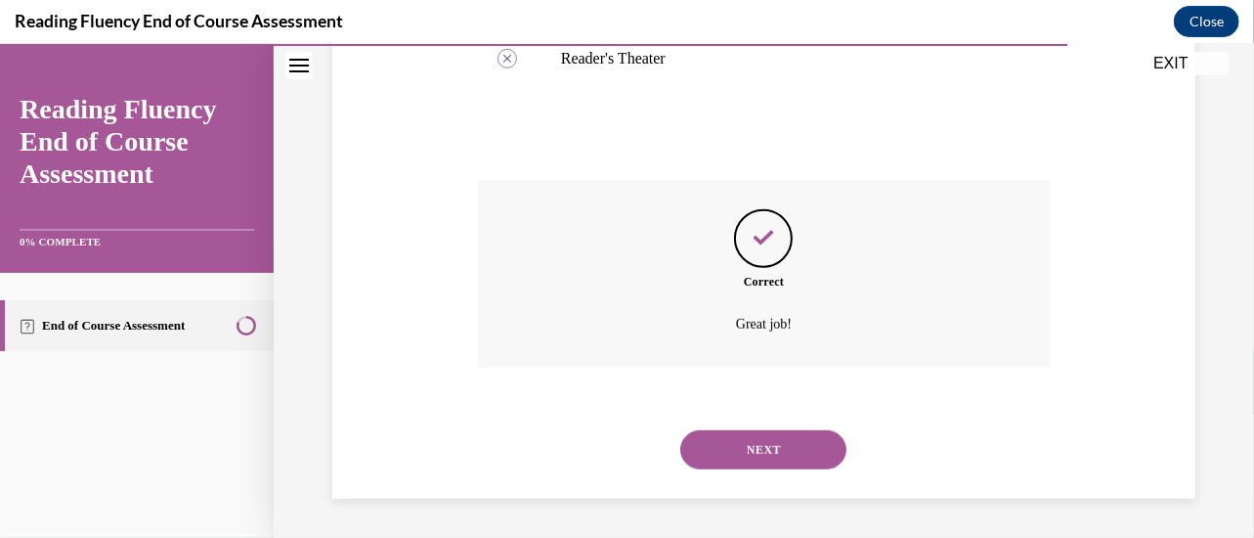
click at [783, 437] on button "NEXT" at bounding box center [763, 448] width 166 height 39
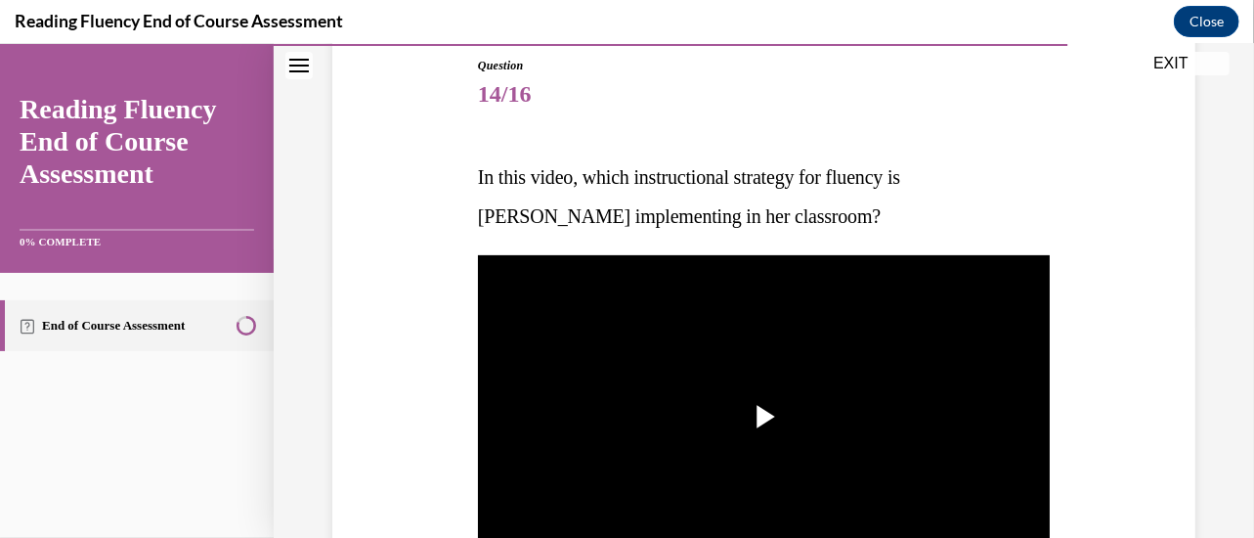
scroll to position [216, 0]
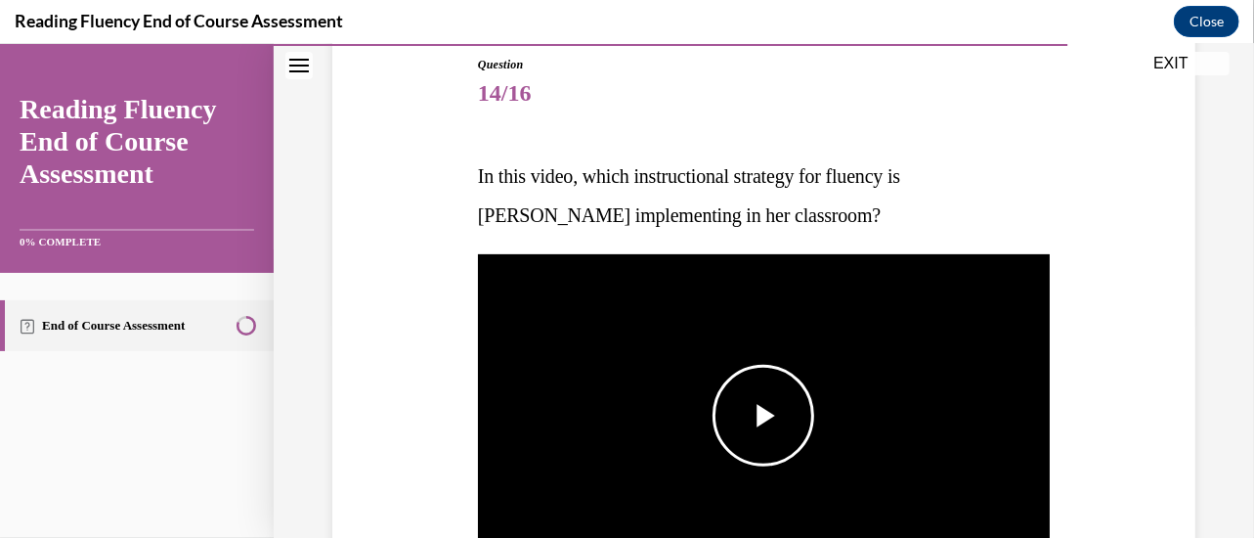
click at [764, 415] on span "Video player" at bounding box center [764, 415] width 0 height 0
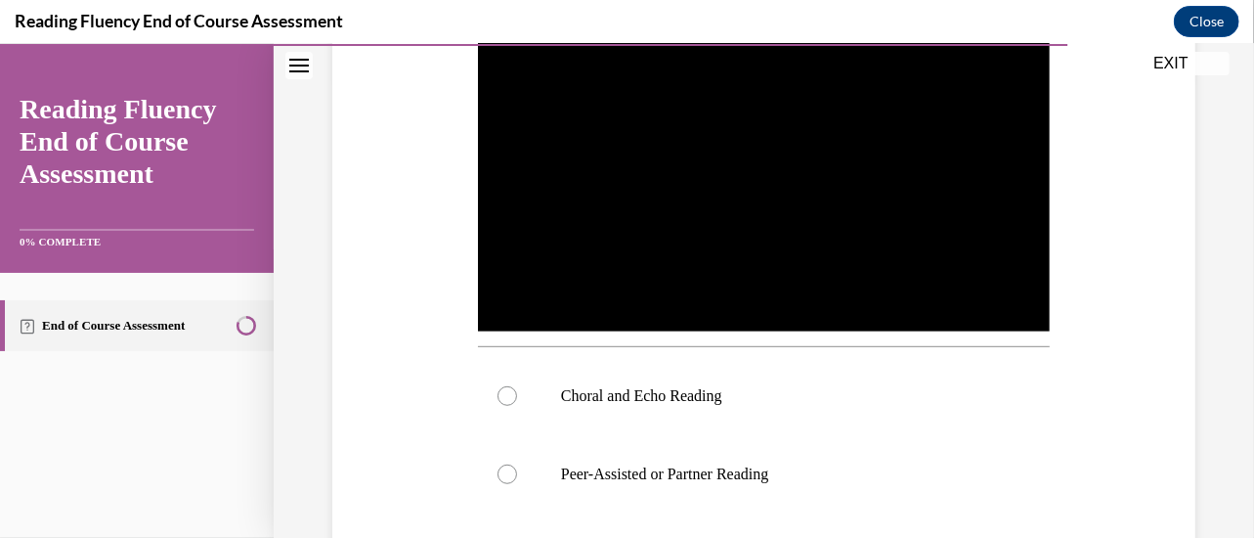
scroll to position [460, 0]
click at [594, 388] on p "Choral and Echo Reading" at bounding box center [781, 396] width 440 height 20
click at [517, 388] on input "Choral and Echo Reading" at bounding box center [508, 396] width 20 height 20
radio input "true"
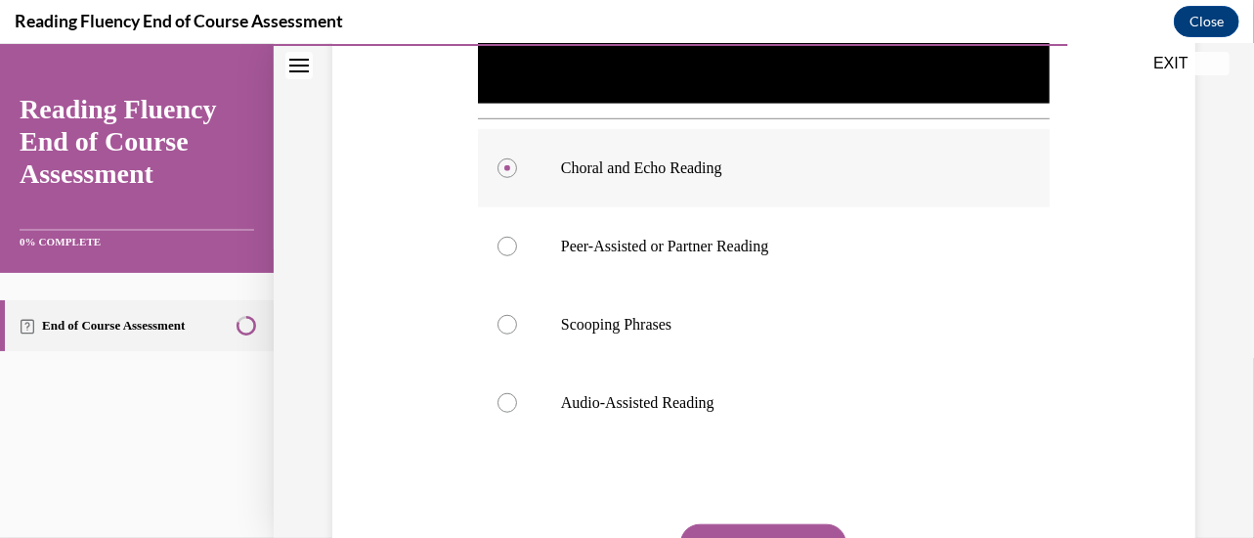
scroll to position [692, 0]
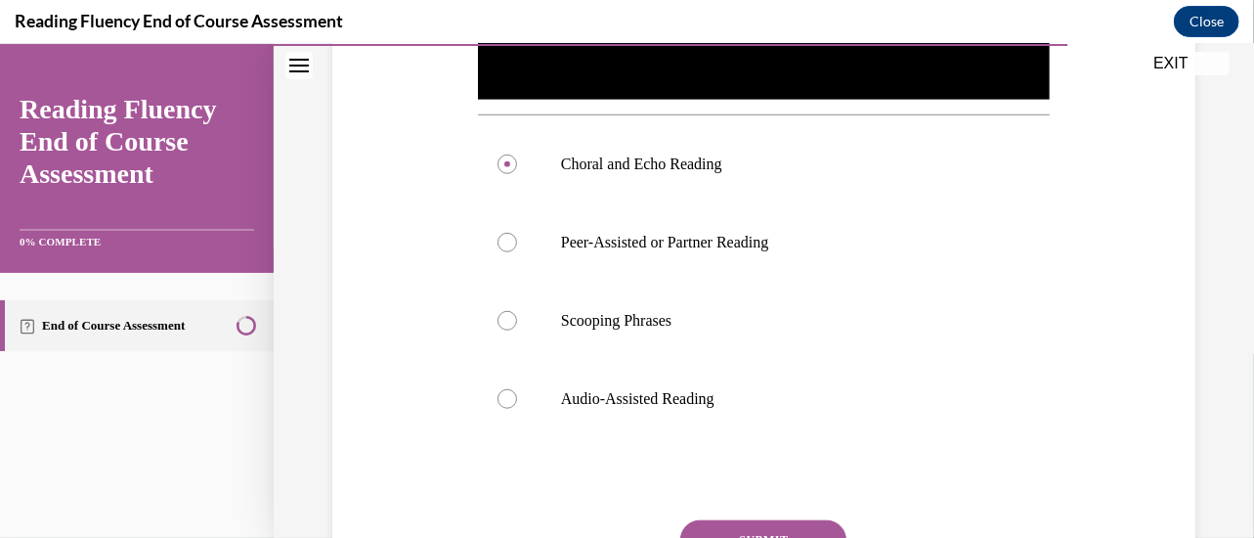
click at [746, 523] on button "SUBMIT" at bounding box center [763, 538] width 166 height 39
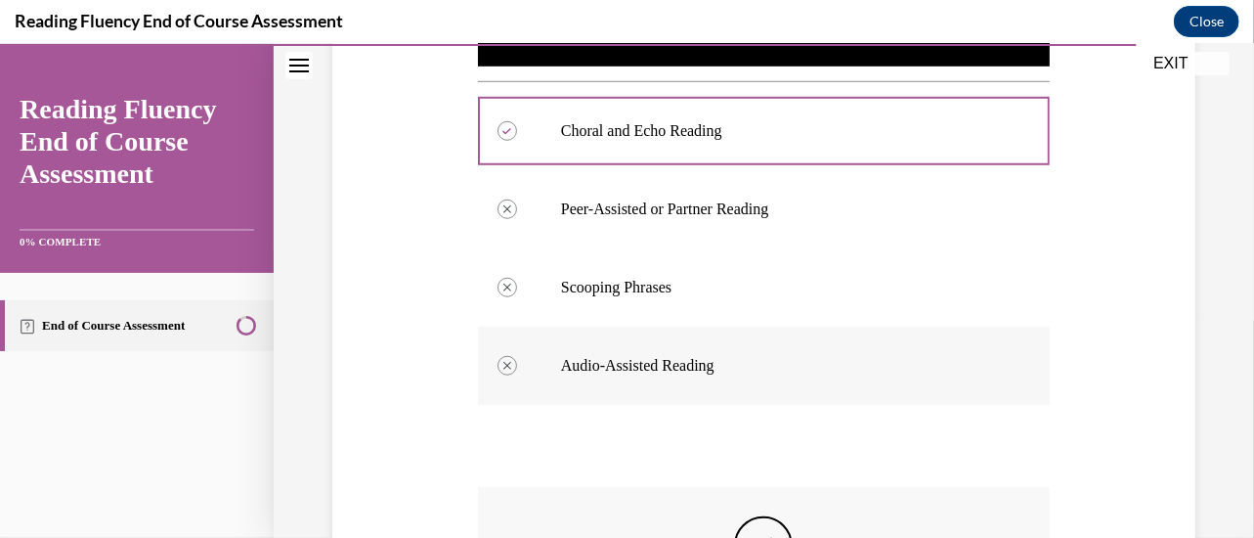
scroll to position [985, 0]
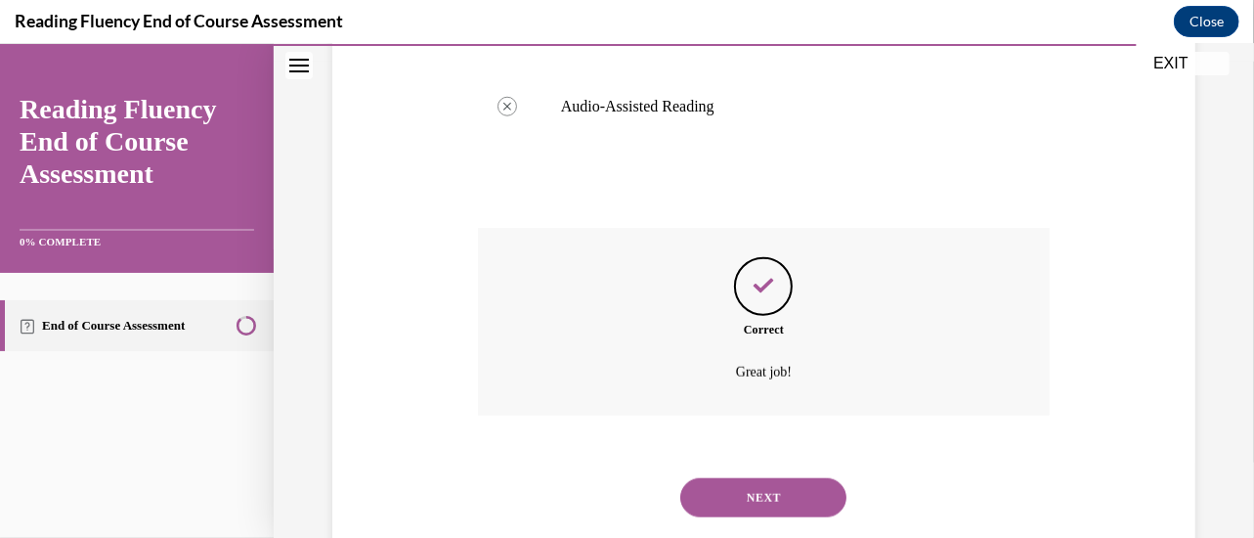
click at [755, 498] on button "NEXT" at bounding box center [763, 496] width 166 height 39
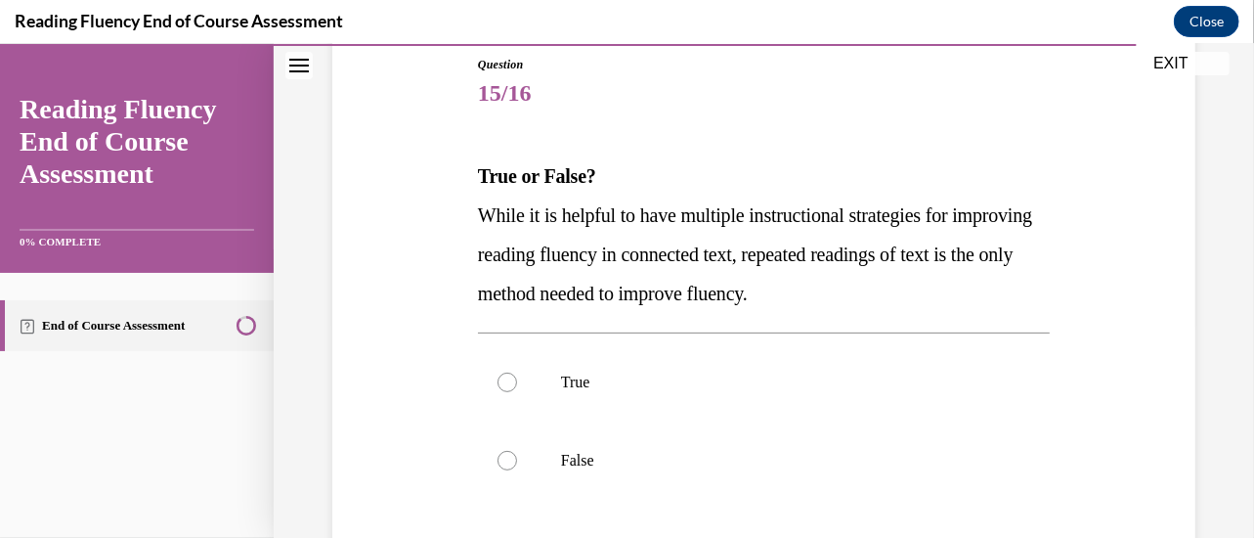
scroll to position [233, 0]
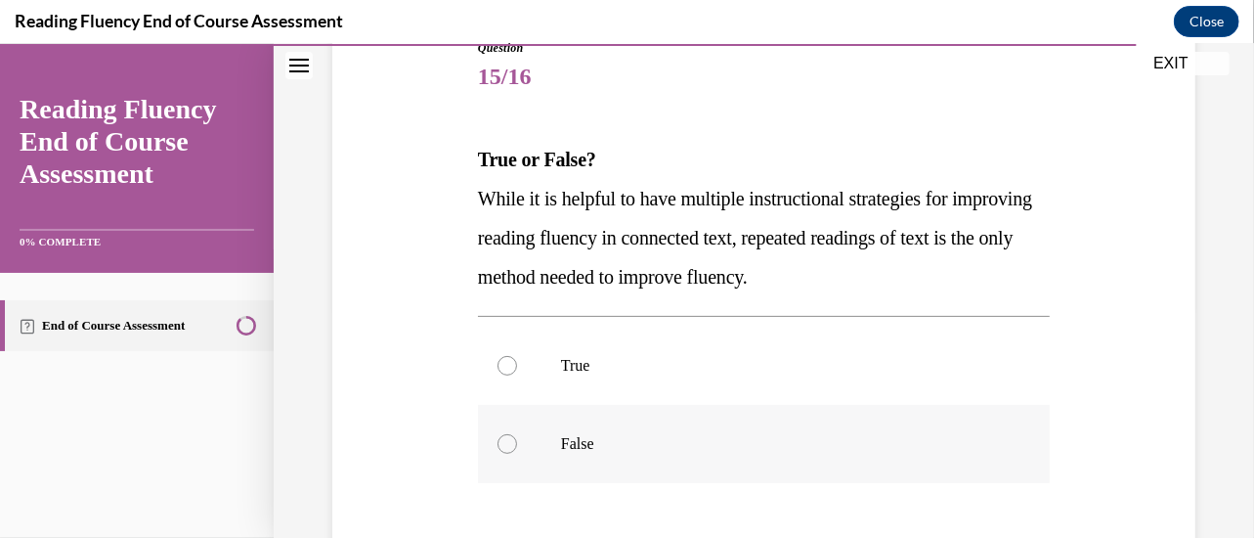
click at [849, 436] on p "False" at bounding box center [781, 443] width 440 height 20
click at [517, 436] on input "False" at bounding box center [508, 443] width 20 height 20
radio input "true"
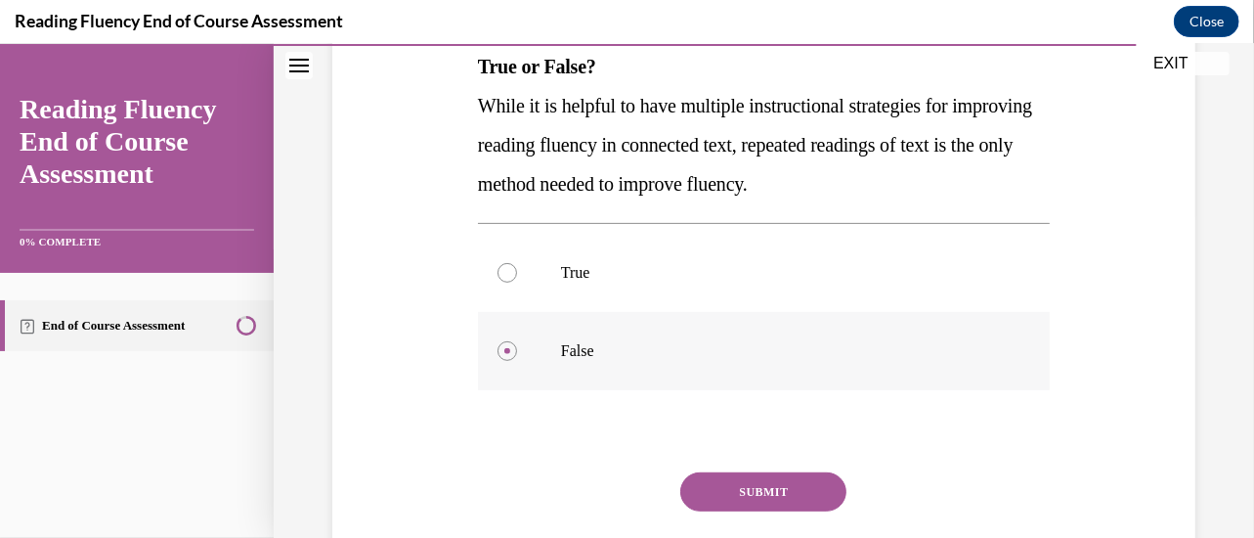
scroll to position [327, 0]
click at [795, 485] on button "SUBMIT" at bounding box center [763, 489] width 166 height 39
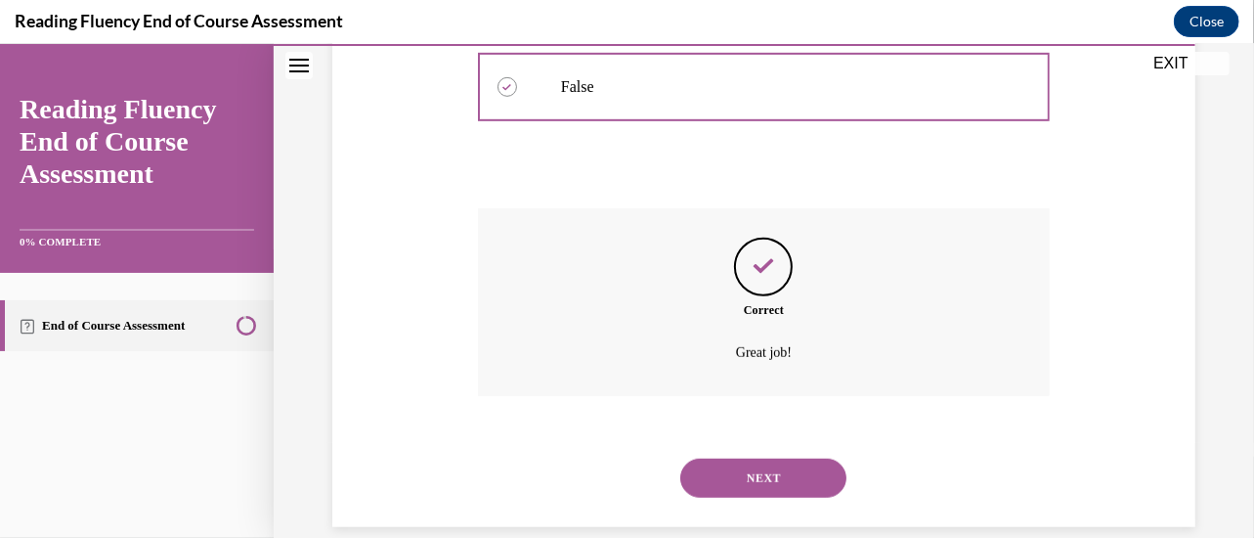
scroll to position [617, 0]
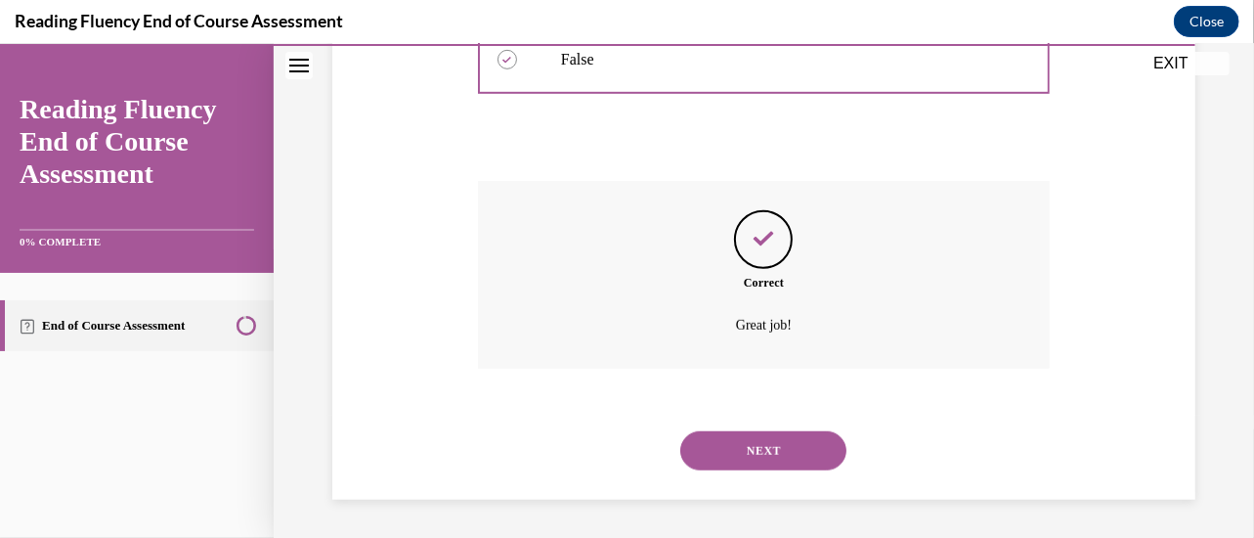
click at [793, 444] on button "NEXT" at bounding box center [763, 449] width 166 height 39
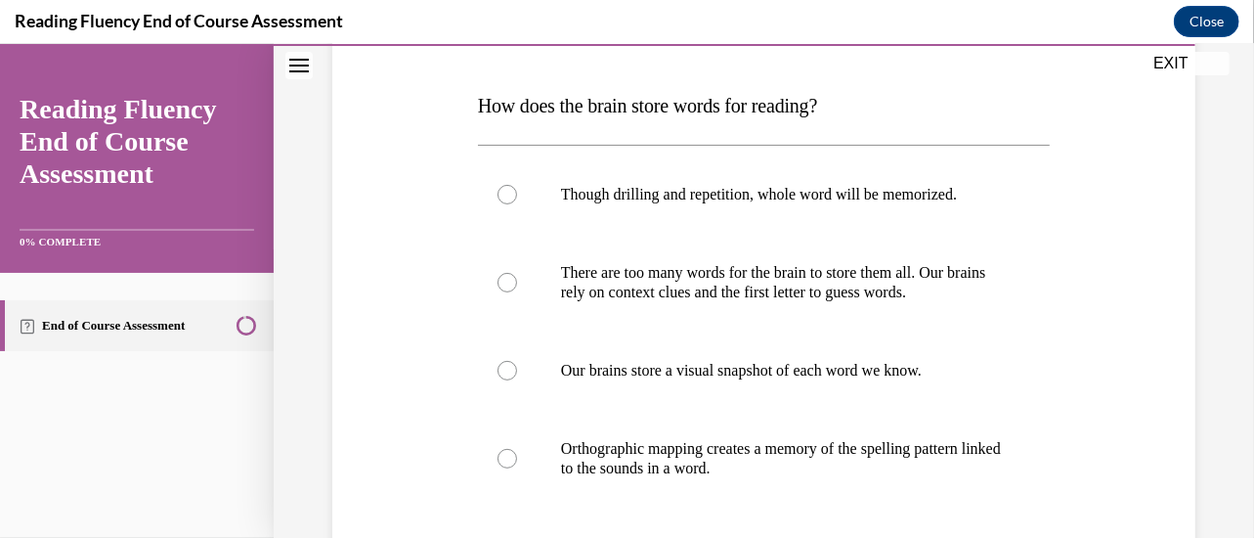
scroll to position [320, 0]
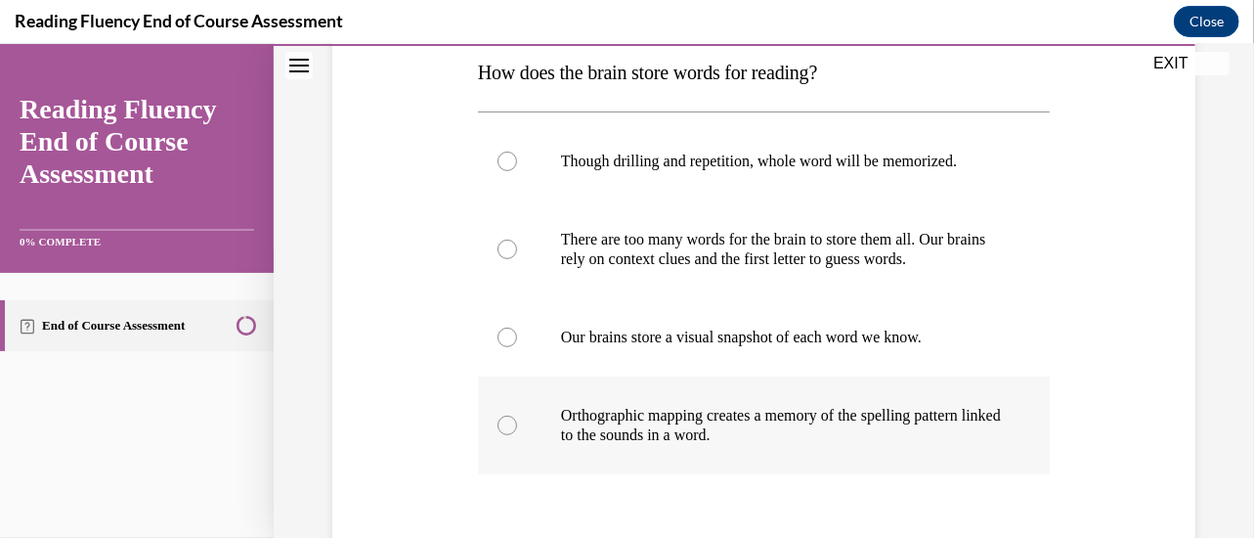
click at [723, 425] on p "Orthographic mapping creates a memory of the spelling pattern linked to the sou…" at bounding box center [781, 424] width 440 height 39
click at [517, 425] on input "Orthographic mapping creates a memory of the spelling pattern linked to the sou…" at bounding box center [508, 425] width 20 height 20
radio input "true"
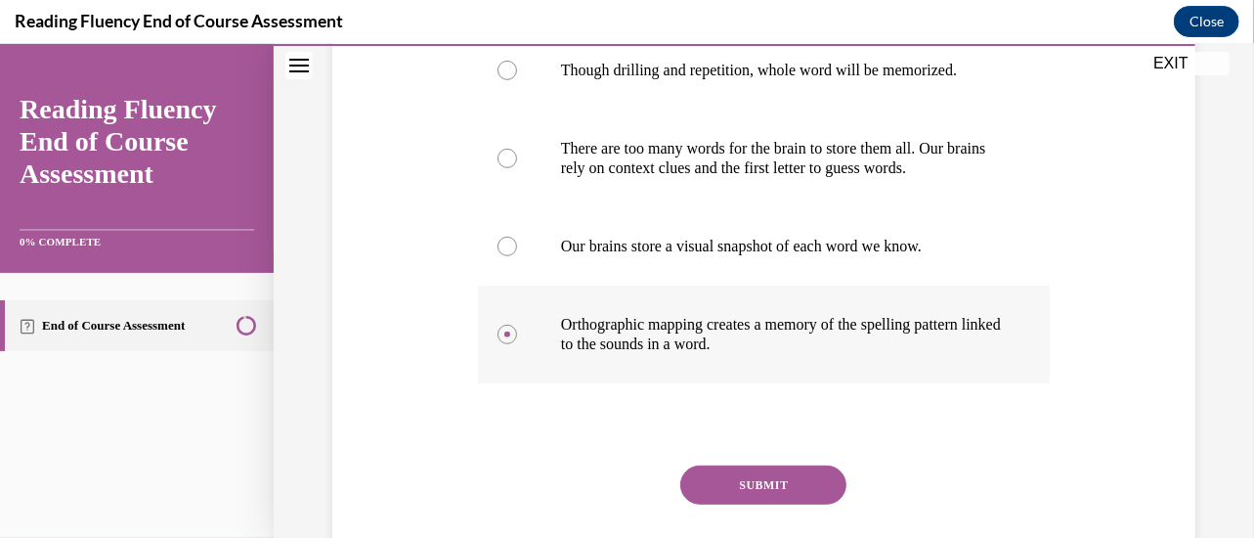
scroll to position [412, 0]
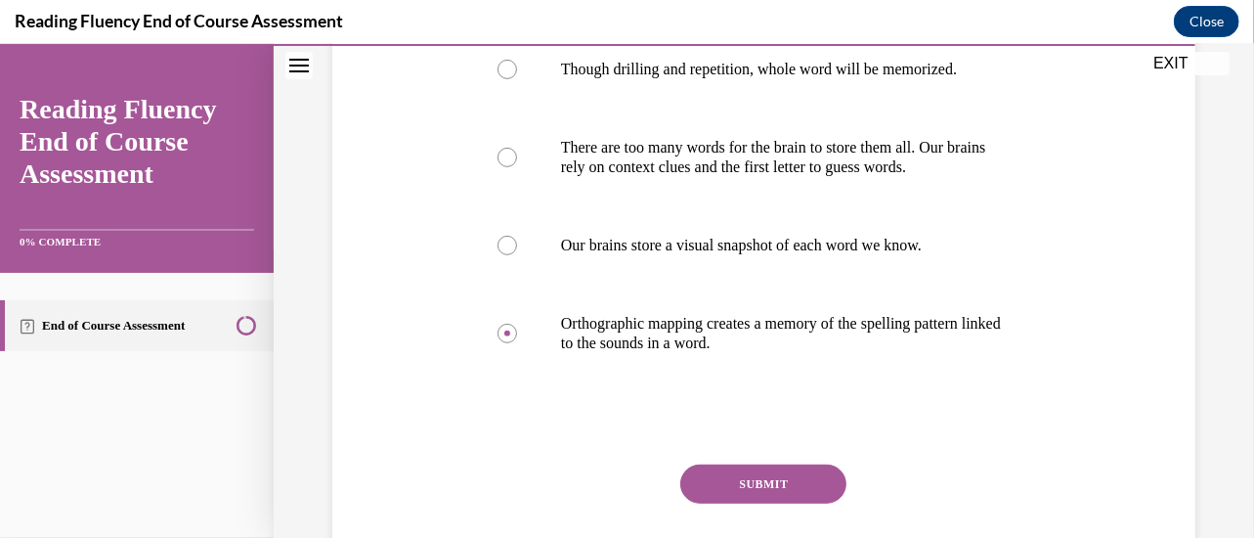
click at [720, 486] on button "SUBMIT" at bounding box center [763, 482] width 166 height 39
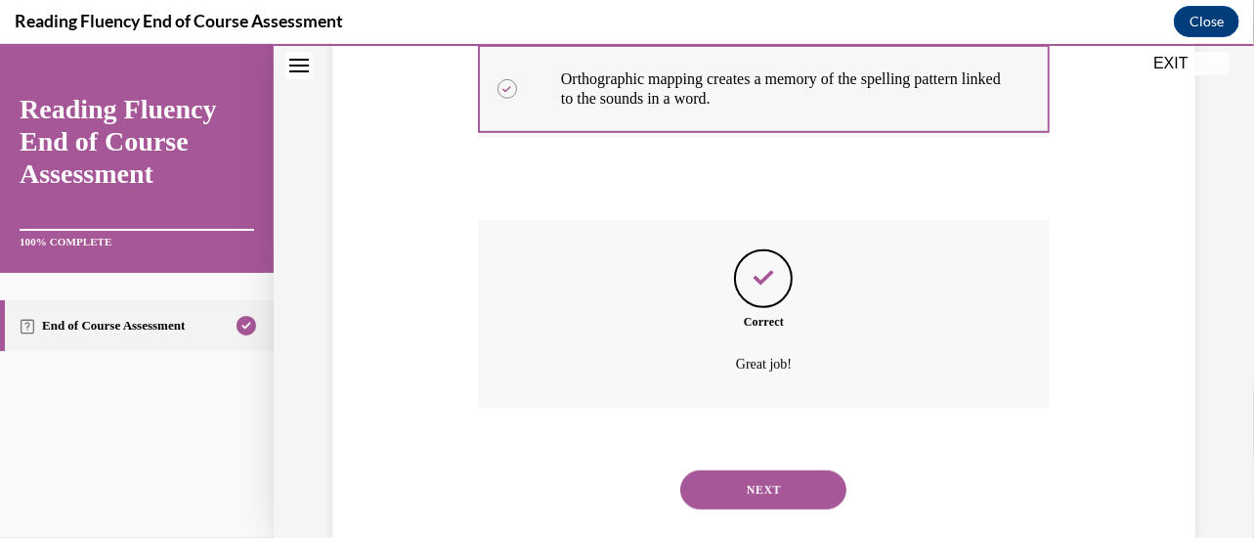
scroll to position [695, 0]
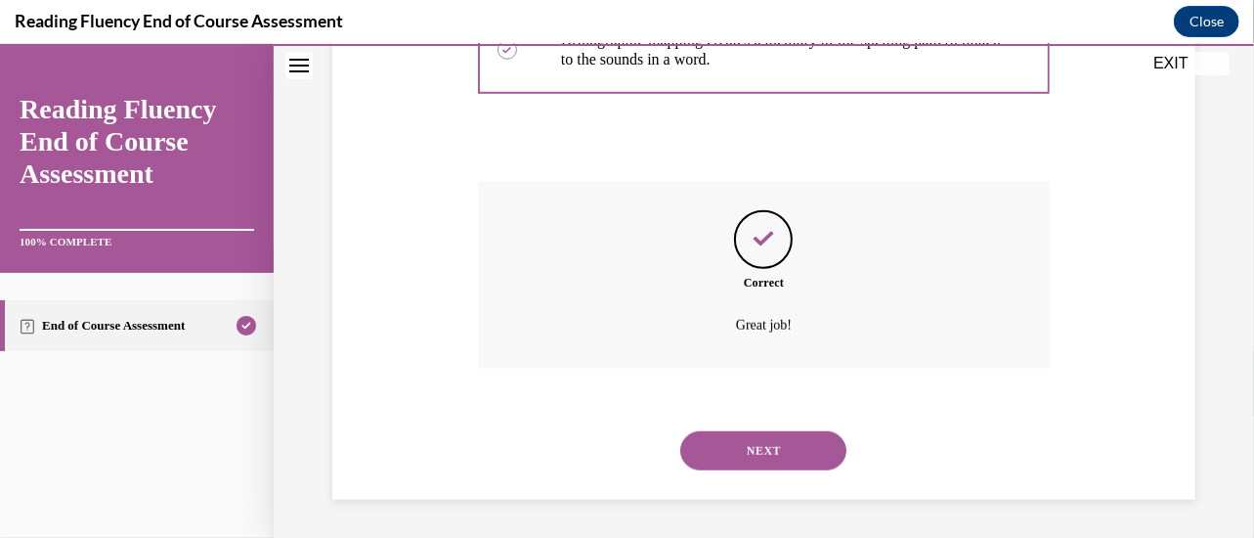
click at [785, 439] on button "NEXT" at bounding box center [763, 449] width 166 height 39
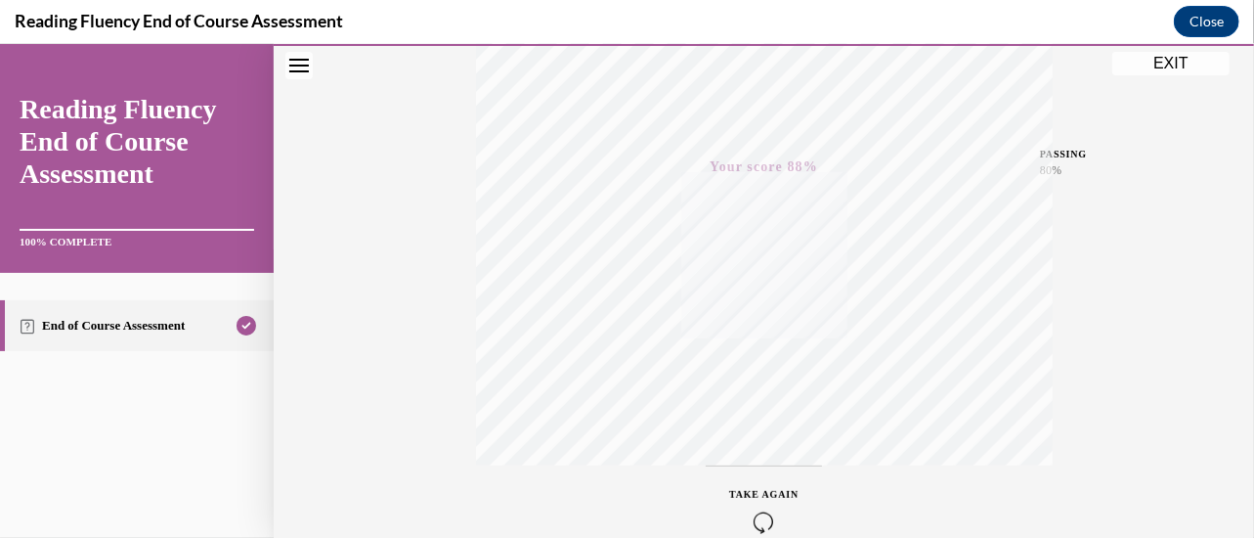
scroll to position [507, 0]
click at [1177, 71] on button "EXIT" at bounding box center [1171, 62] width 117 height 23
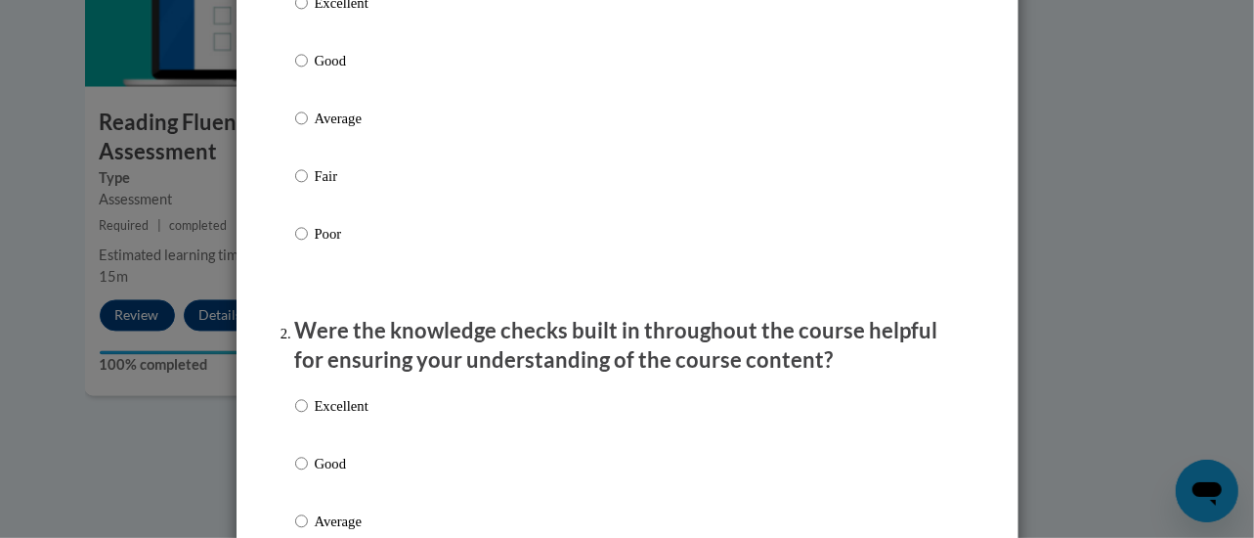
scroll to position [340, 0]
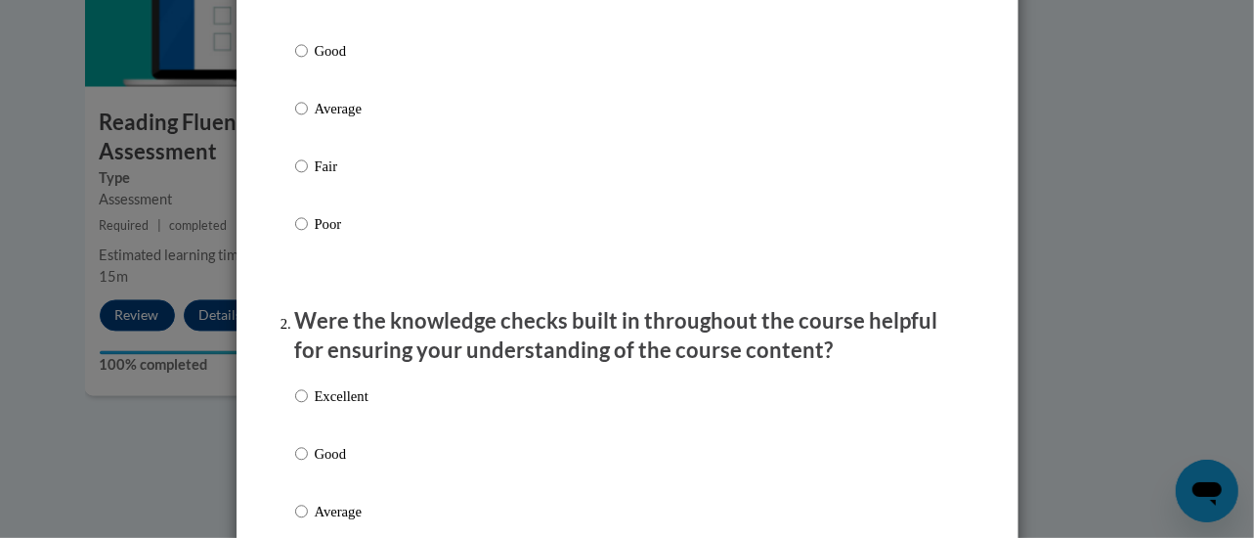
click at [322, 62] on p "Good" at bounding box center [342, 51] width 54 height 22
click at [308, 62] on input "Good" at bounding box center [301, 51] width 13 height 22
radio input "true"
click at [317, 464] on p "Good" at bounding box center [342, 454] width 54 height 22
click at [308, 464] on input "Good" at bounding box center [301, 454] width 13 height 22
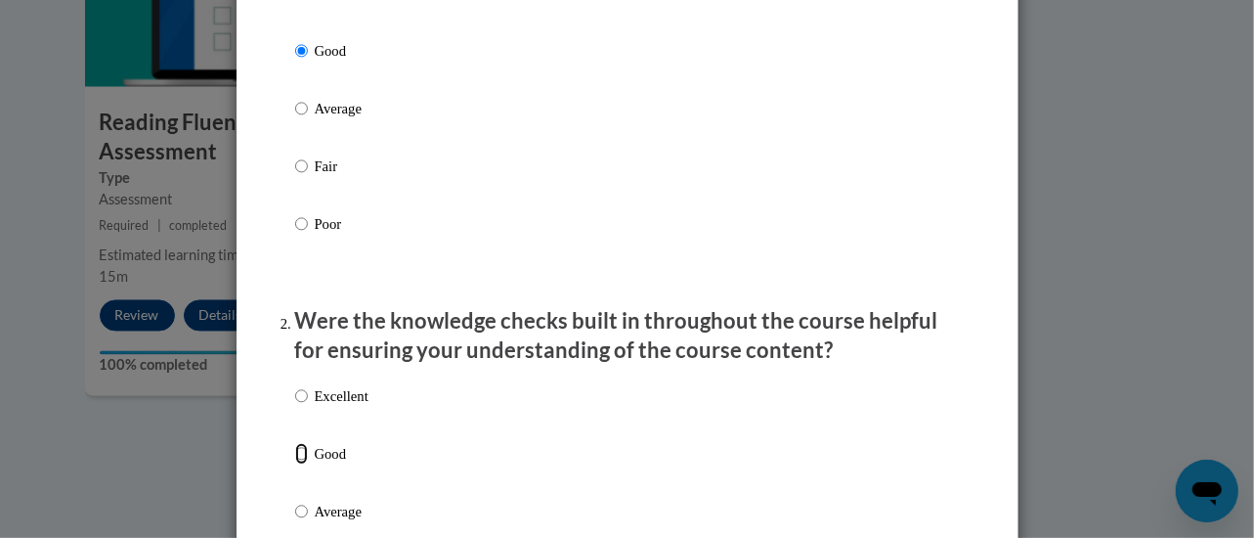
radio input "true"
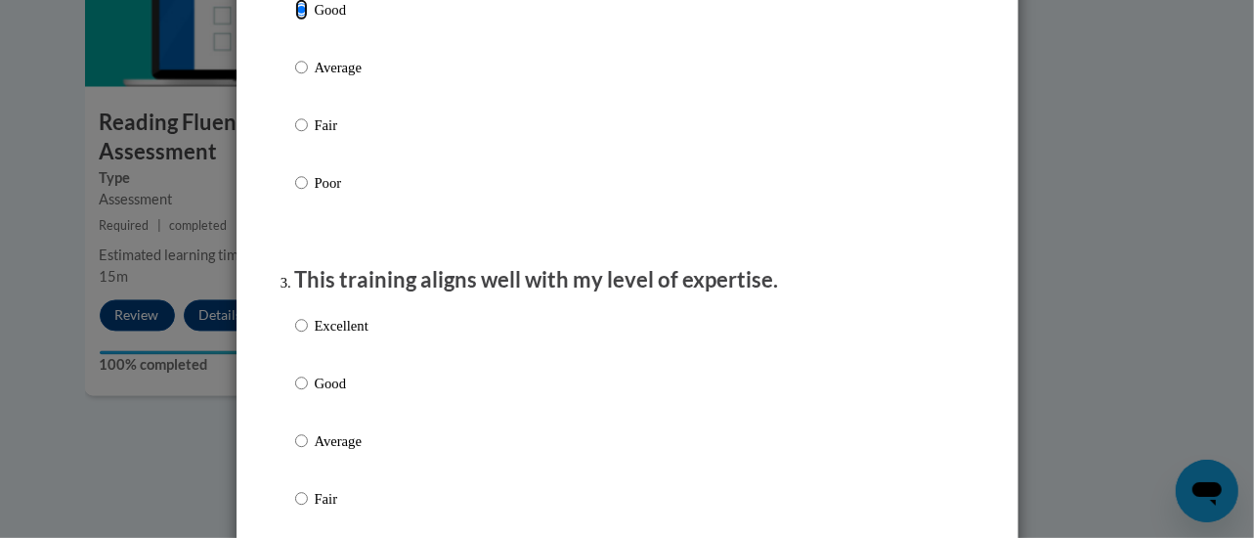
scroll to position [894, 0]
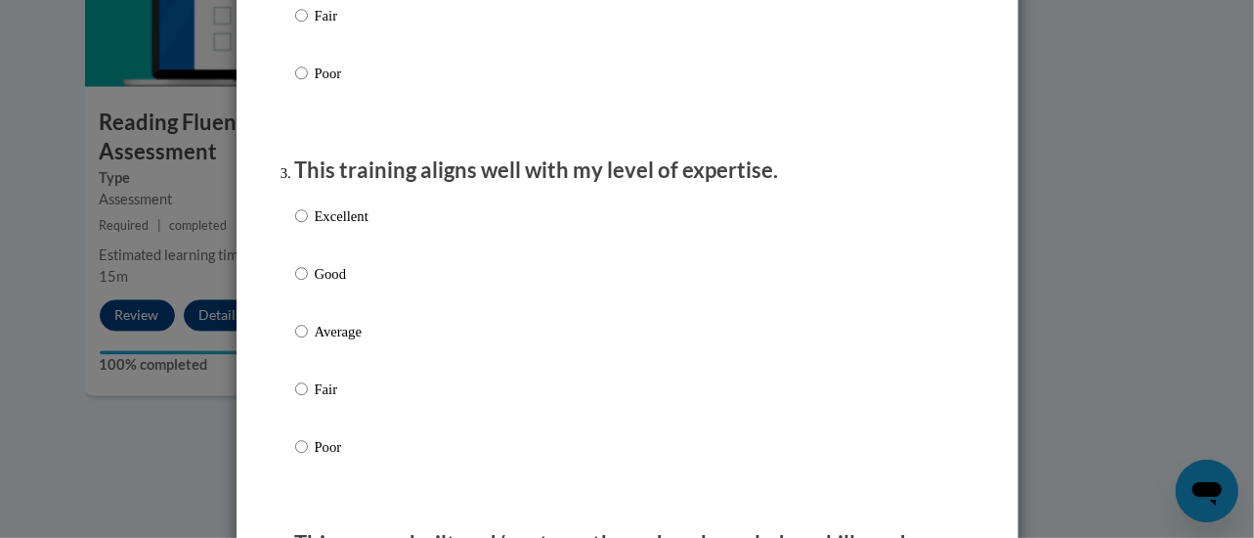
click at [315, 285] on p "Good" at bounding box center [342, 274] width 54 height 22
click at [308, 285] on input "Good" at bounding box center [301, 274] width 13 height 22
radio input "true"
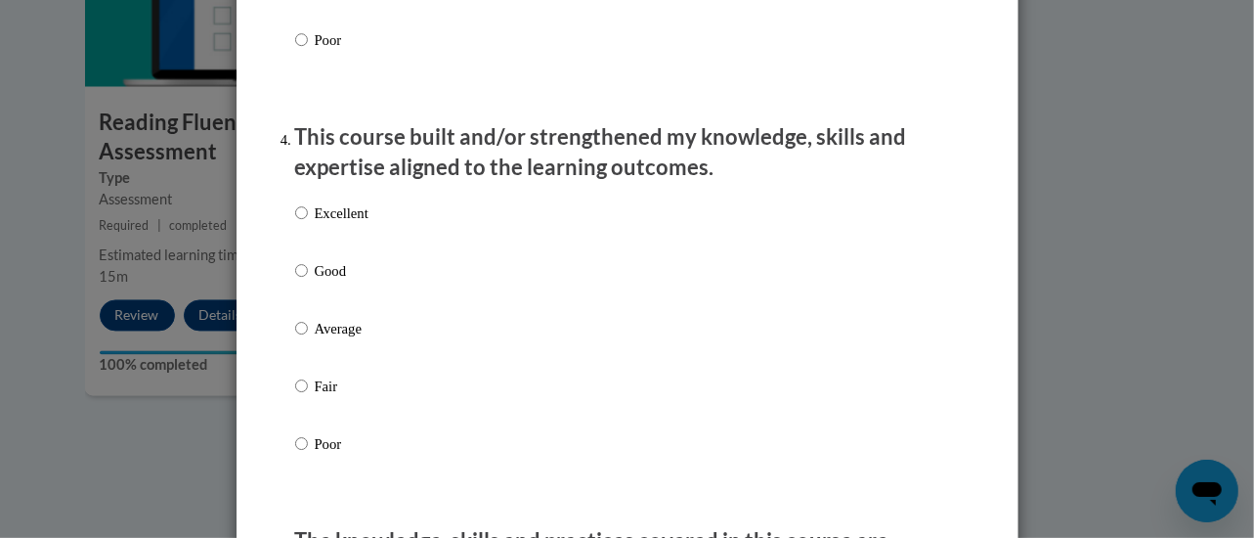
click at [315, 282] on p "Good" at bounding box center [342, 271] width 54 height 22
click at [308, 282] on input "Good" at bounding box center [301, 271] width 13 height 22
radio input "true"
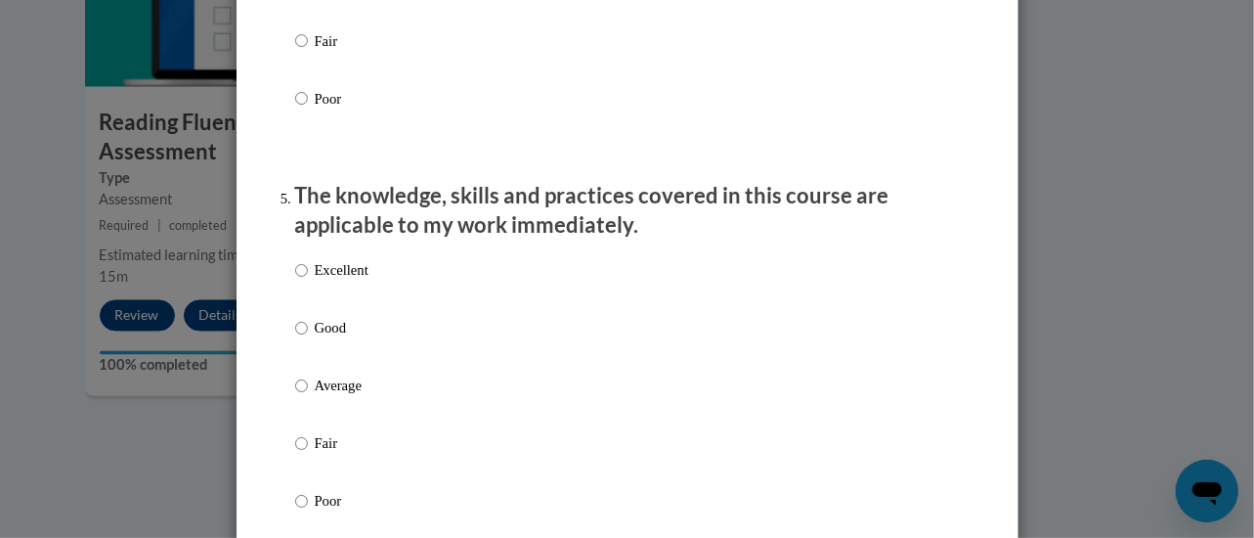
scroll to position [1649, 0]
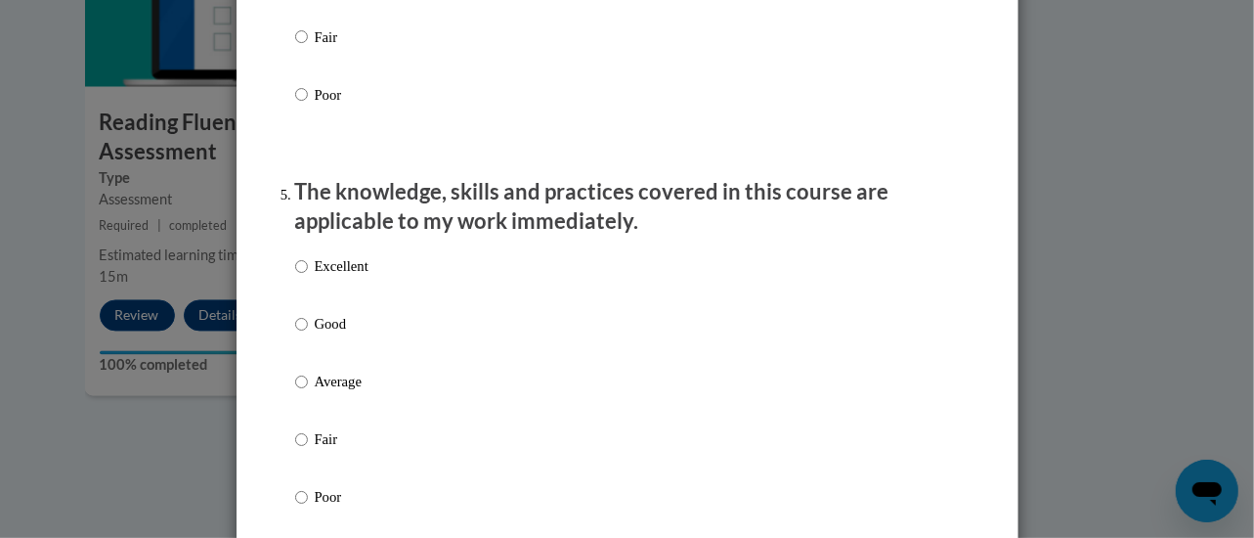
click at [315, 335] on p "Good" at bounding box center [342, 325] width 54 height 22
click at [308, 335] on input "Good" at bounding box center [301, 325] width 13 height 22
radio input "true"
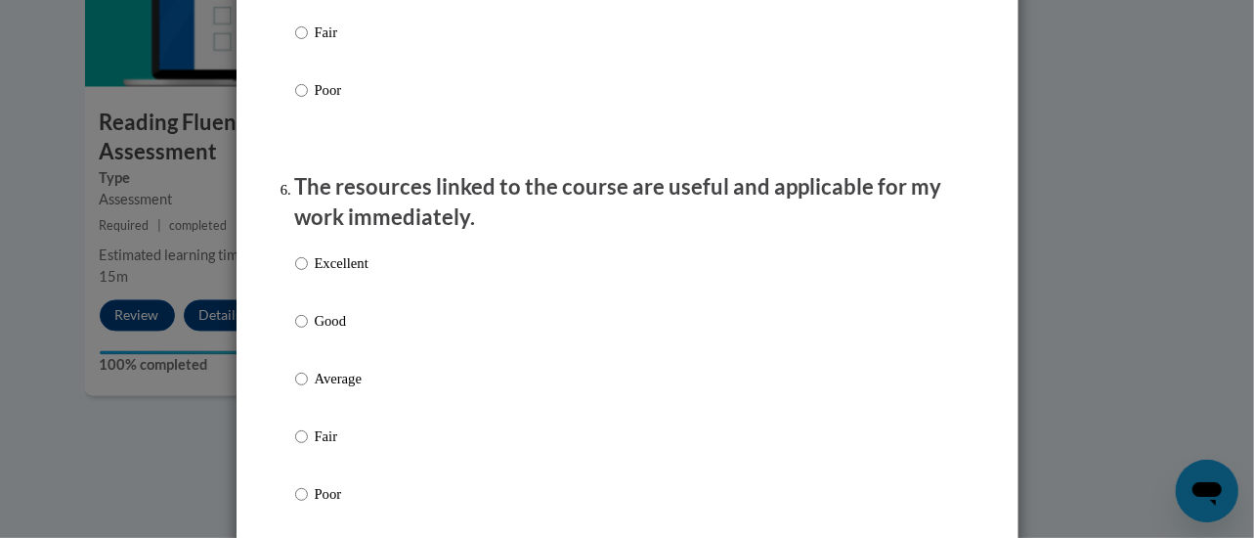
click at [315, 331] on p "Good" at bounding box center [342, 321] width 54 height 22
click at [308, 331] on input "Good" at bounding box center [301, 321] width 13 height 22
radio input "true"
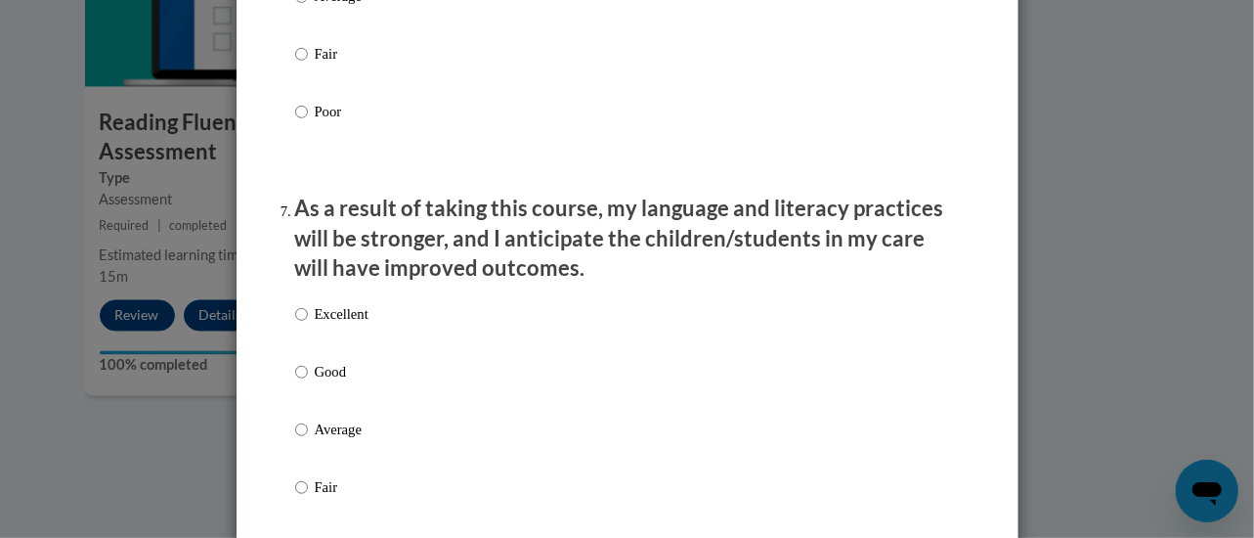
scroll to position [2440, 0]
click at [315, 381] on p "Good" at bounding box center [342, 371] width 54 height 22
click at [307, 381] on input "Good" at bounding box center [301, 371] width 13 height 22
radio input "true"
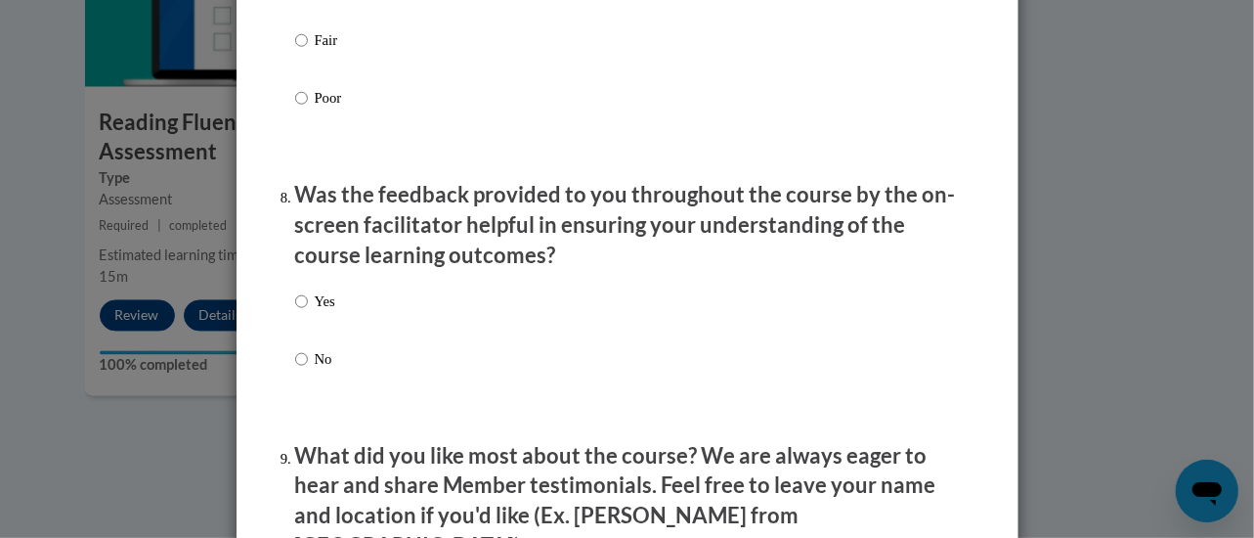
scroll to position [2887, 0]
click at [303, 308] on label "Yes" at bounding box center [315, 315] width 40 height 53
click at [303, 308] on input "Yes" at bounding box center [301, 300] width 13 height 22
radio input "true"
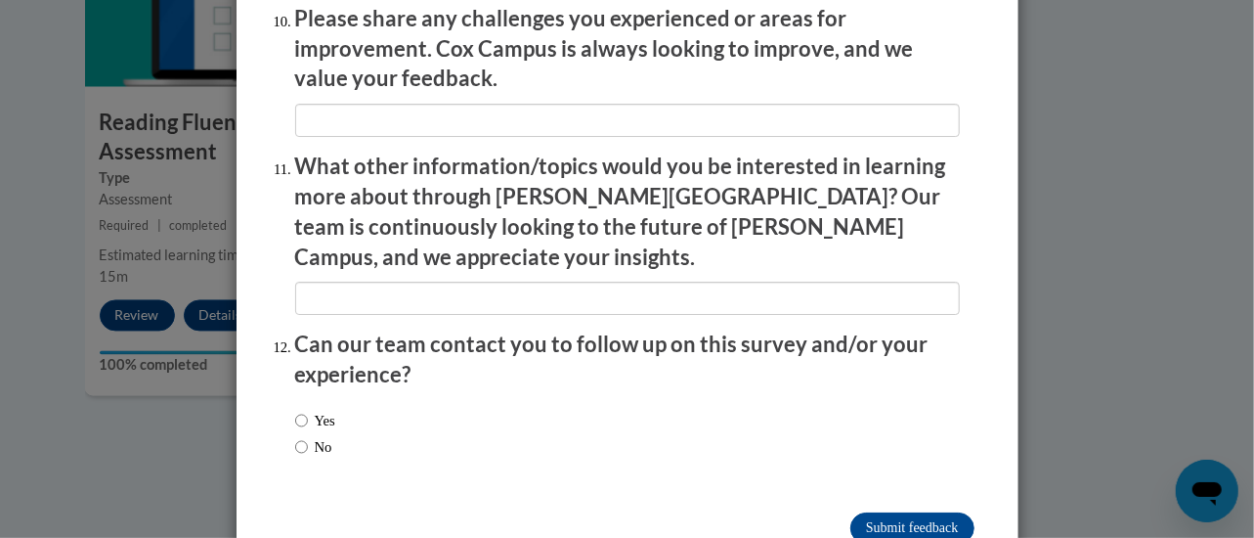
scroll to position [3528, 0]
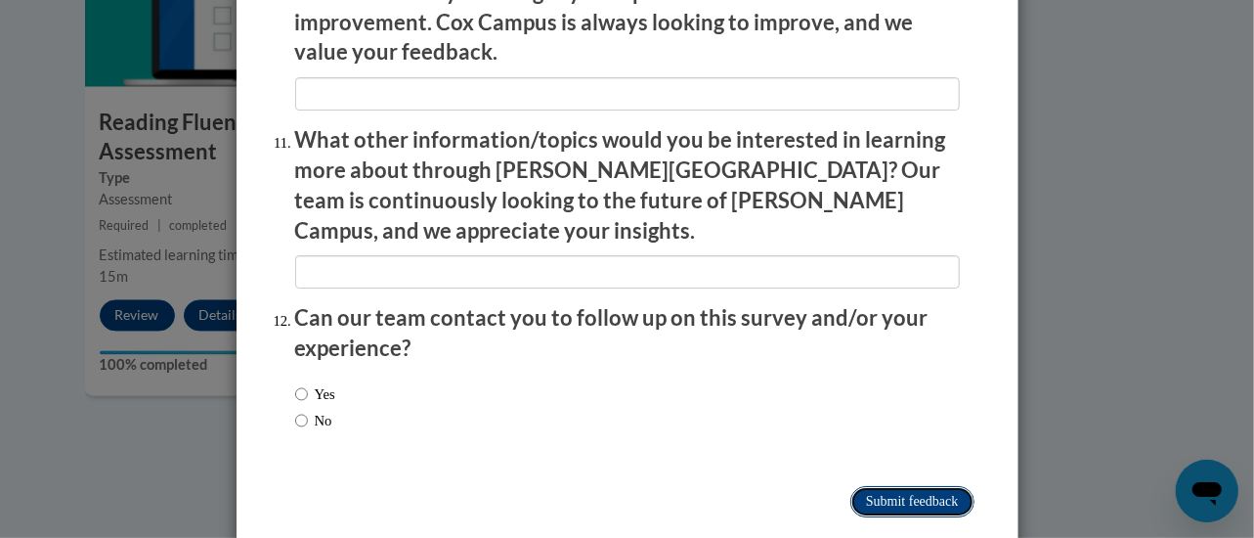
click at [908, 486] on input "Submit feedback" at bounding box center [912, 501] width 123 height 31
